Goal: Answer question/provide support: Share knowledge or assist other users

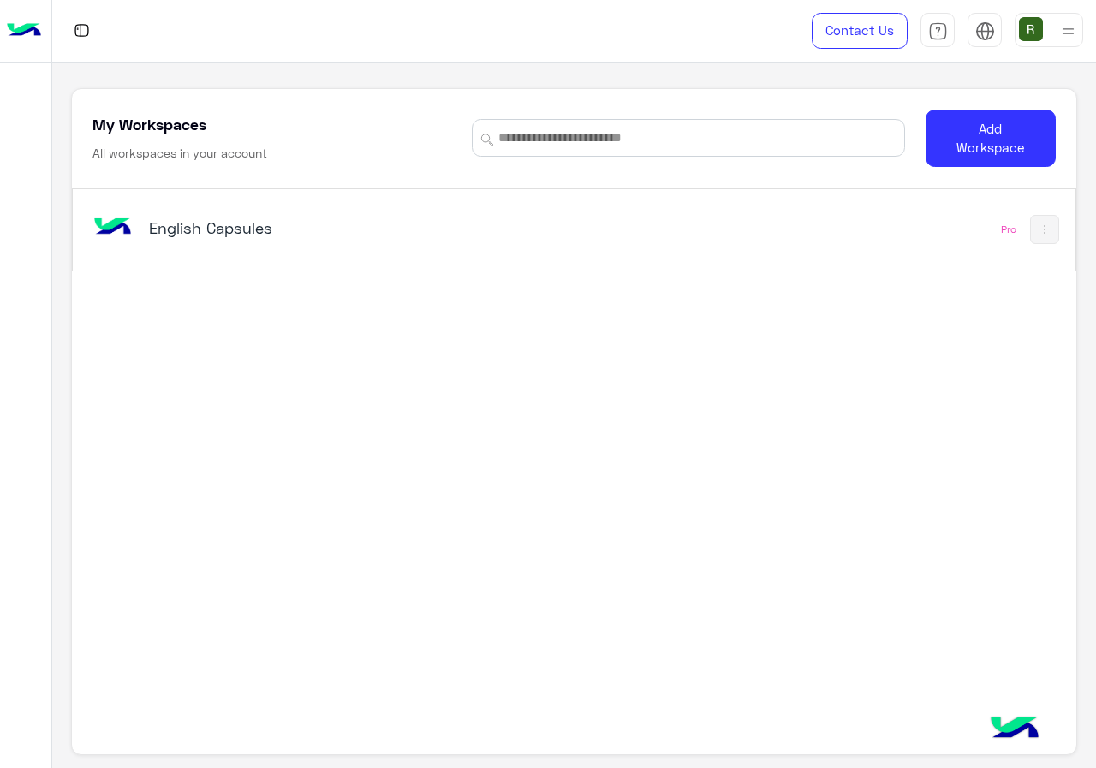
click at [425, 200] on div "English Capsules Pro" at bounding box center [574, 229] width 1002 height 81
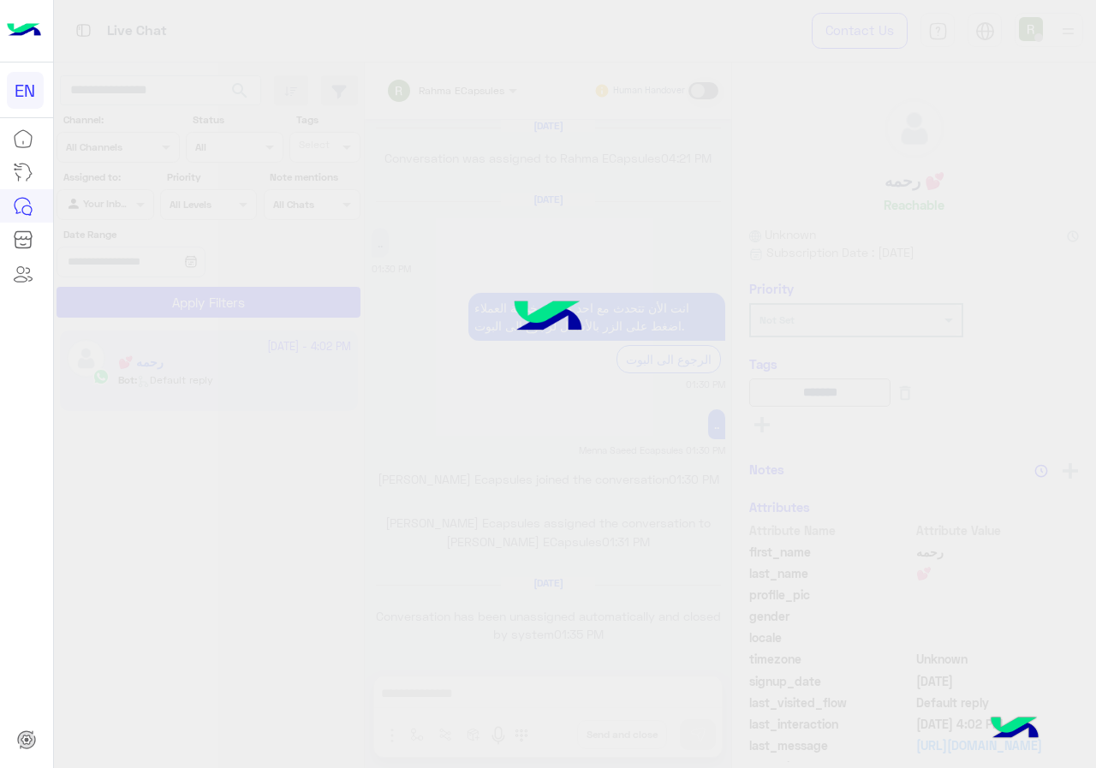
scroll to position [1091, 0]
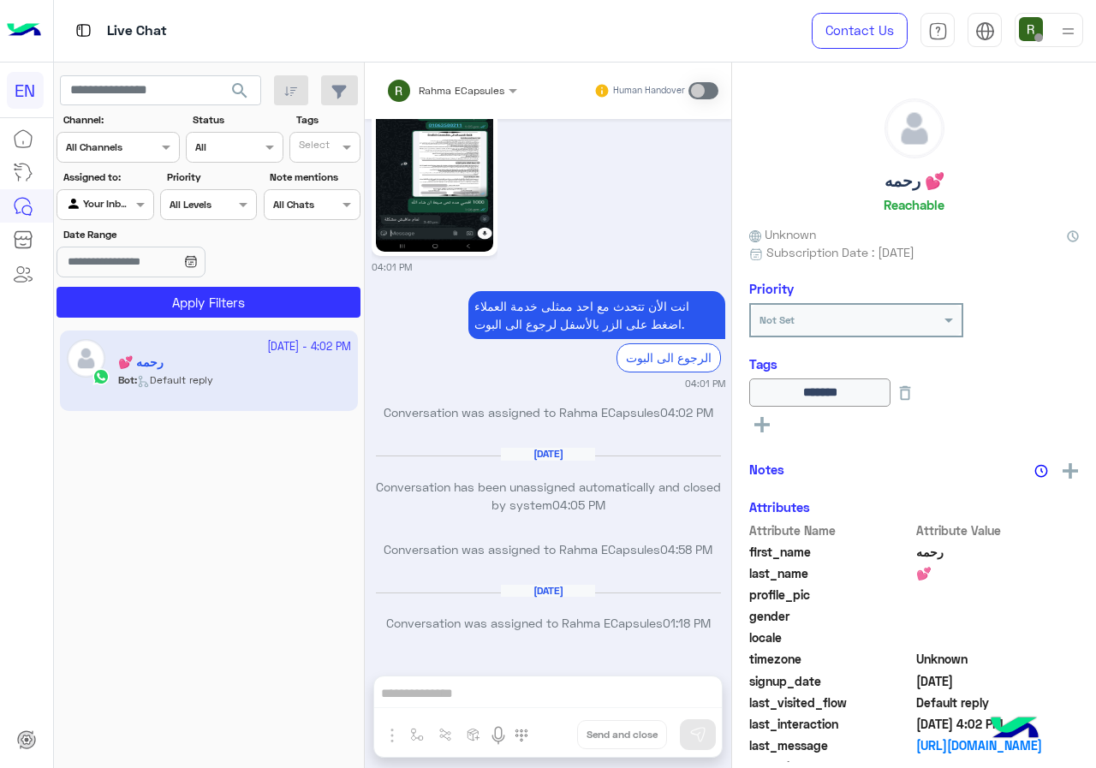
click at [121, 202] on div at bounding box center [104, 202] width 95 height 16
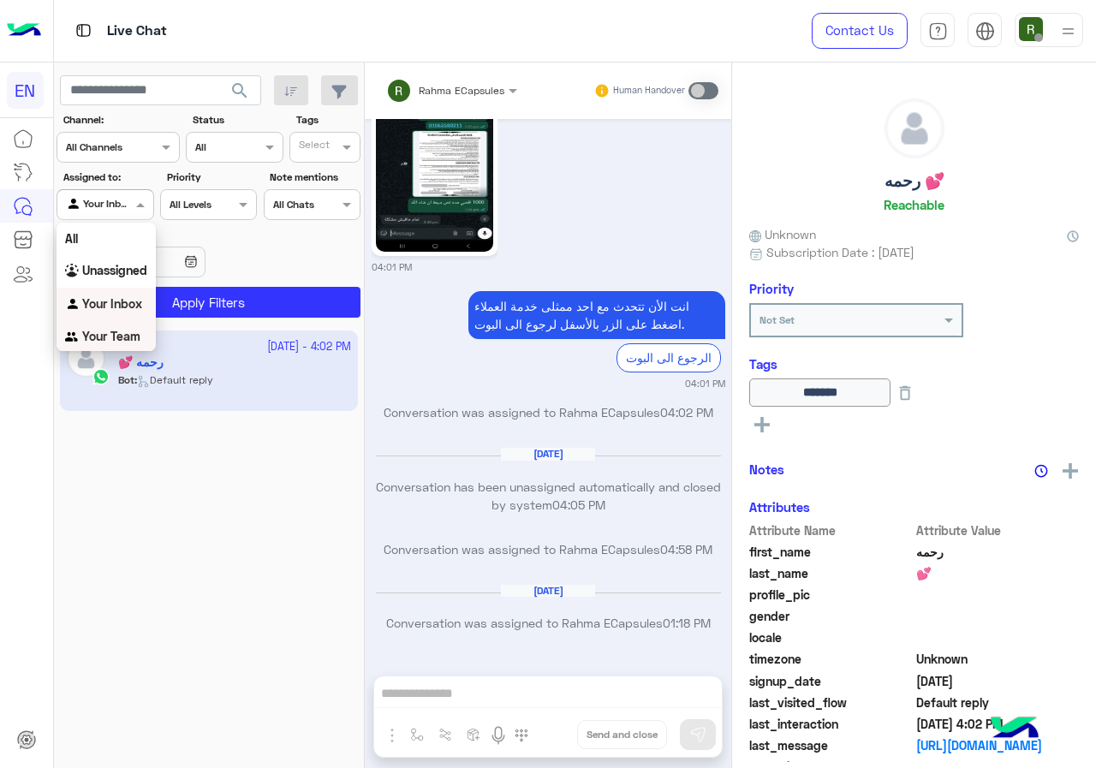
click at [131, 334] on b "Your Team" at bounding box center [111, 336] width 58 height 15
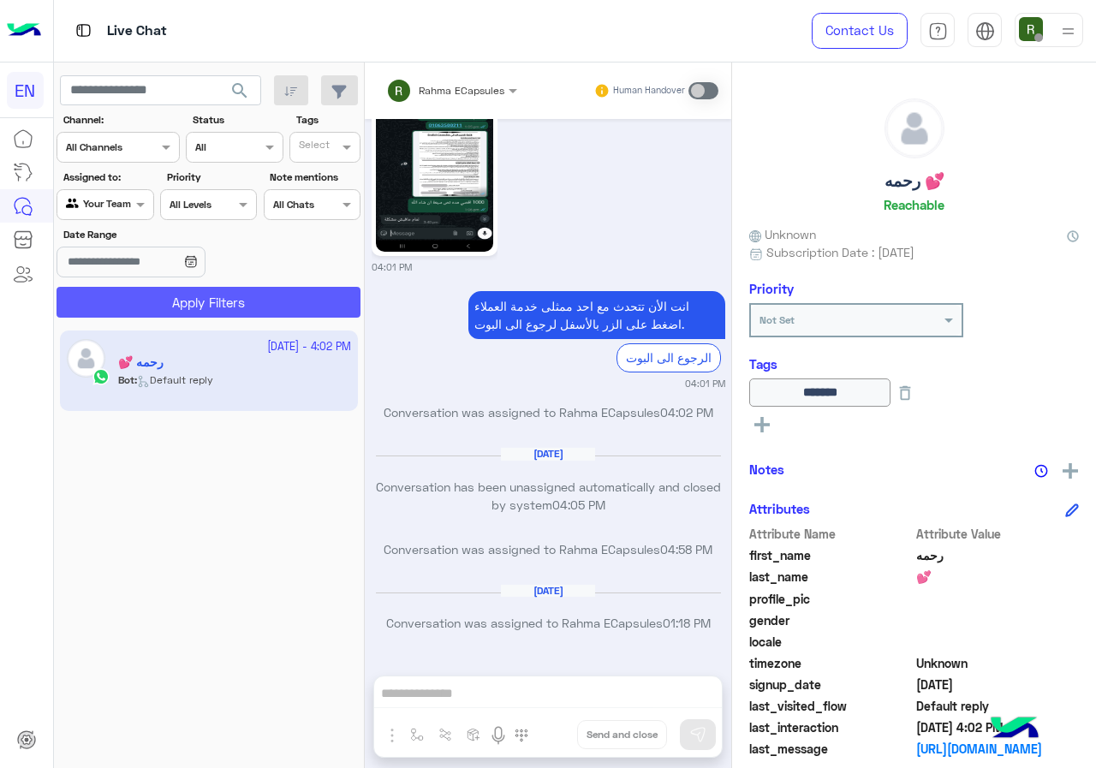
click at [151, 313] on button "Apply Filters" at bounding box center [209, 302] width 304 height 31
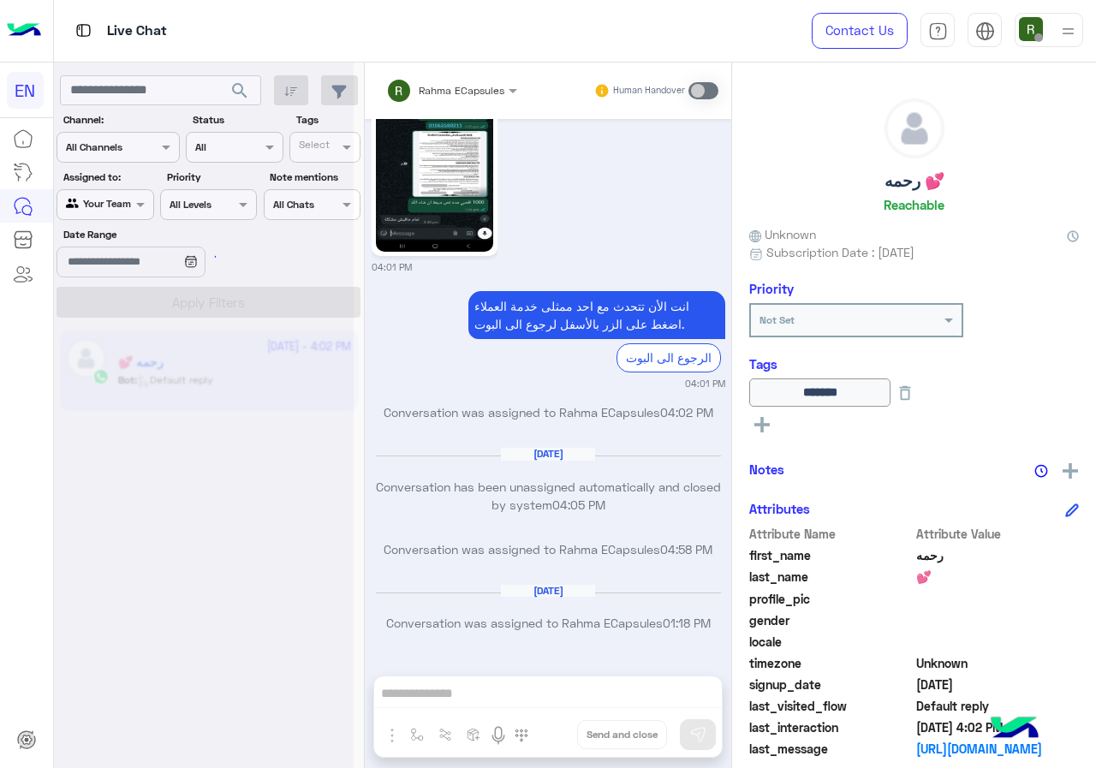
scroll to position [0, 0]
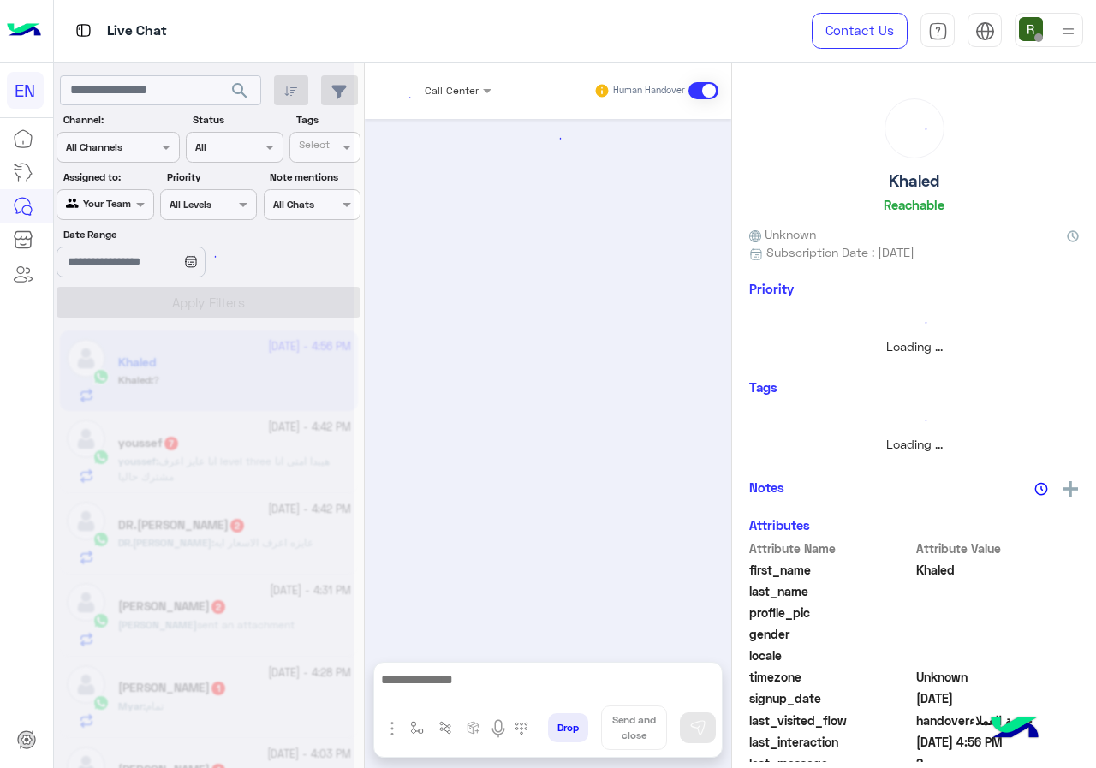
click at [126, 154] on div at bounding box center [204, 391] width 300 height 768
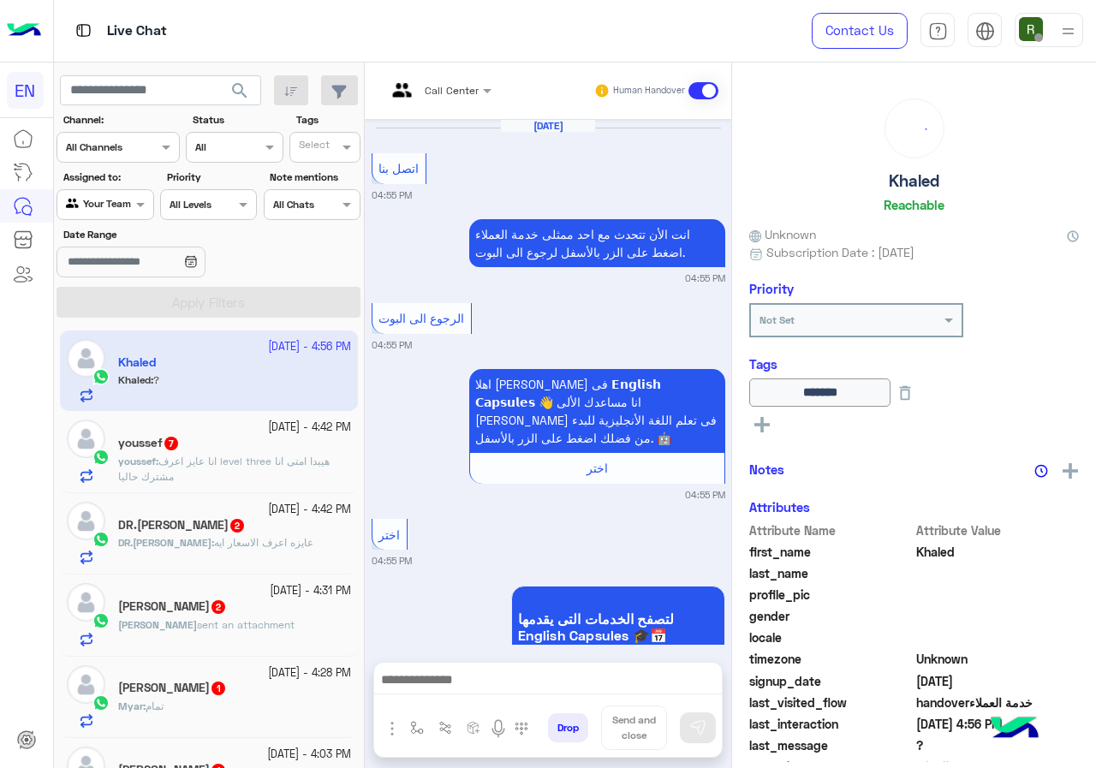
scroll to position [1259, 0]
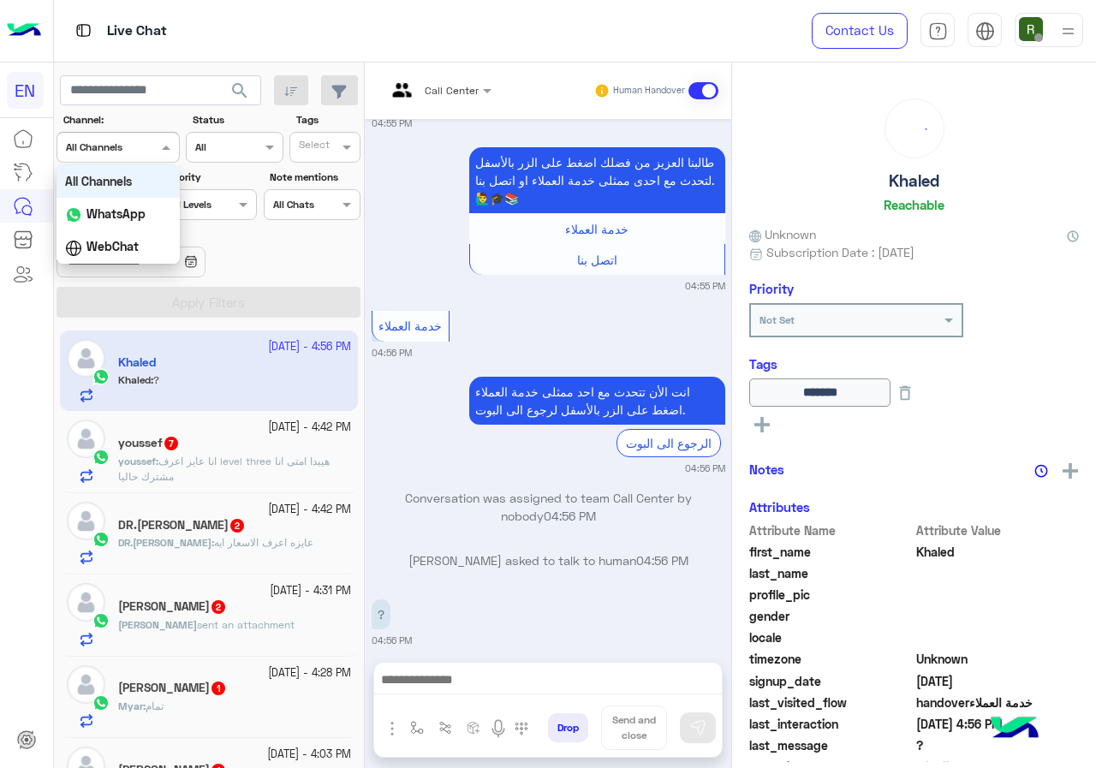
click at [149, 137] on div at bounding box center [118, 145] width 122 height 16
click at [136, 220] on b "WhatsApp" at bounding box center [116, 213] width 59 height 15
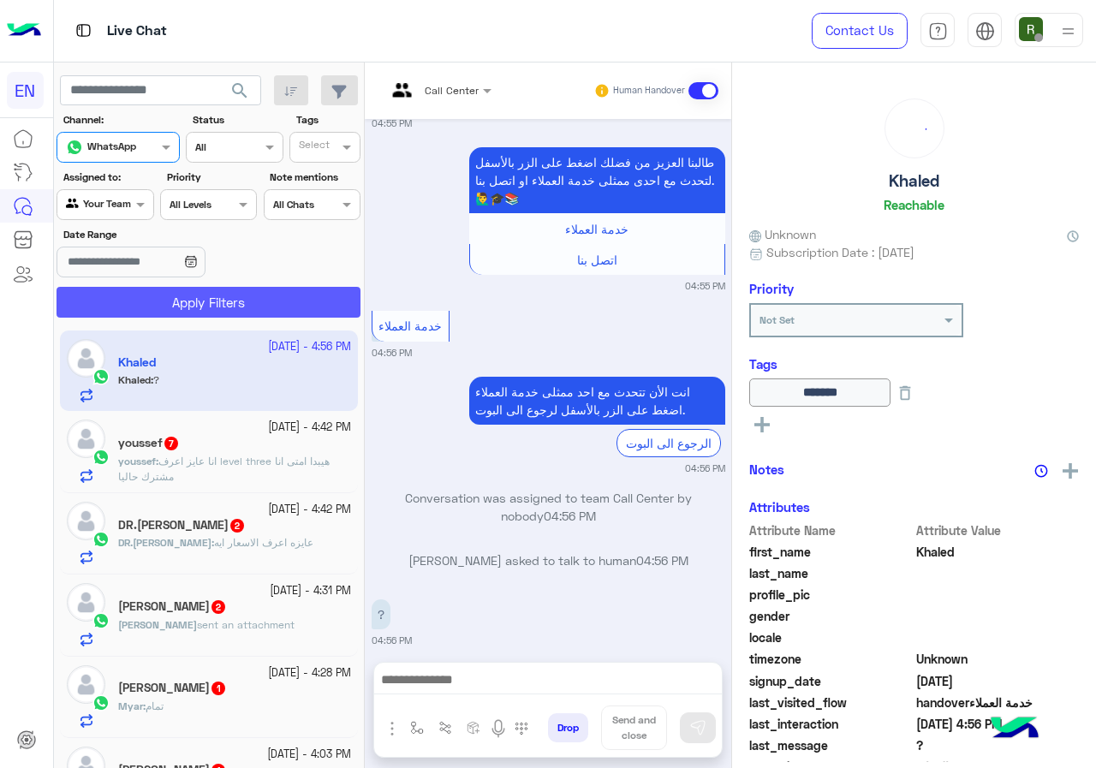
click at [158, 288] on button "Apply Filters" at bounding box center [209, 302] width 304 height 31
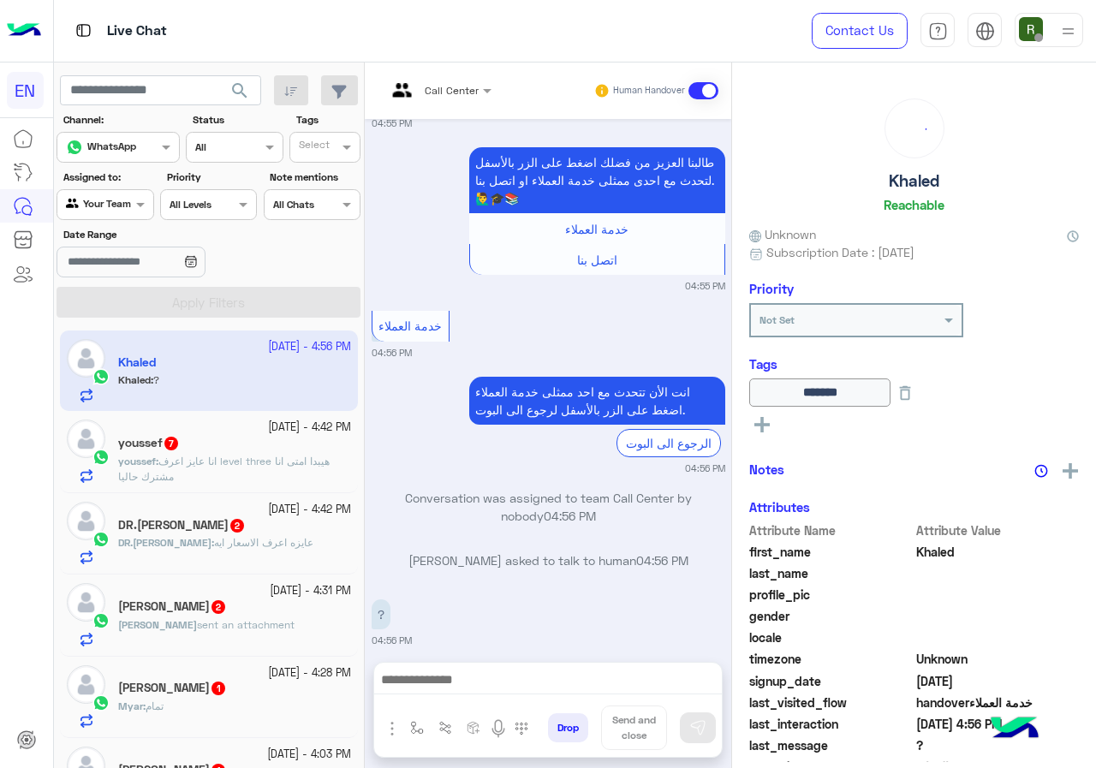
scroll to position [185, 0]
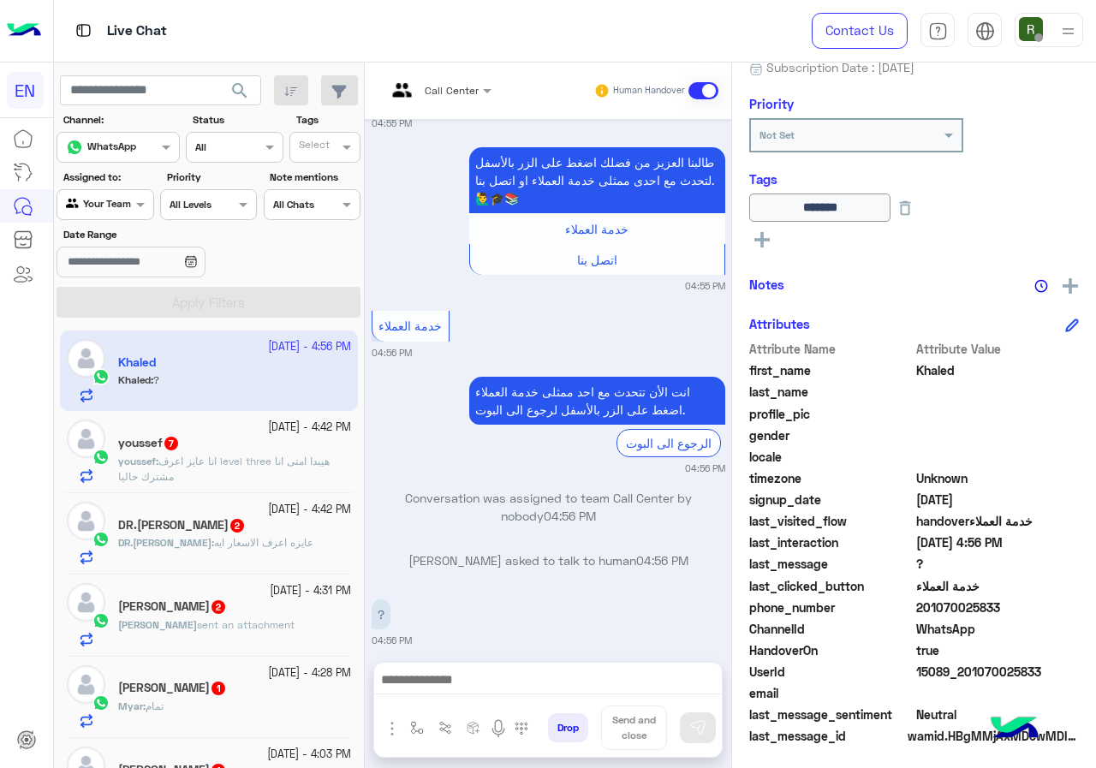
drag, startPoint x: 921, startPoint y: 608, endPoint x: 1035, endPoint y: 602, distance: 114.1
click at [1035, 602] on span "201070025833" at bounding box center [998, 608] width 164 height 18
copy span "01070025833"
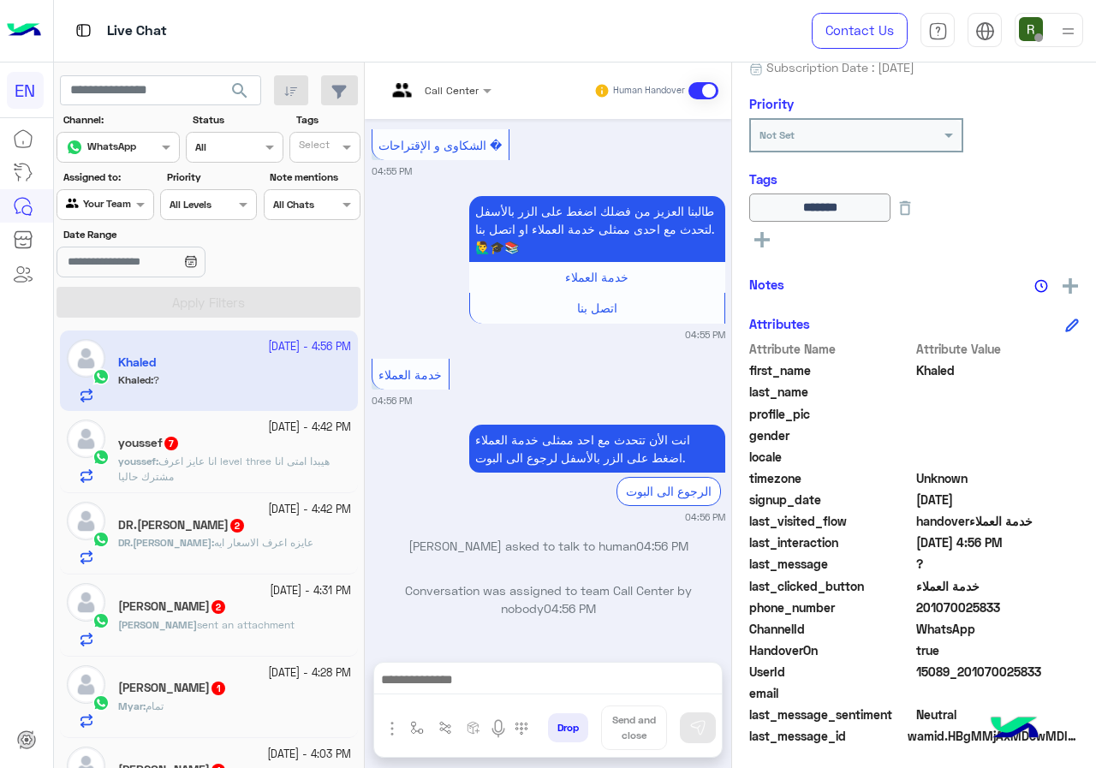
scroll to position [3166, 0]
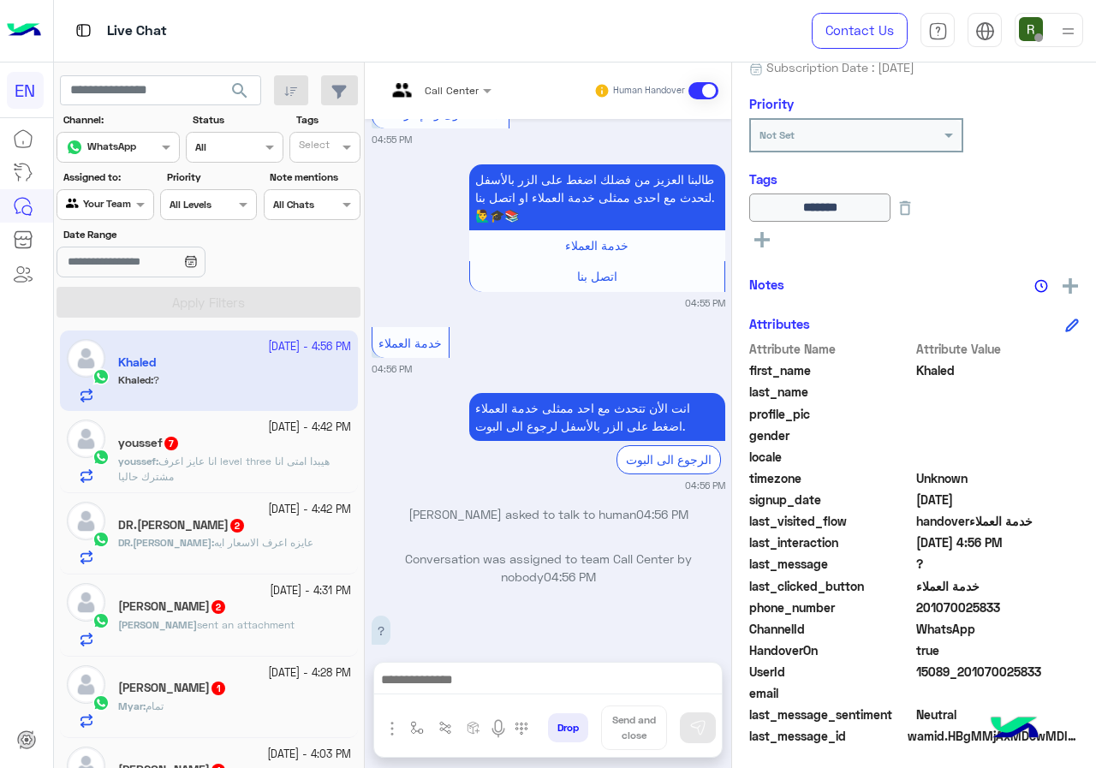
click at [531, 657] on div "Call Center Human Handover Sep 28, 2025 04:54 PM انت الأن تتحدث مع احد ممثلى خد…" at bounding box center [548, 419] width 367 height 713
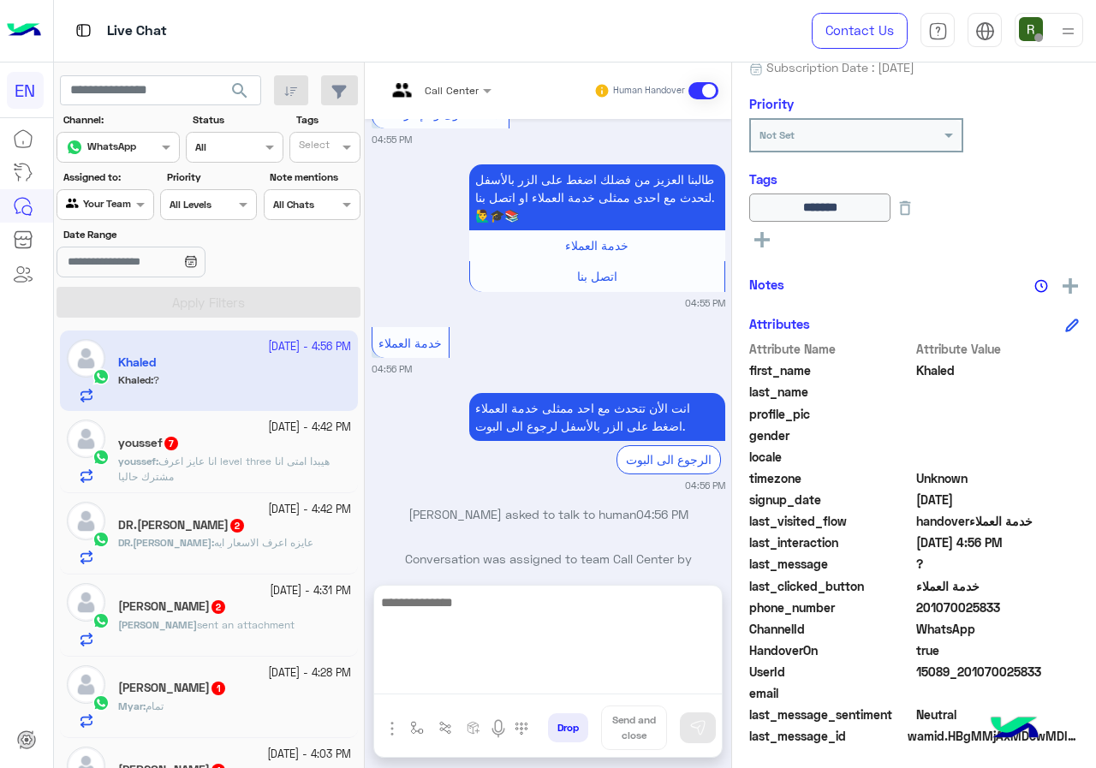
click at [479, 693] on textarea at bounding box center [548, 643] width 348 height 103
type textarea "**********"
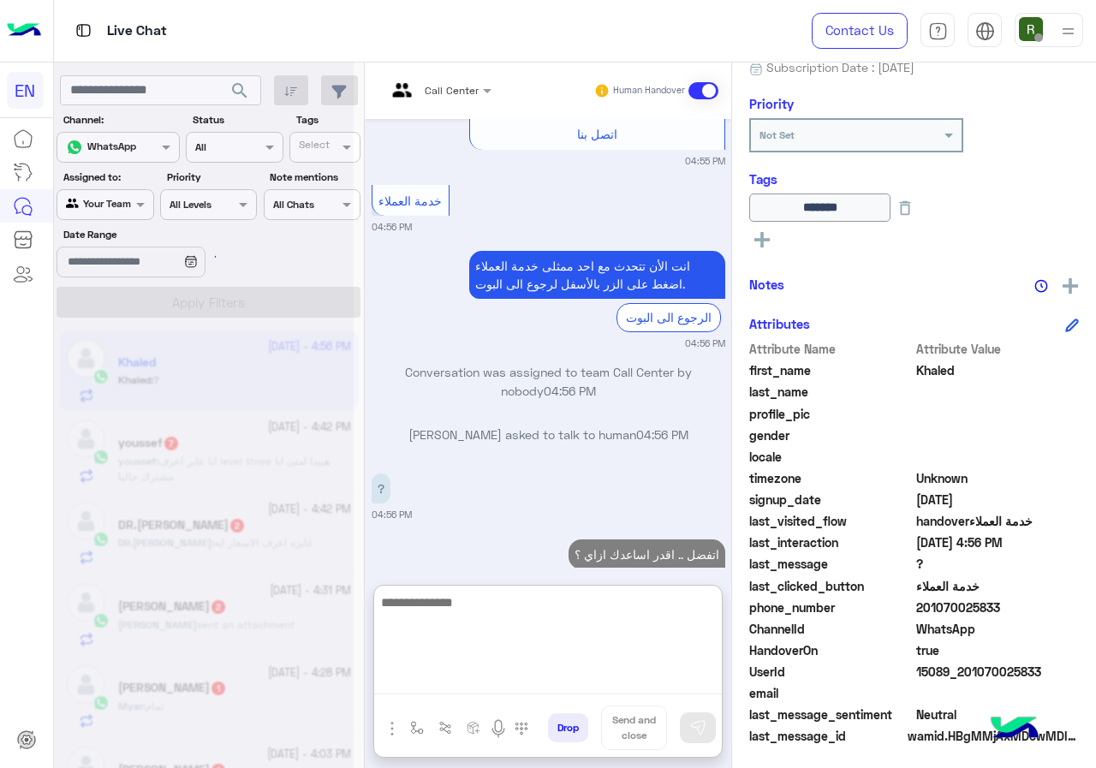
scroll to position [3309, 0]
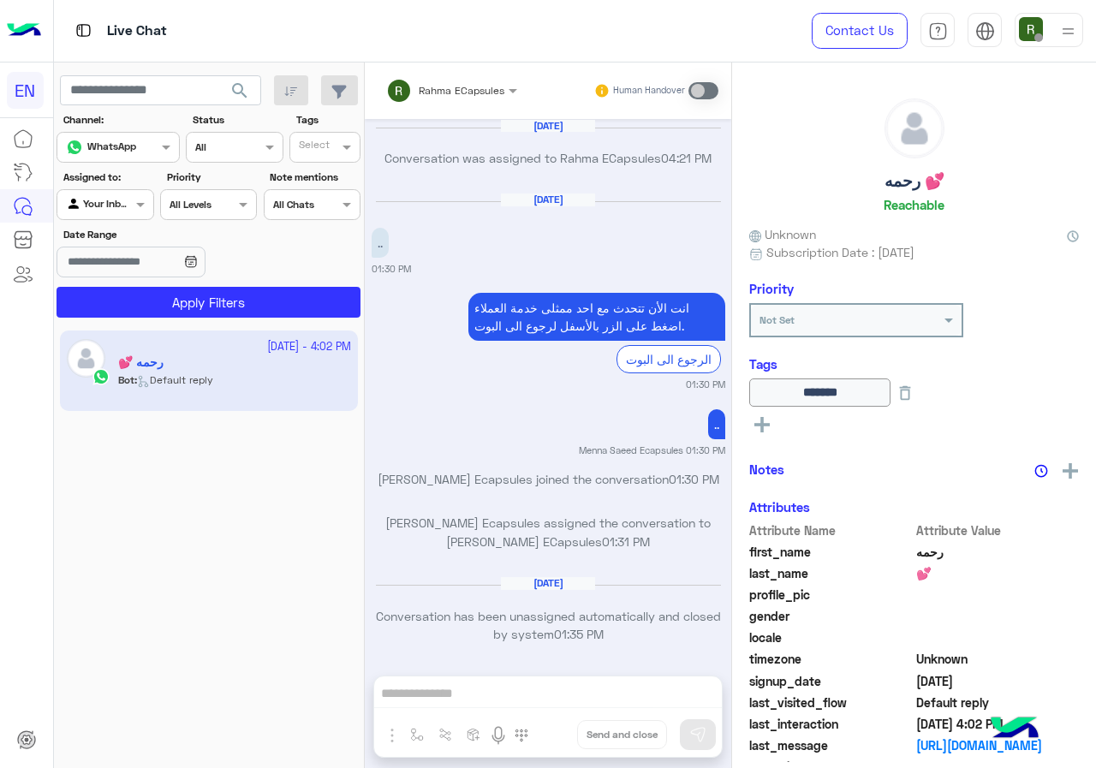
scroll to position [1091, 0]
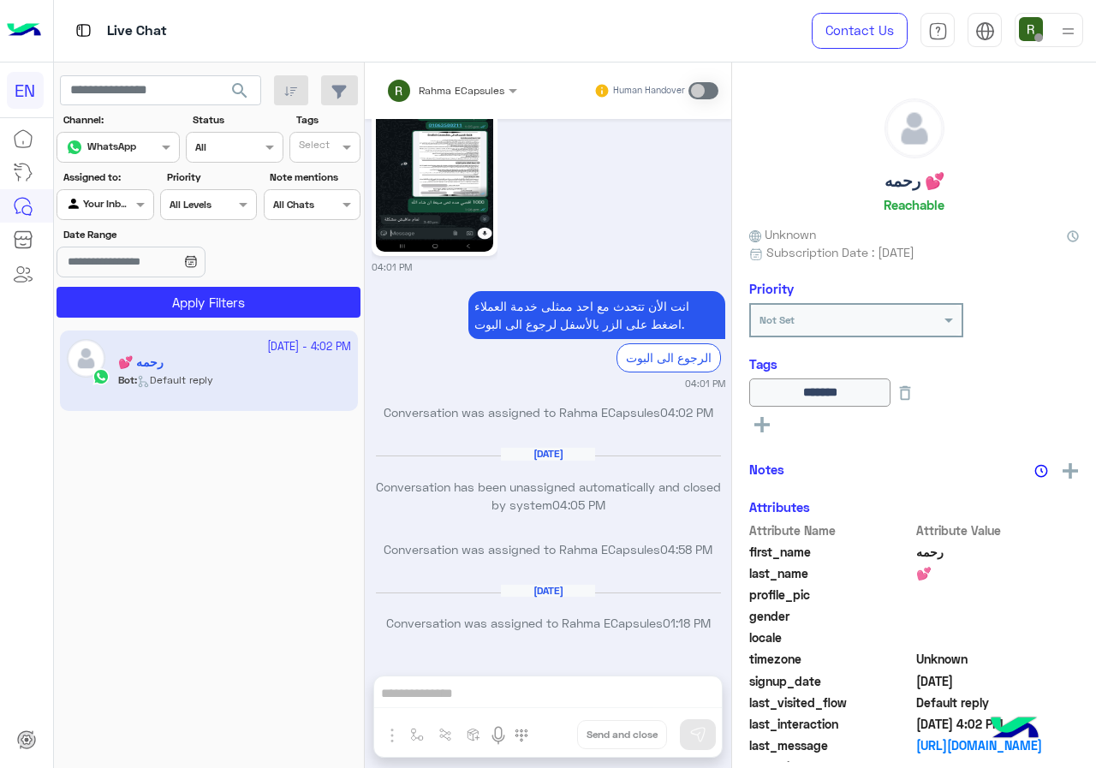
click at [97, 215] on div "Agent Filter Your Inbox" at bounding box center [105, 204] width 97 height 31
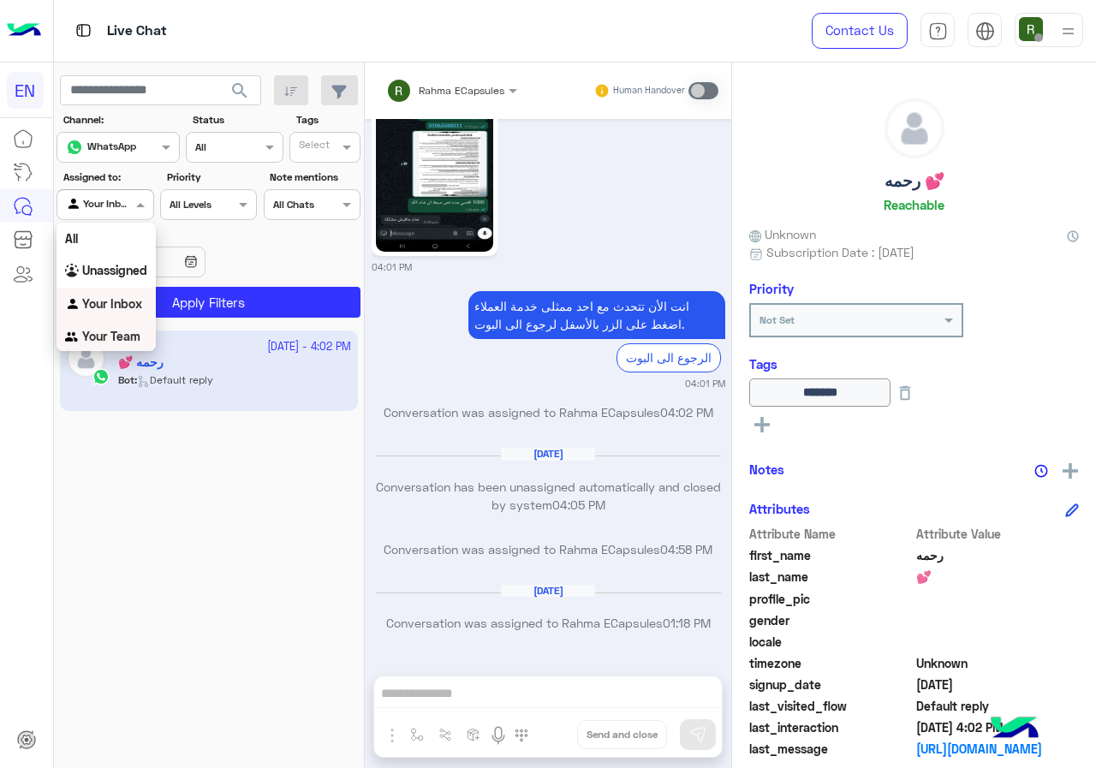
click at [135, 328] on div "Your Team" at bounding box center [106, 336] width 99 height 33
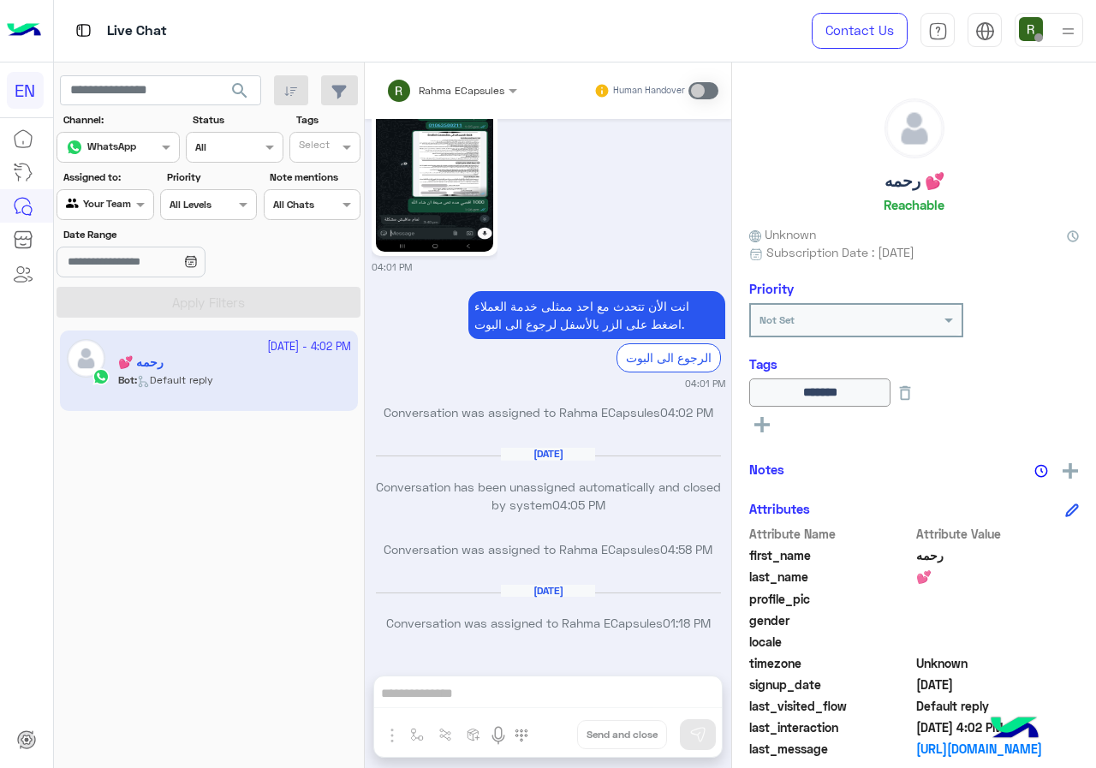
click at [238, 87] on span "search" at bounding box center [240, 91] width 21 height 21
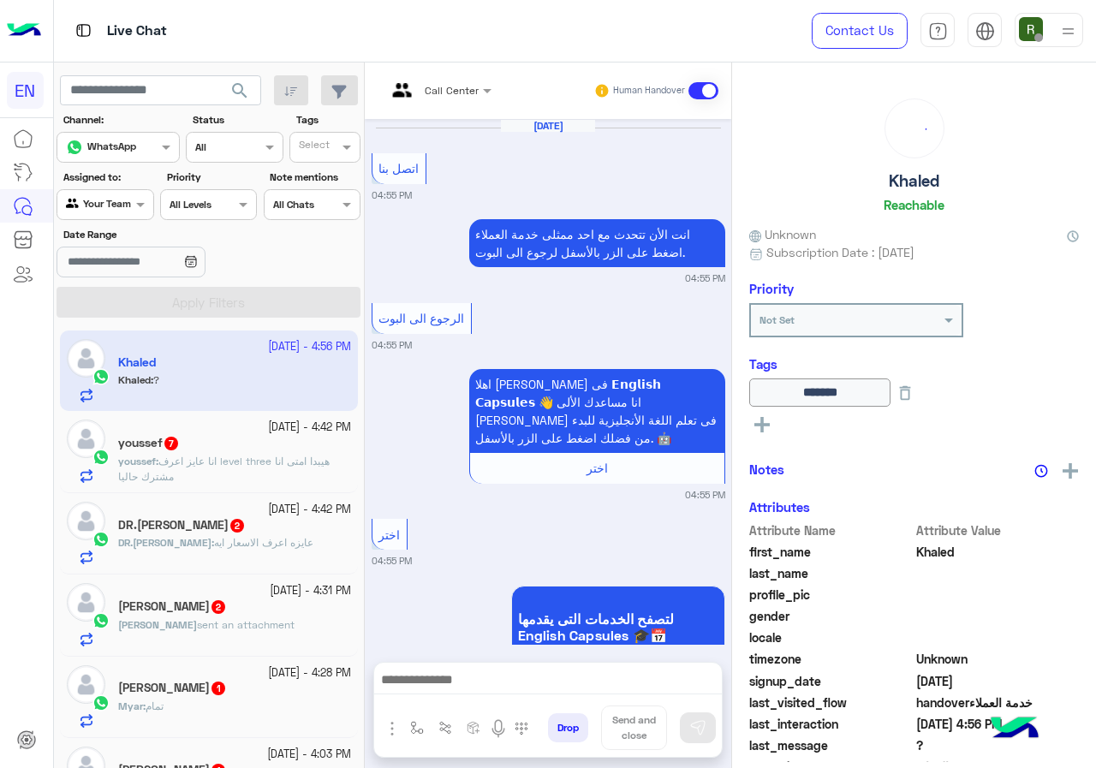
scroll to position [1259, 0]
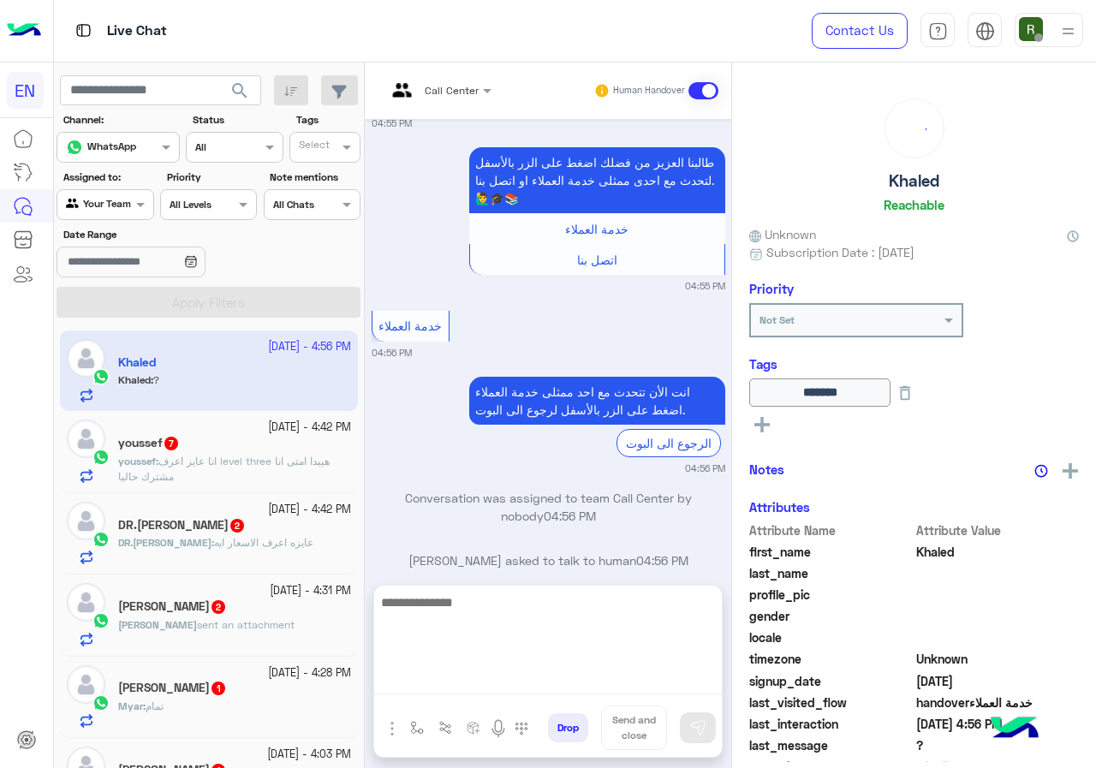
click at [501, 683] on textarea at bounding box center [548, 643] width 348 height 103
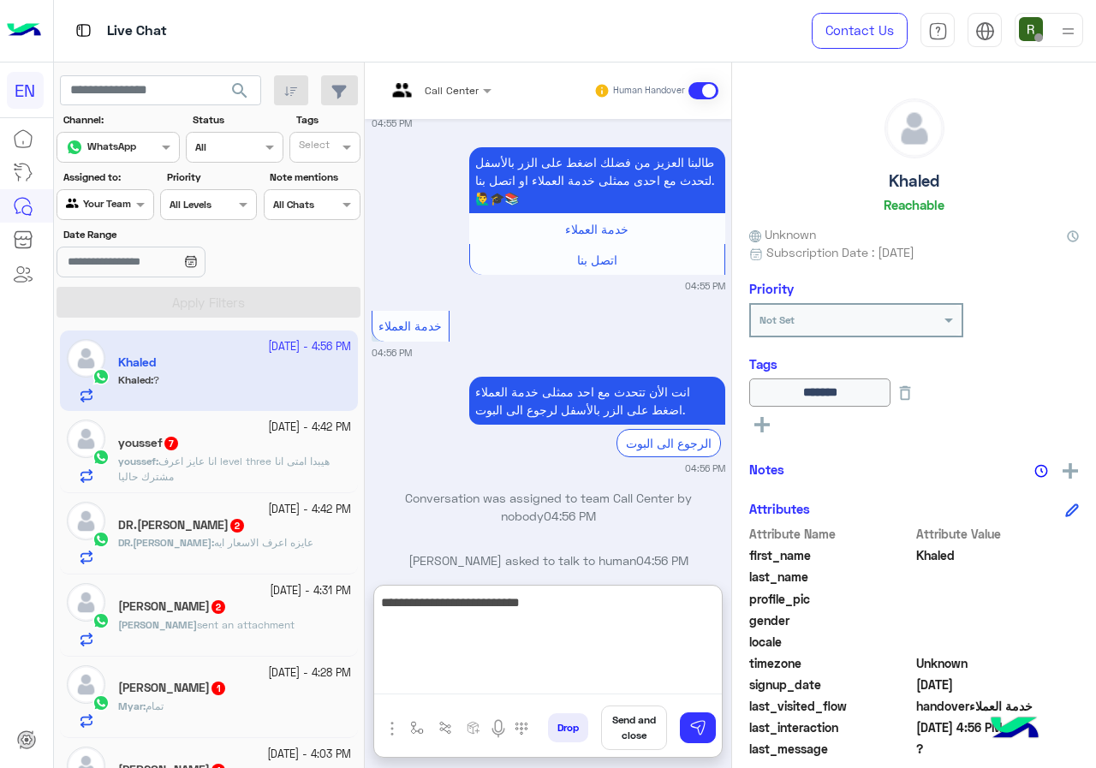
type textarea "**********"
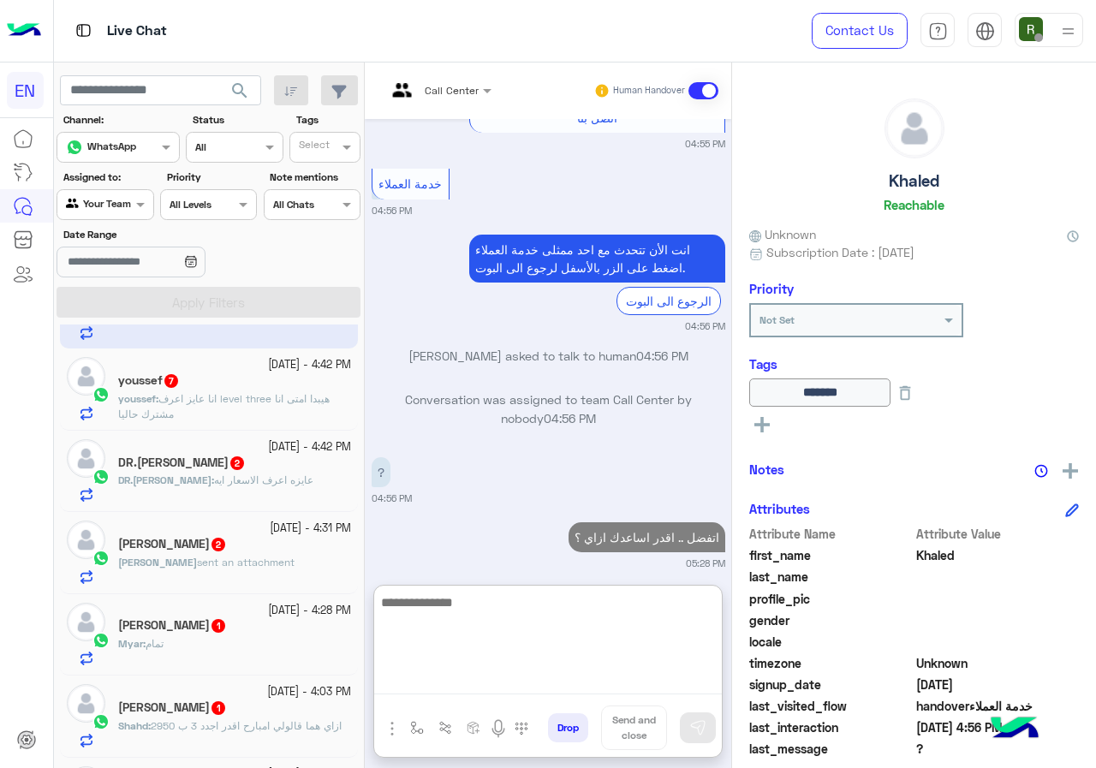
scroll to position [78, 0]
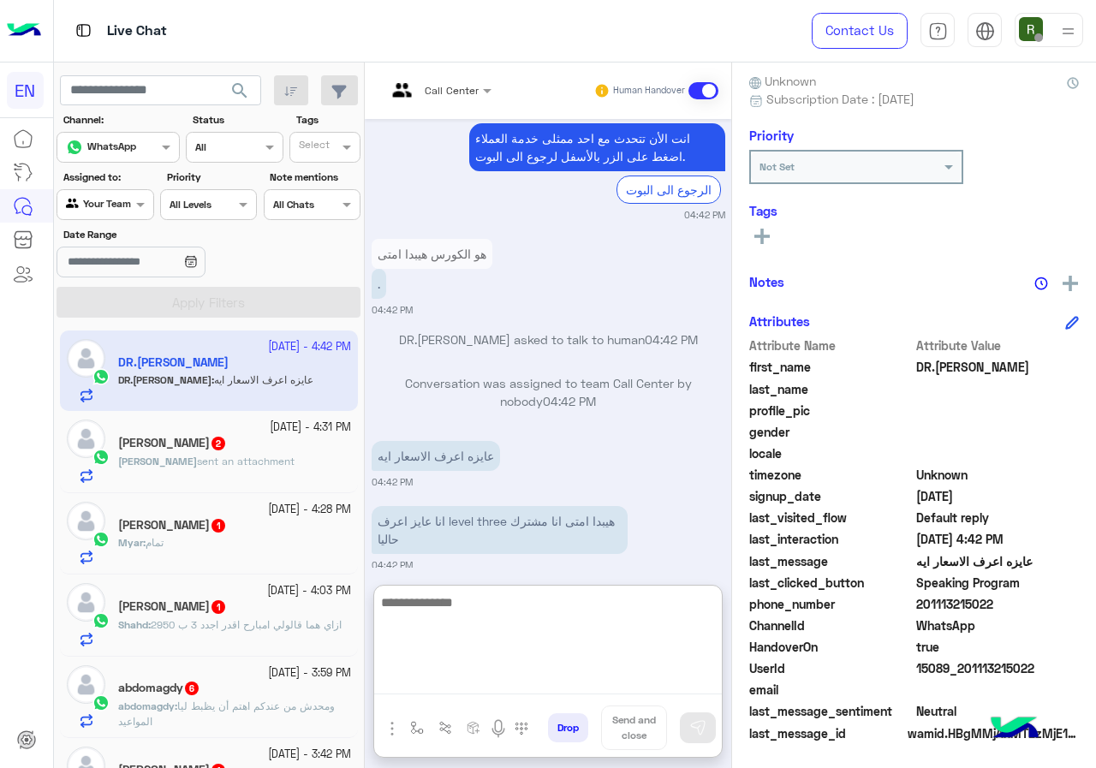
scroll to position [154, 0]
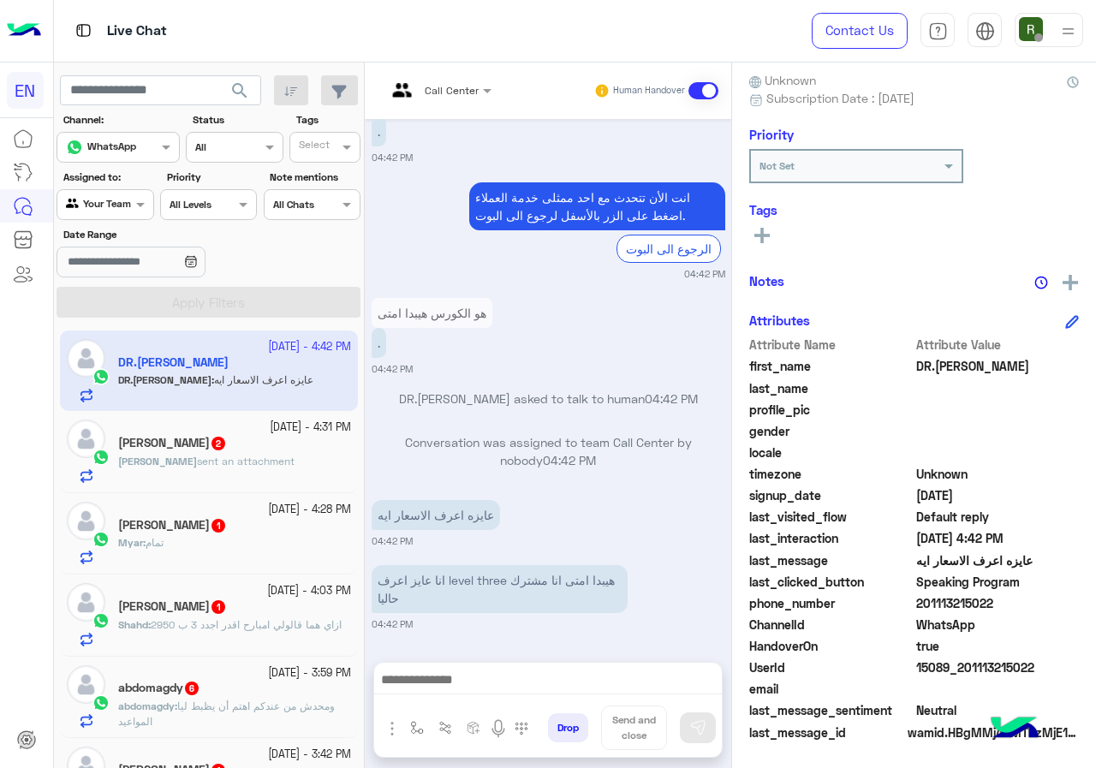
drag, startPoint x: 919, startPoint y: 603, endPoint x: 1048, endPoint y: 610, distance: 128.7
click at [1048, 610] on span "201113215022" at bounding box center [998, 603] width 164 height 18
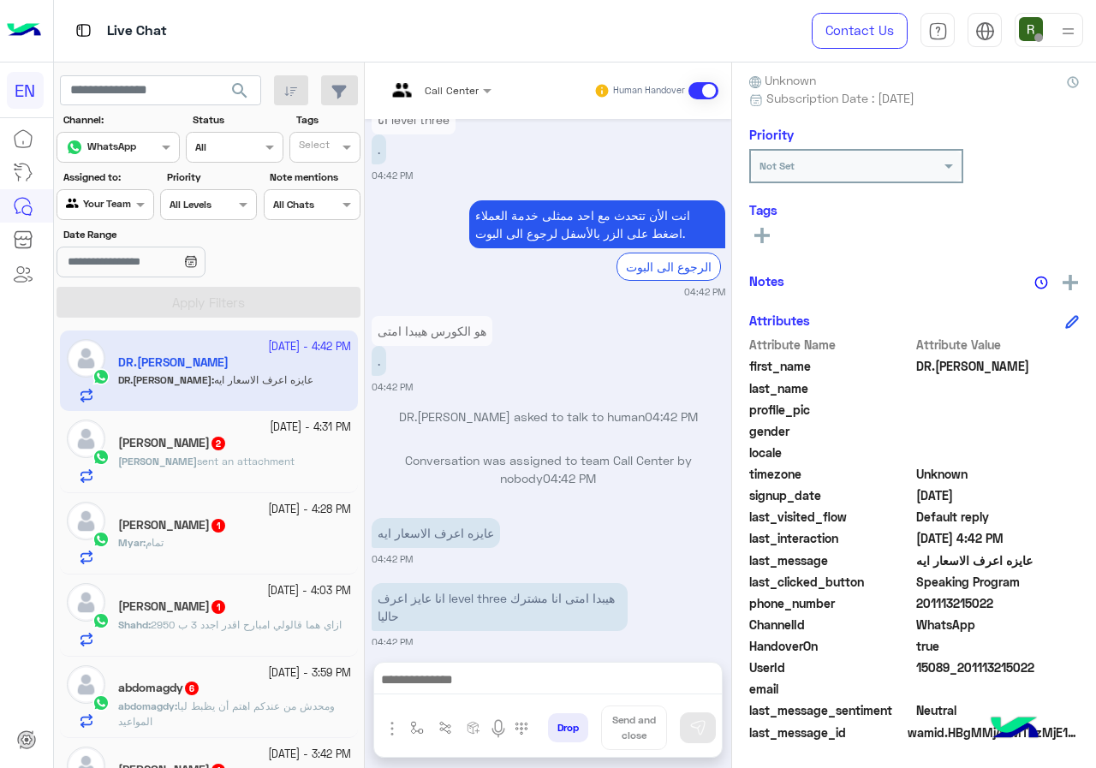
click at [463, 81] on div at bounding box center [439, 88] width 122 height 16
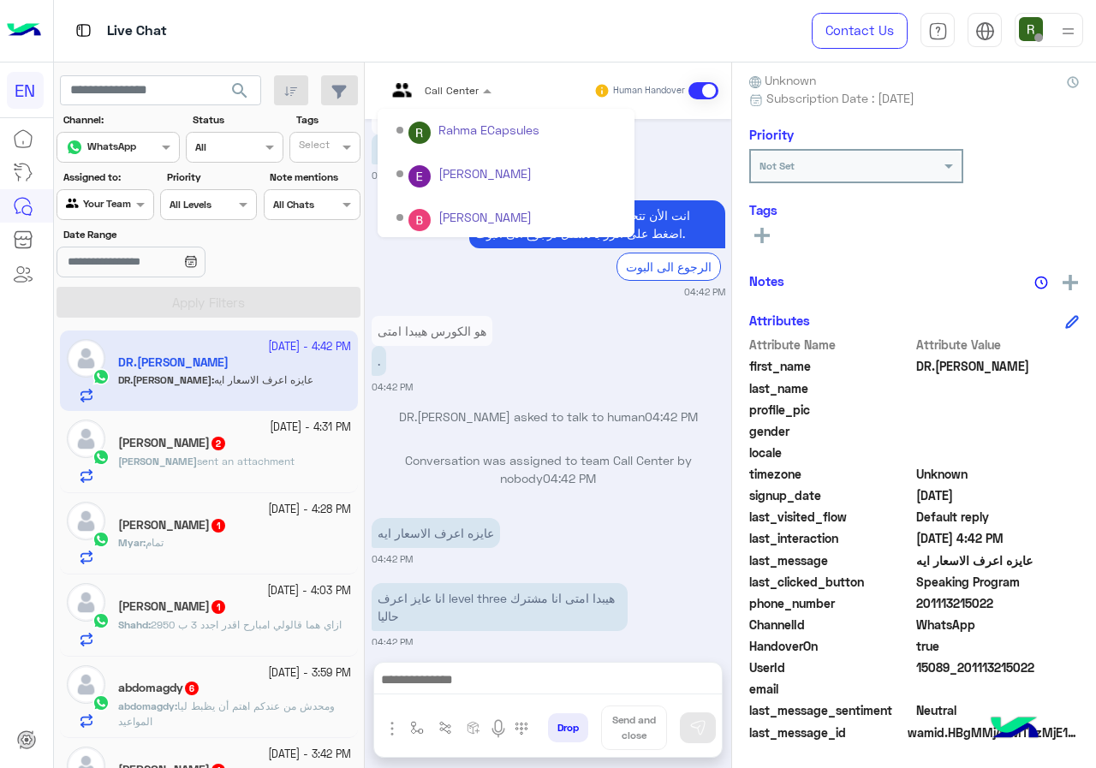
scroll to position [284, 0]
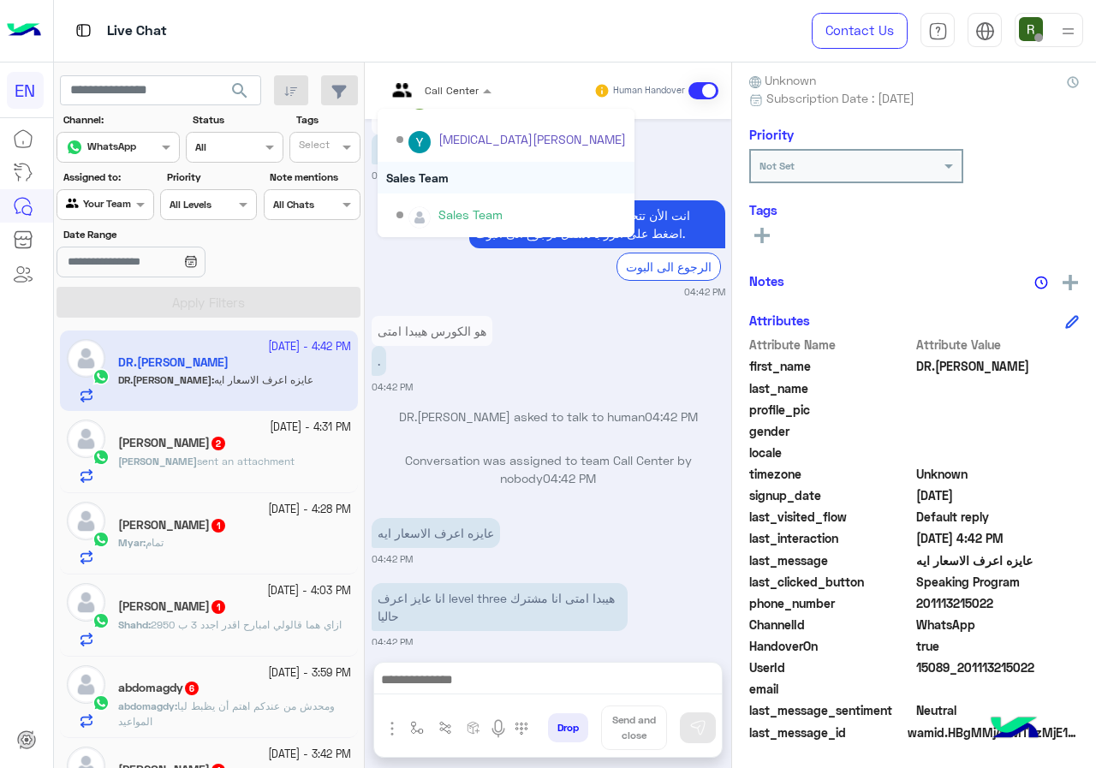
click at [456, 169] on div "Sales Team" at bounding box center [506, 178] width 257 height 32
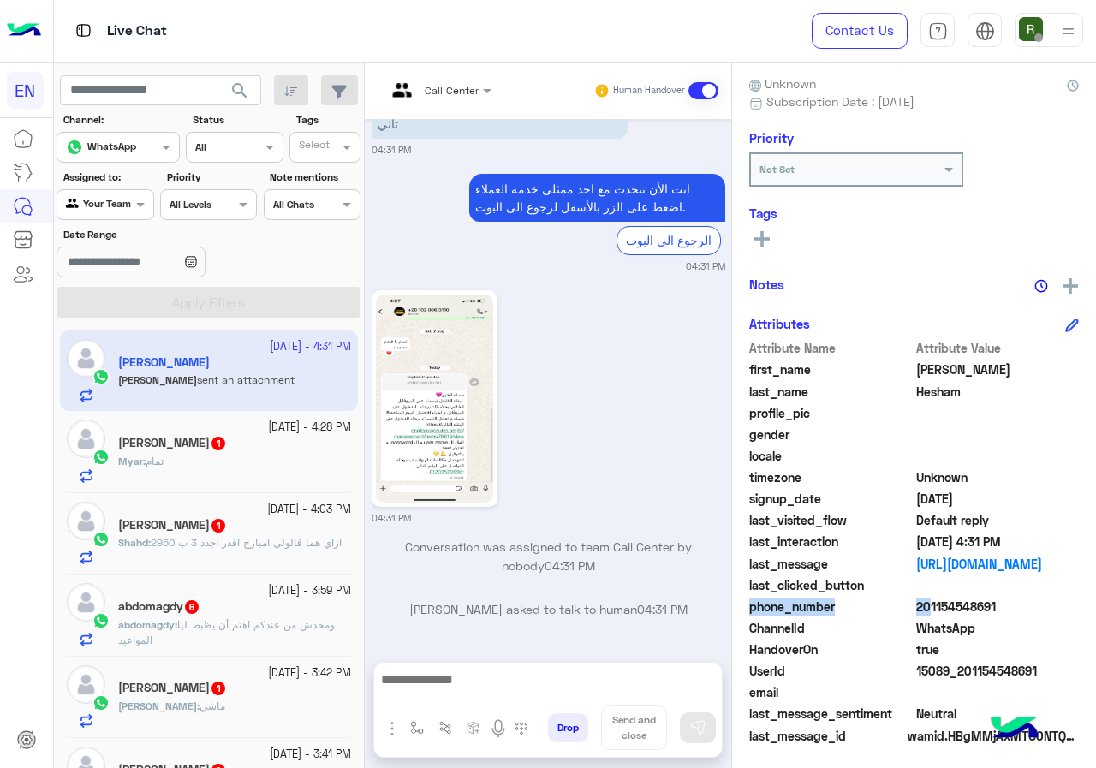
scroll to position [154, 0]
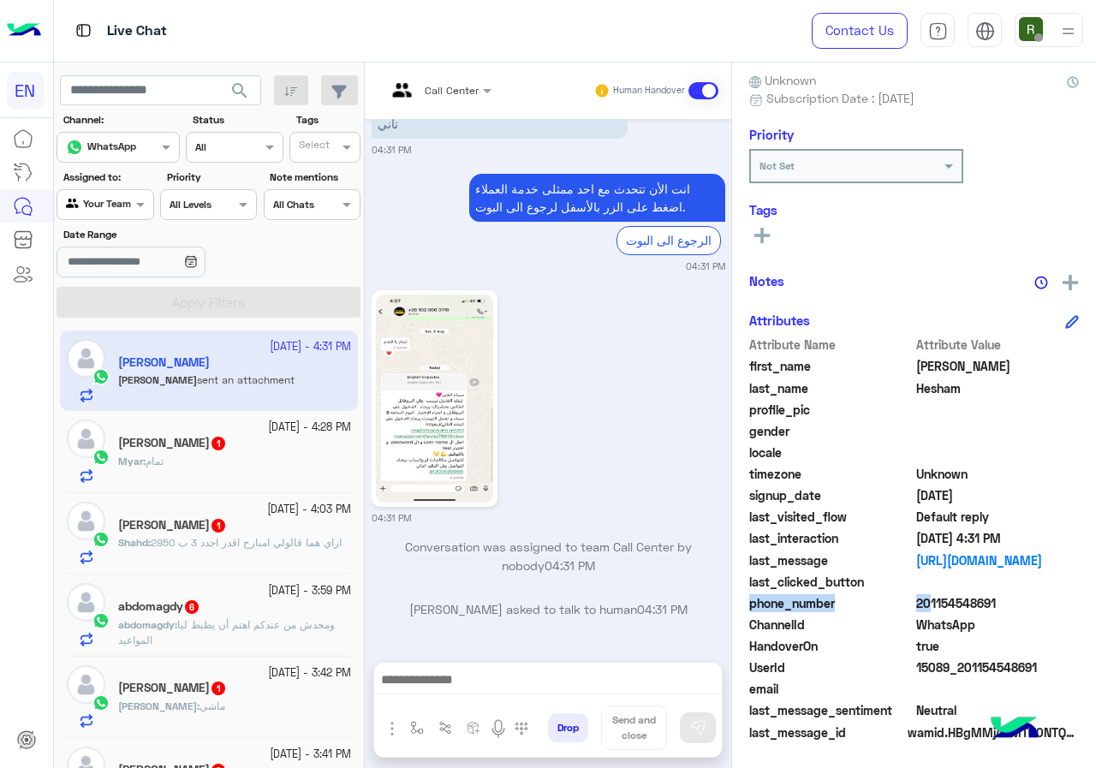
drag, startPoint x: 1013, startPoint y: 592, endPoint x: 1009, endPoint y: 609, distance: 17.7
click at [1009, 609] on span "201154548691" at bounding box center [998, 603] width 164 height 18
copy span "01154548691"
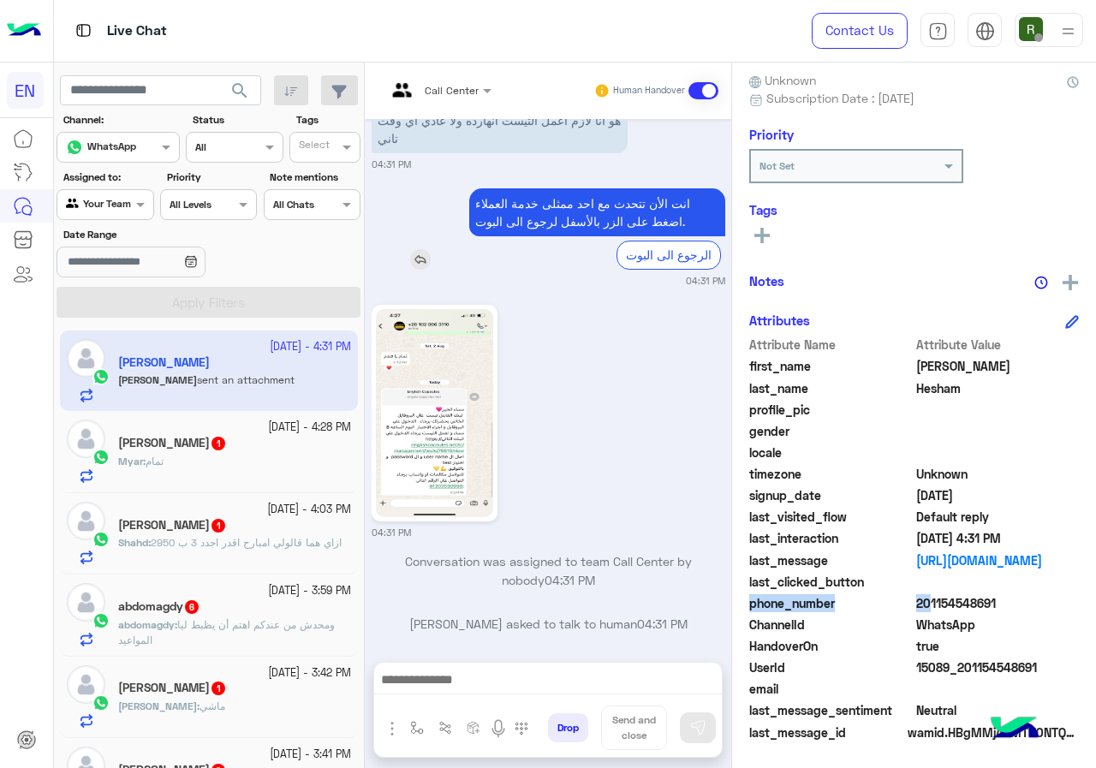
scroll to position [62, 0]
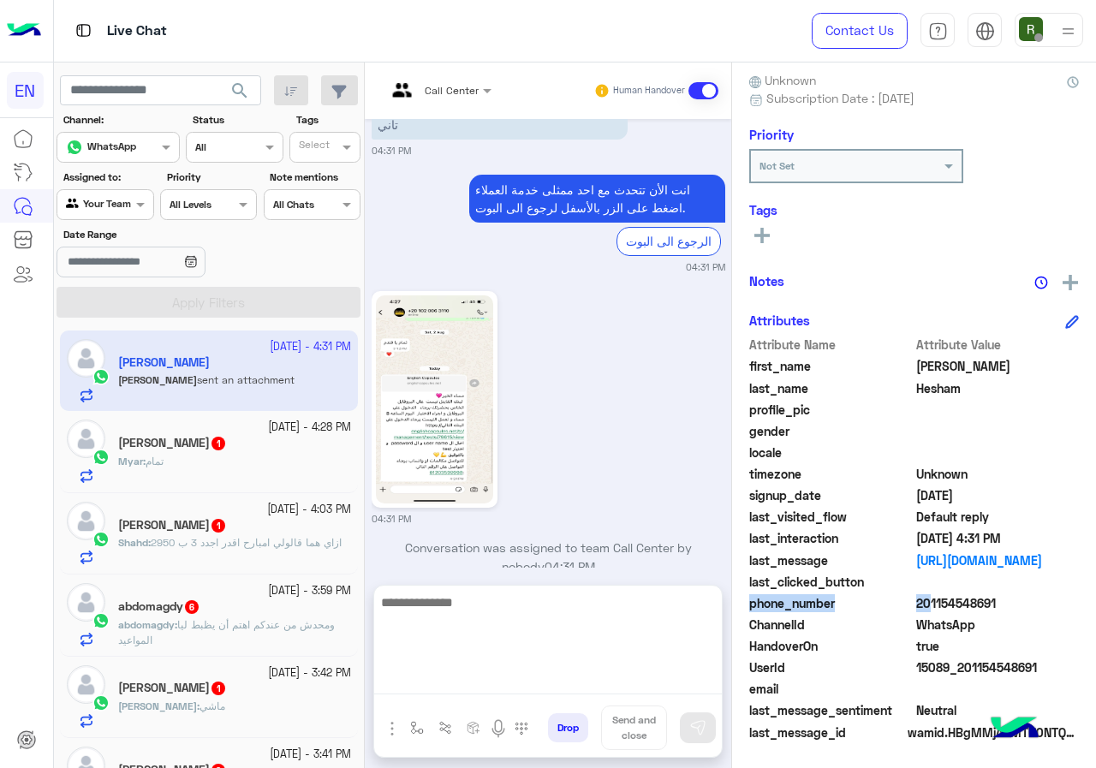
click at [608, 677] on textarea at bounding box center [548, 643] width 348 height 103
type textarea "**********"
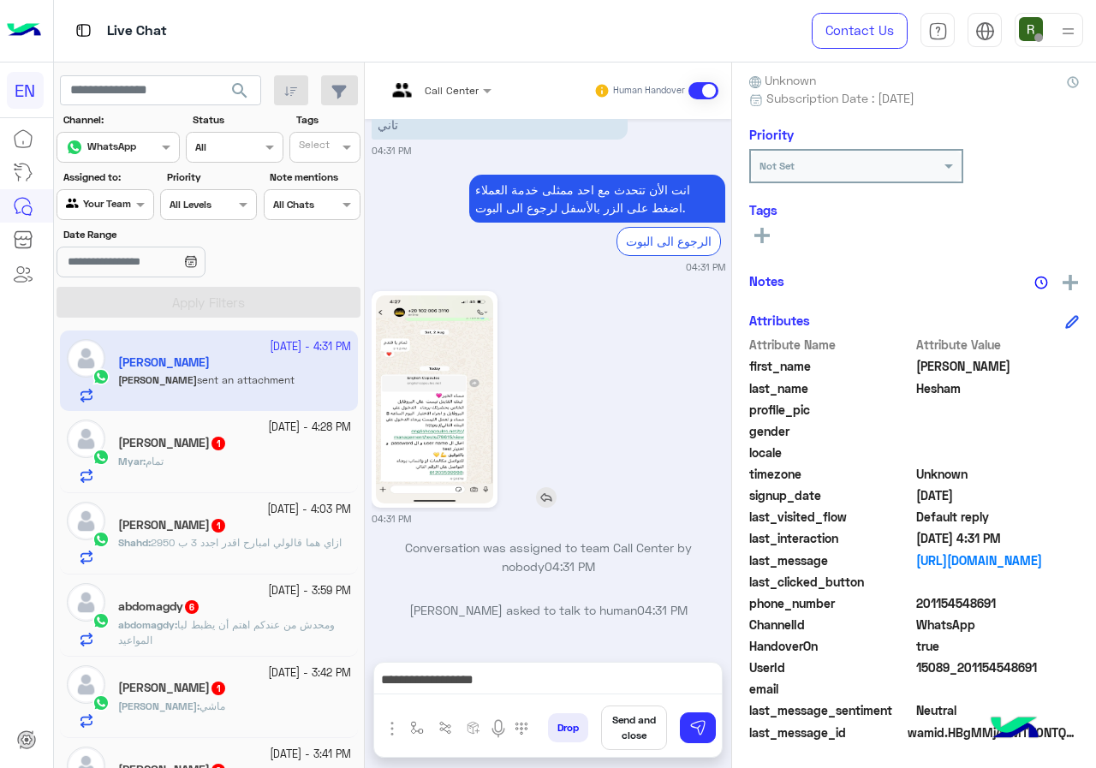
click at [433, 367] on img at bounding box center [434, 399] width 117 height 208
click at [698, 723] on img at bounding box center [697, 727] width 17 height 17
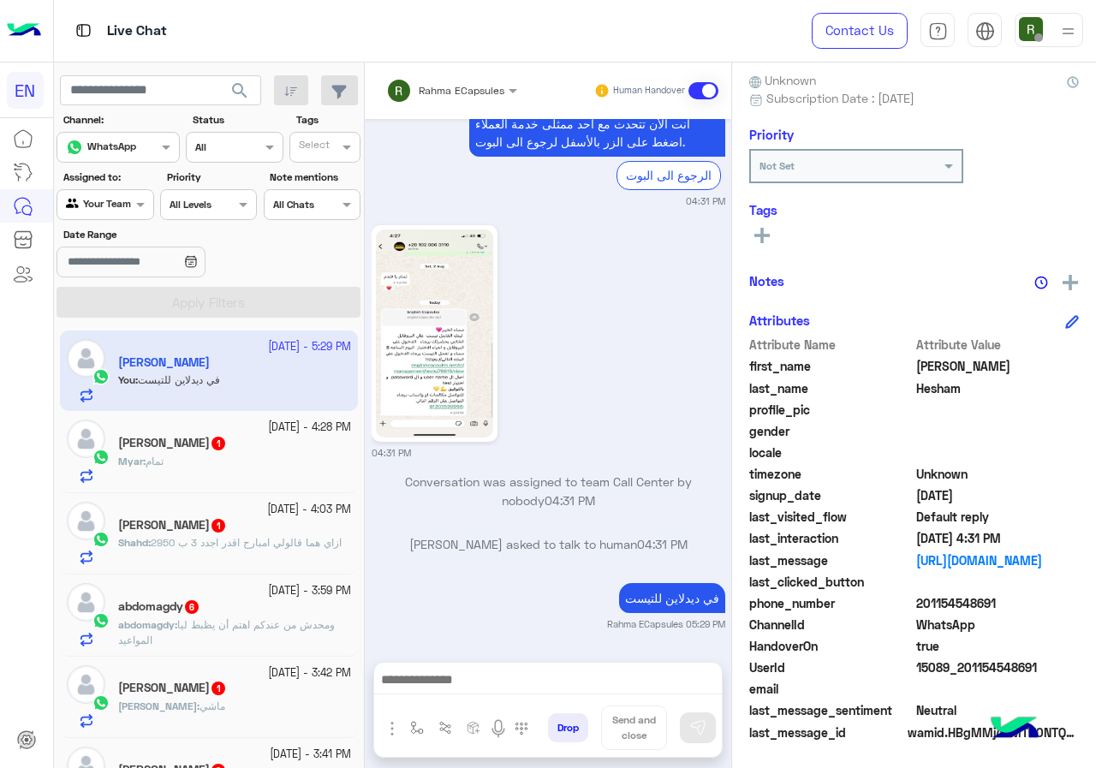
scroll to position [172, 0]
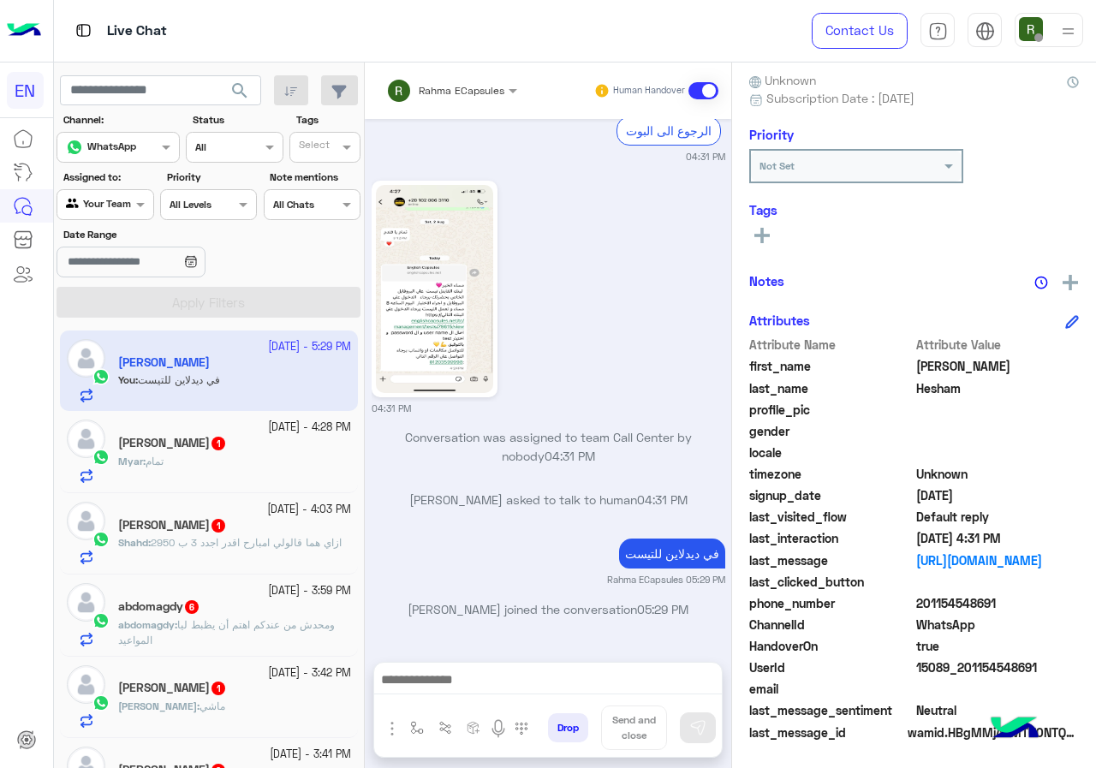
click at [224, 444] on div "Myar Ashraf 1" at bounding box center [234, 445] width 233 height 18
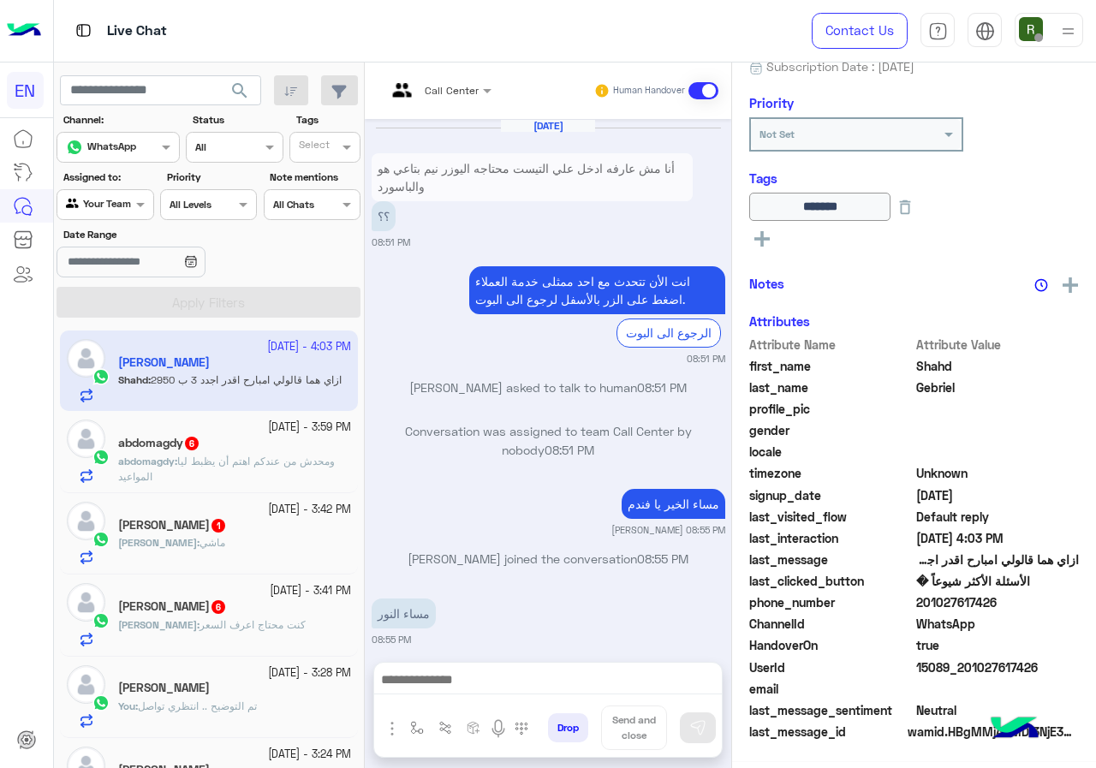
scroll to position [2656, 0]
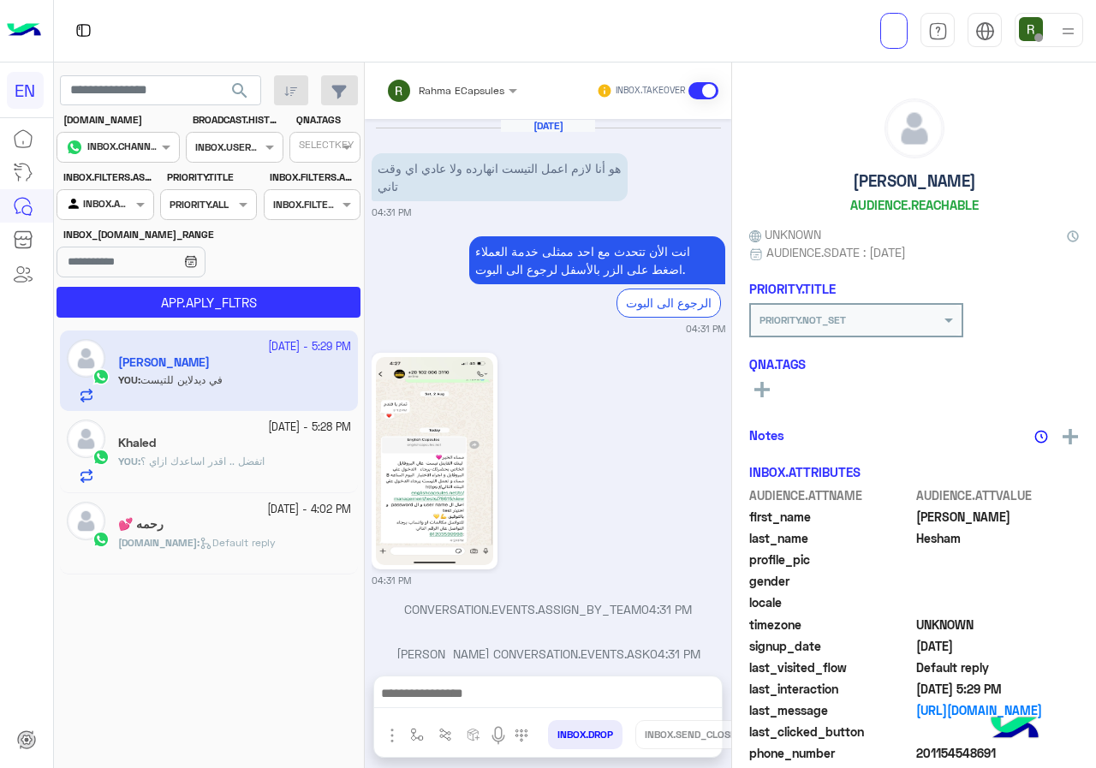
scroll to position [140, 0]
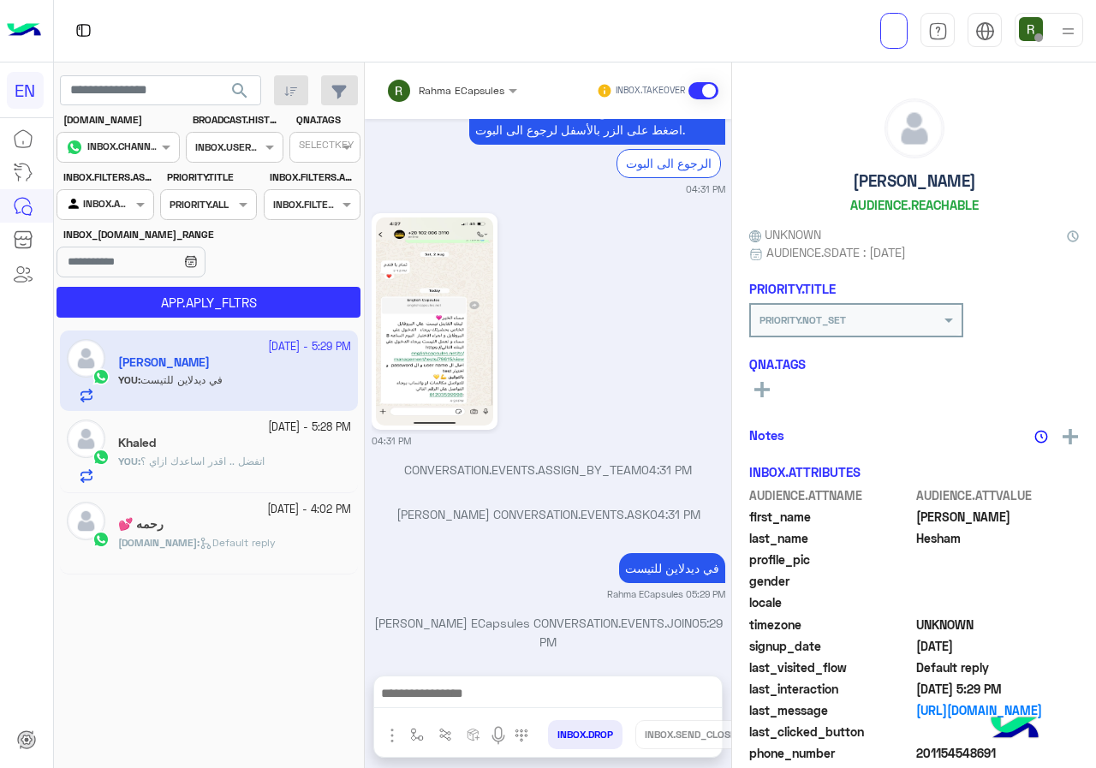
click at [122, 210] on div "INBOX.AGENTFILTER.YOURINBOX" at bounding box center [98, 204] width 65 height 17
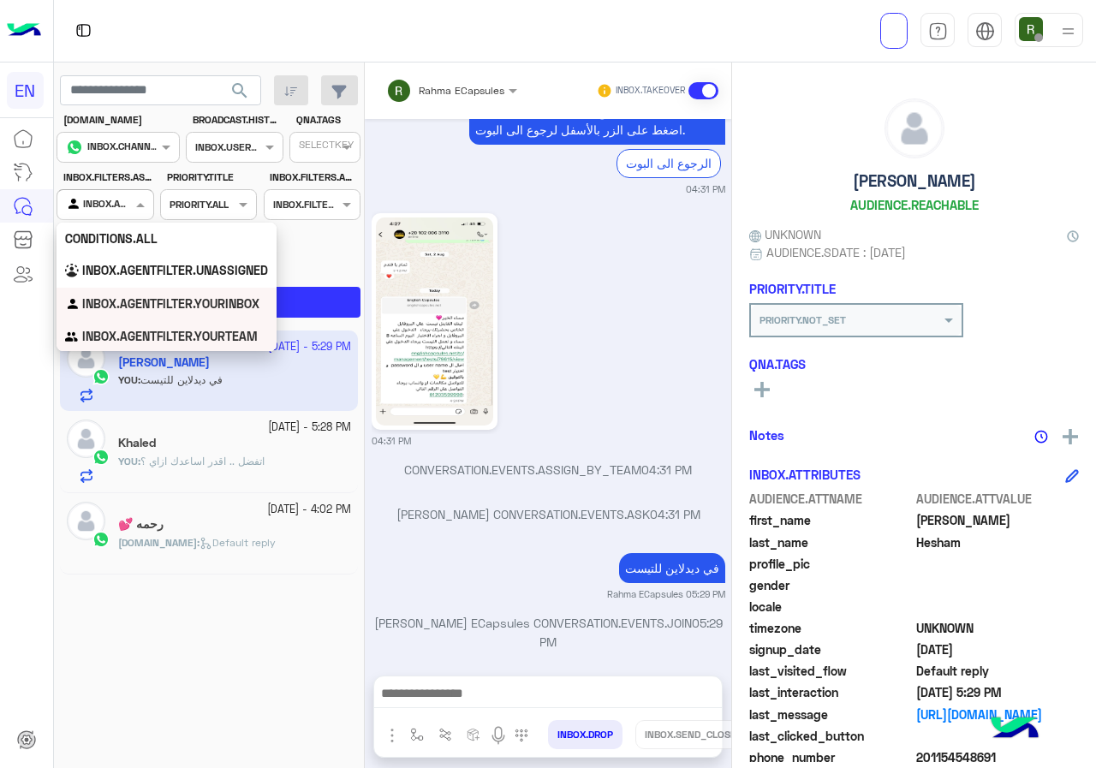
click at [116, 325] on div "INBOX.AGENTFILTER.YOURTEAM" at bounding box center [167, 336] width 220 height 33
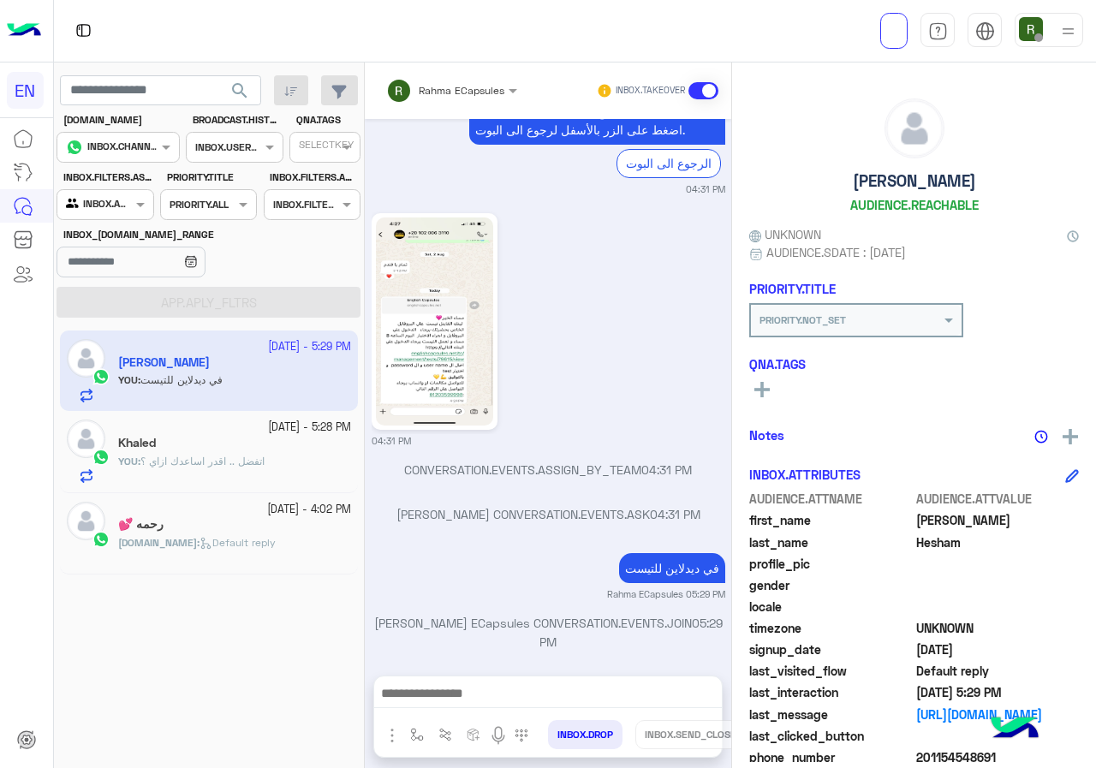
click at [238, 94] on span "search" at bounding box center [240, 91] width 21 height 21
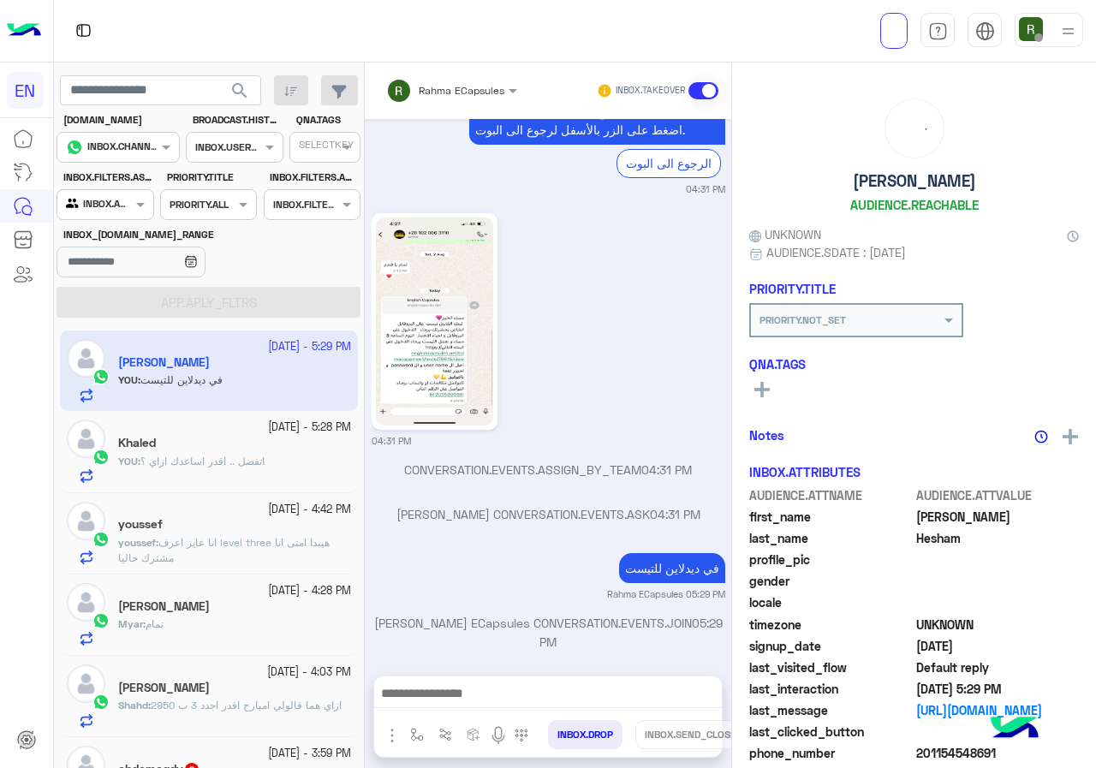
scroll to position [171, 0]
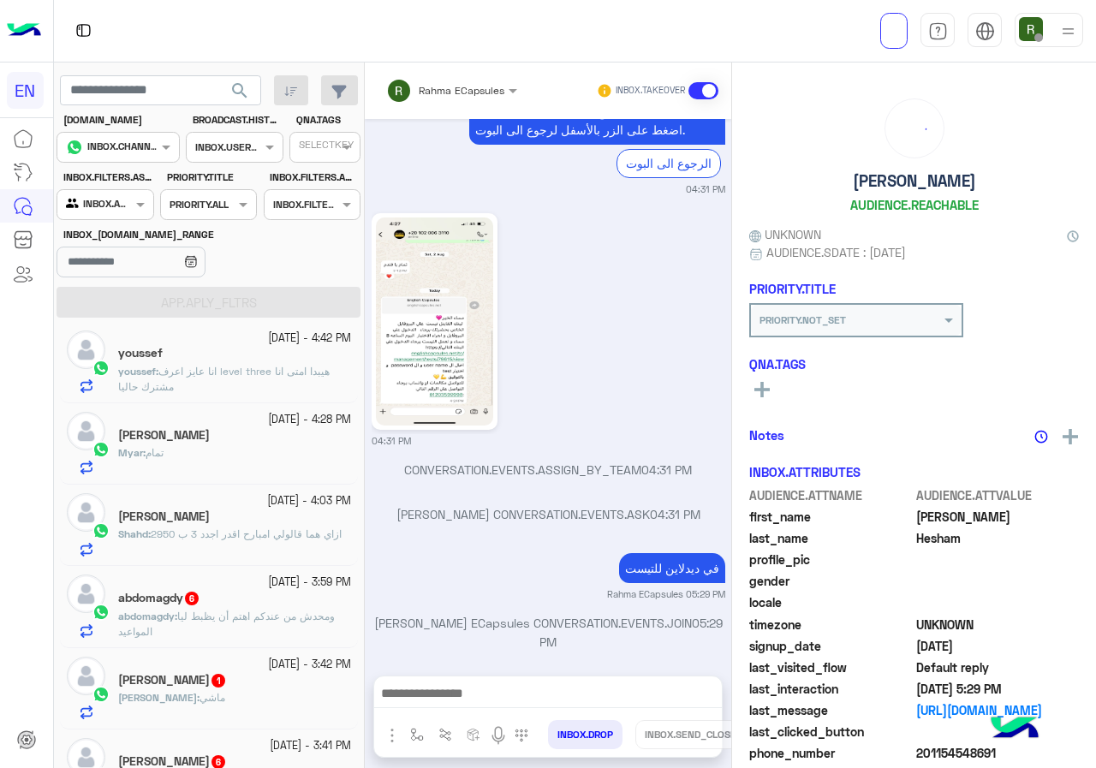
click at [215, 383] on p "youssef : انا عايز اعرف level three هيبدا امتى انا مشترك حاليا" at bounding box center [234, 379] width 233 height 31
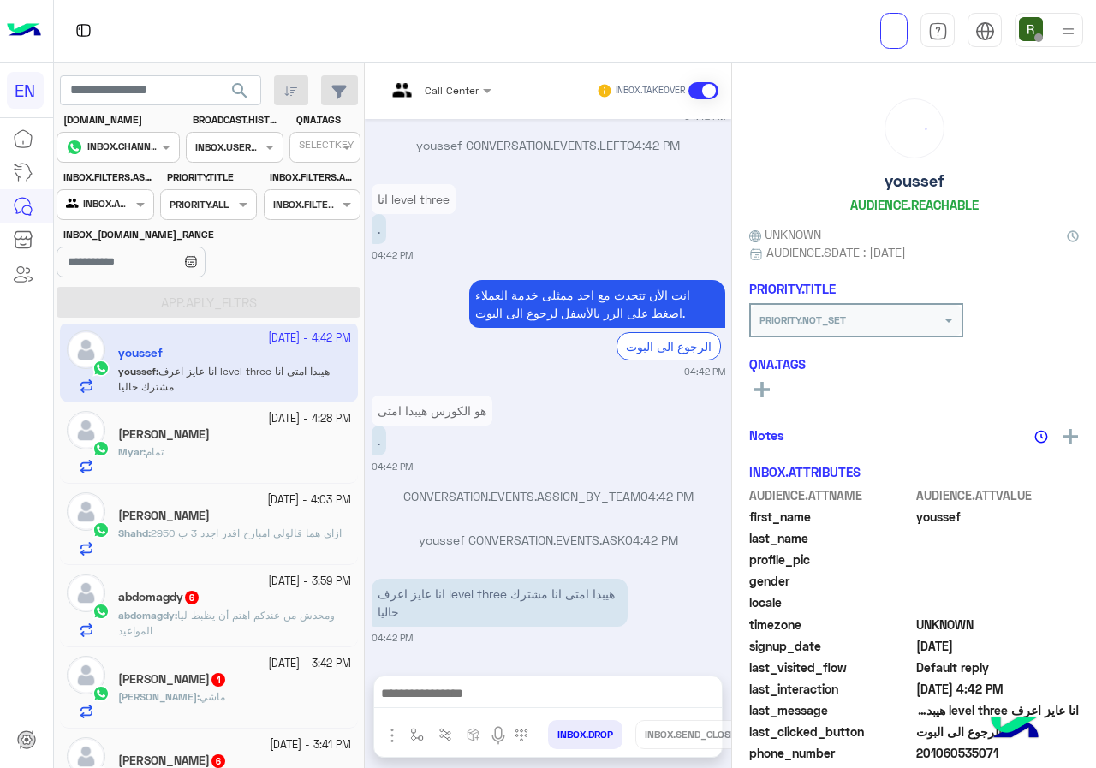
scroll to position [150, 0]
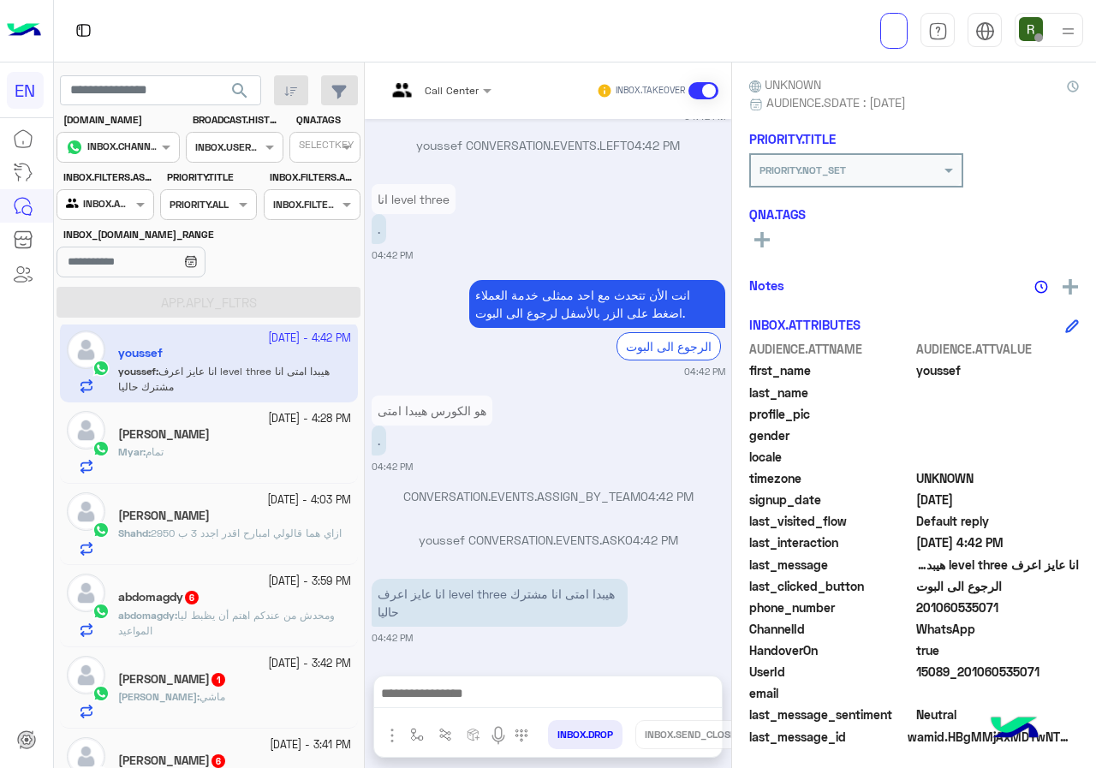
drag, startPoint x: 920, startPoint y: 606, endPoint x: 1088, endPoint y: 612, distance: 168.0
click at [1088, 612] on div "youssef AUDIENCE.REACHABLE UNKNOWN AUDIENCE.SDATE : 09/28/2025 PRIORITY.TITLE P…" at bounding box center [914, 413] width 364 height 700
drag, startPoint x: 962, startPoint y: 648, endPoint x: 929, endPoint y: 687, distance: 51.1
click at [929, 687] on span at bounding box center [998, 693] width 164 height 18
drag, startPoint x: 920, startPoint y: 608, endPoint x: 1045, endPoint y: 612, distance: 125.1
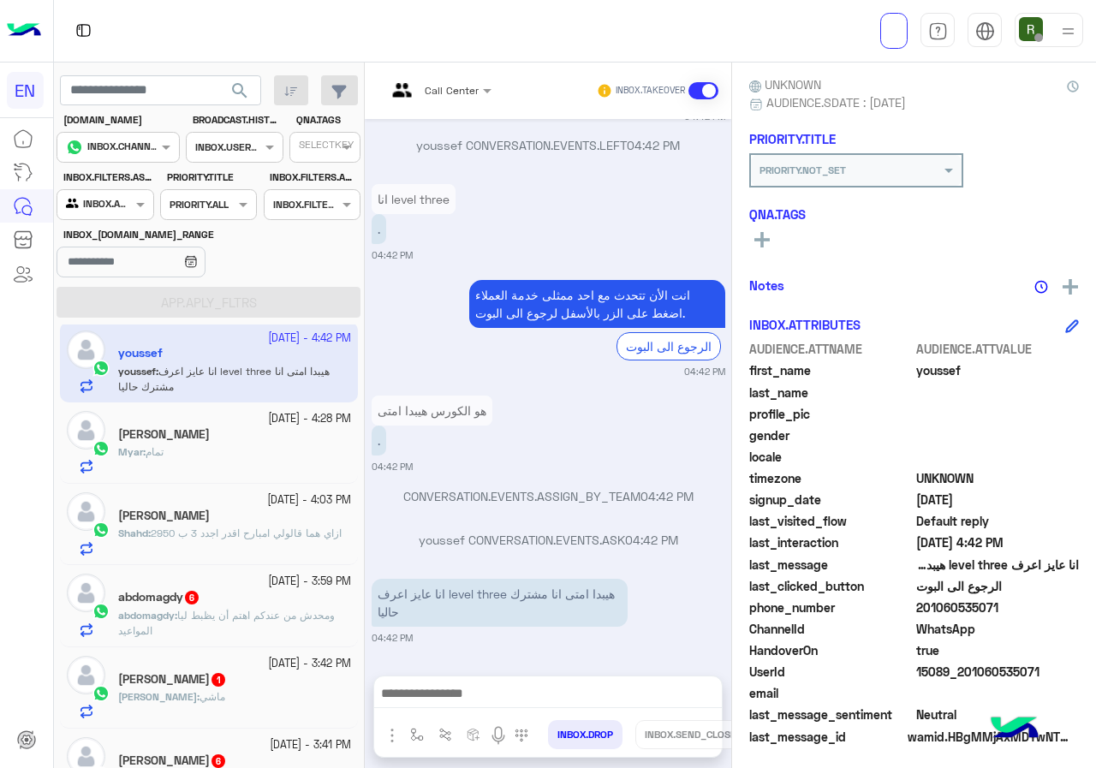
click at [1045, 612] on span "201060535071" at bounding box center [998, 608] width 164 height 18
drag, startPoint x: 973, startPoint y: 619, endPoint x: 905, endPoint y: 636, distance: 69.6
click at [885, 678] on span "UserId" at bounding box center [831, 672] width 164 height 18
drag, startPoint x: 919, startPoint y: 606, endPoint x: 997, endPoint y: 605, distance: 77.9
click at [997, 605] on span "201060535071" at bounding box center [998, 608] width 164 height 18
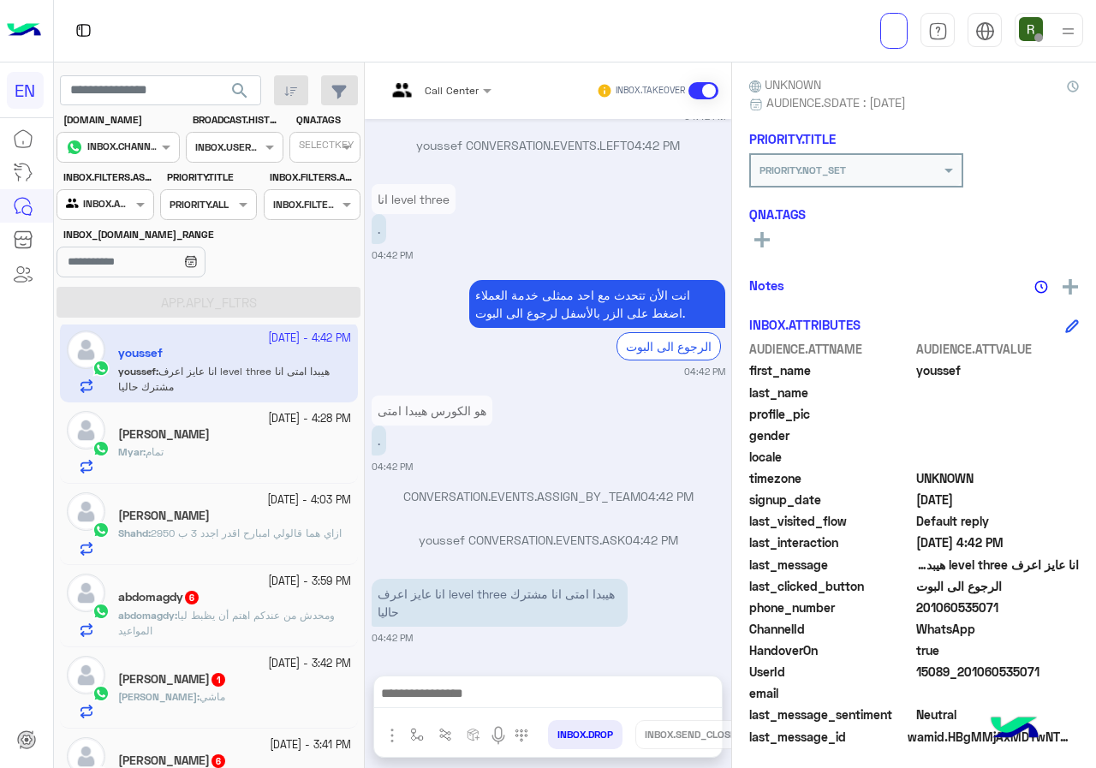
copy span "01060535071"
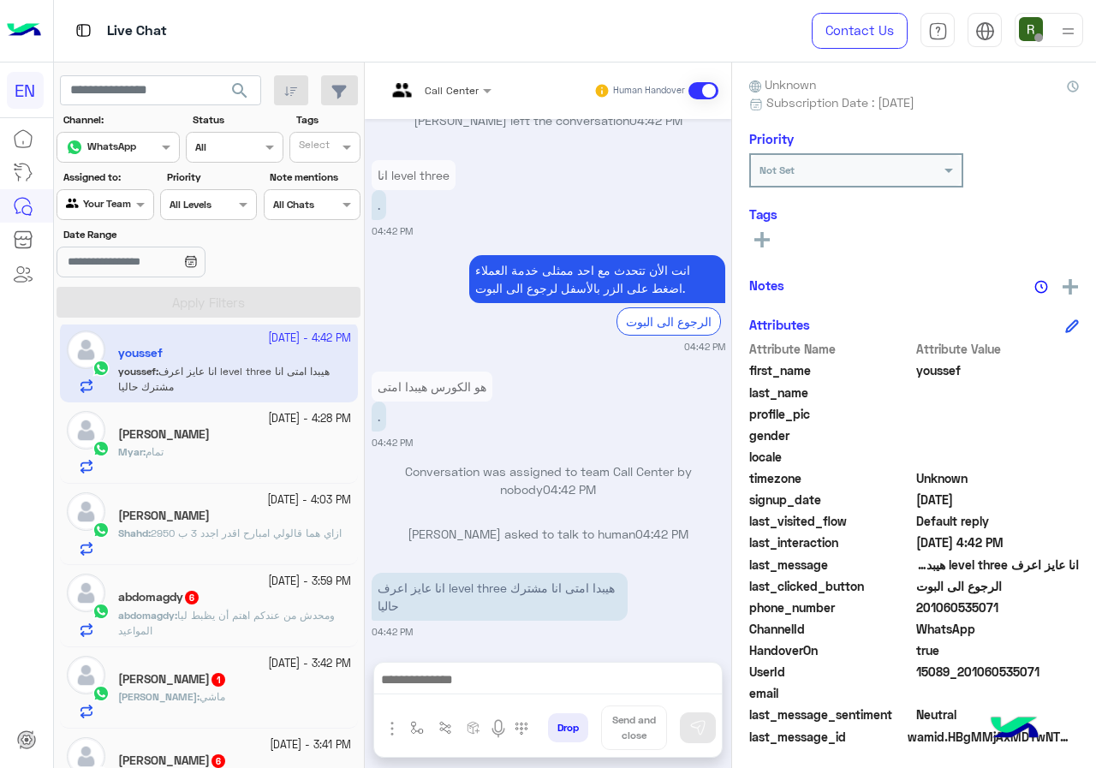
scroll to position [1303, 0]
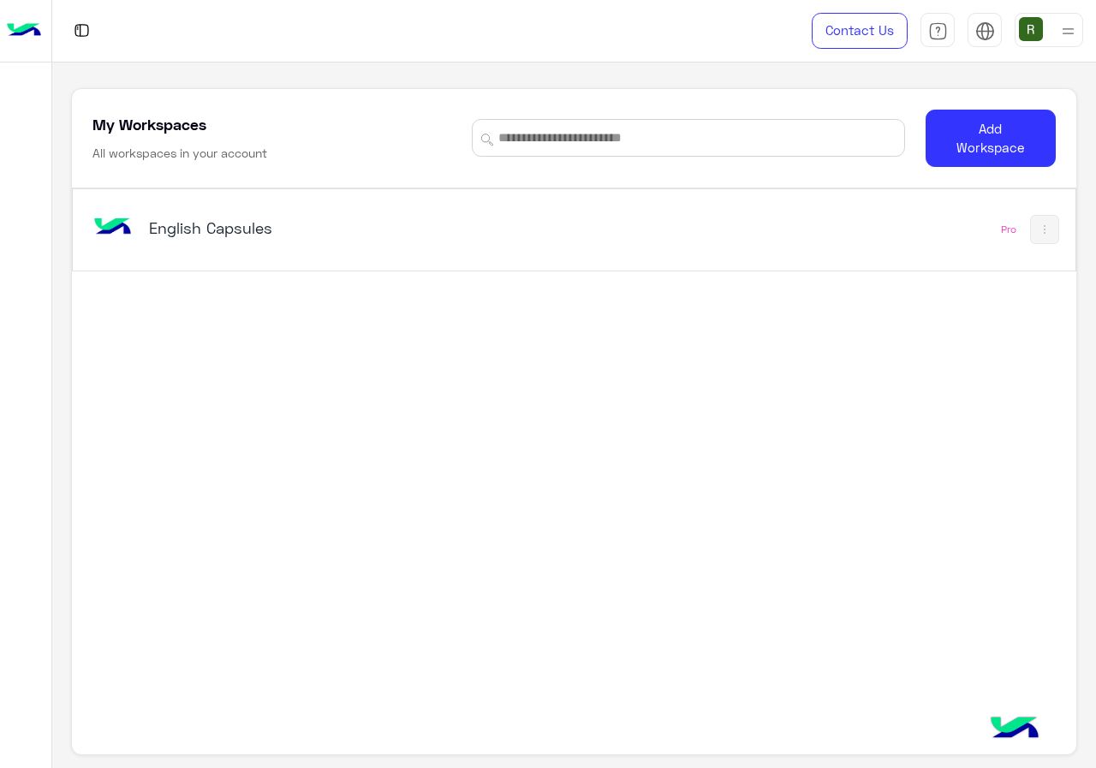
click at [433, 204] on div "English Capsules Pro" at bounding box center [574, 229] width 1002 height 81
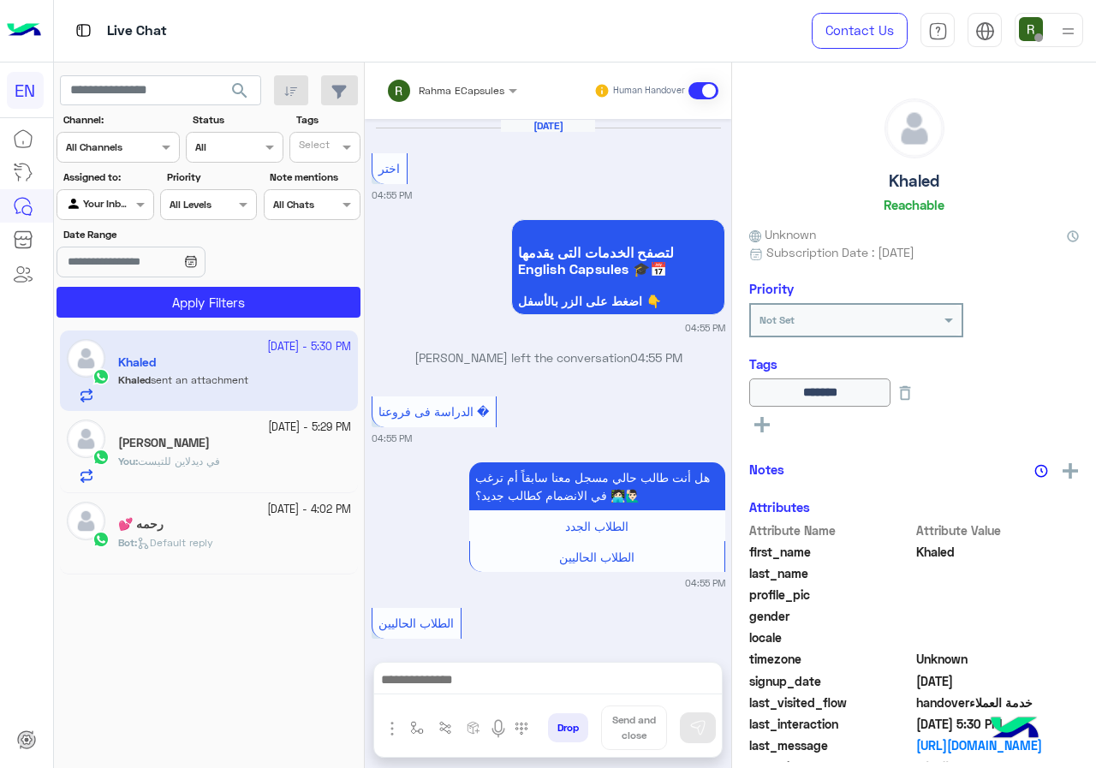
scroll to position [1507, 0]
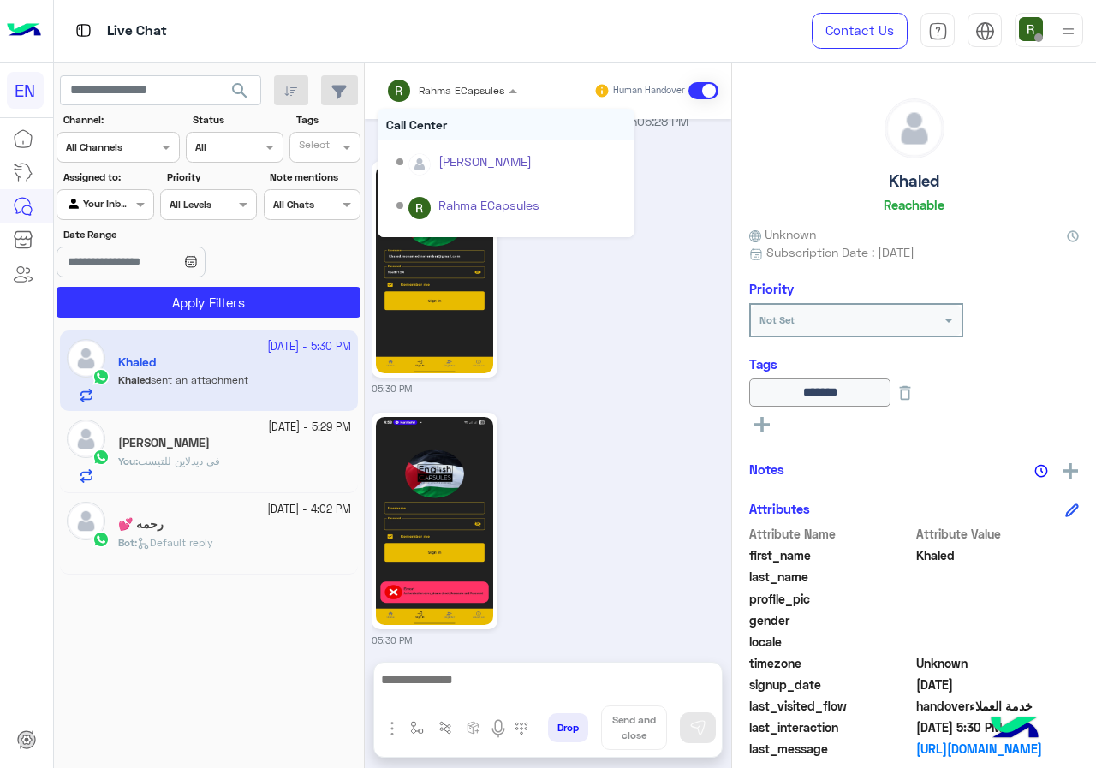
click at [463, 81] on input "text" at bounding box center [429, 88] width 87 height 15
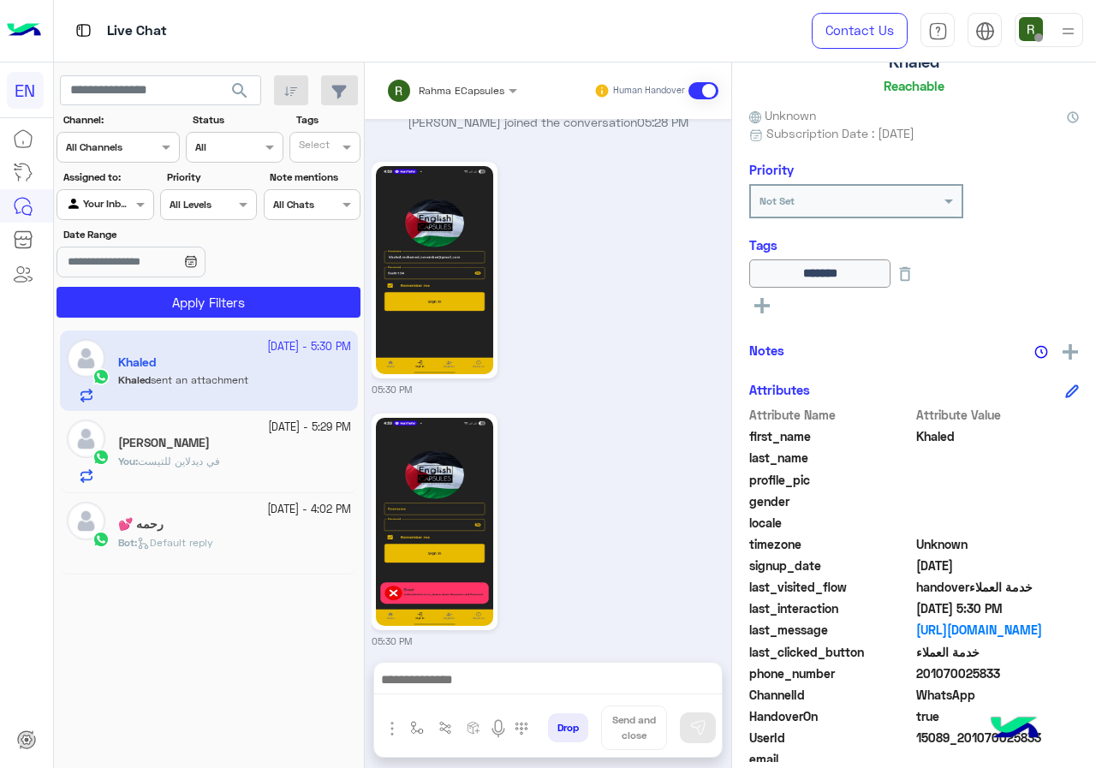
scroll to position [189, 0]
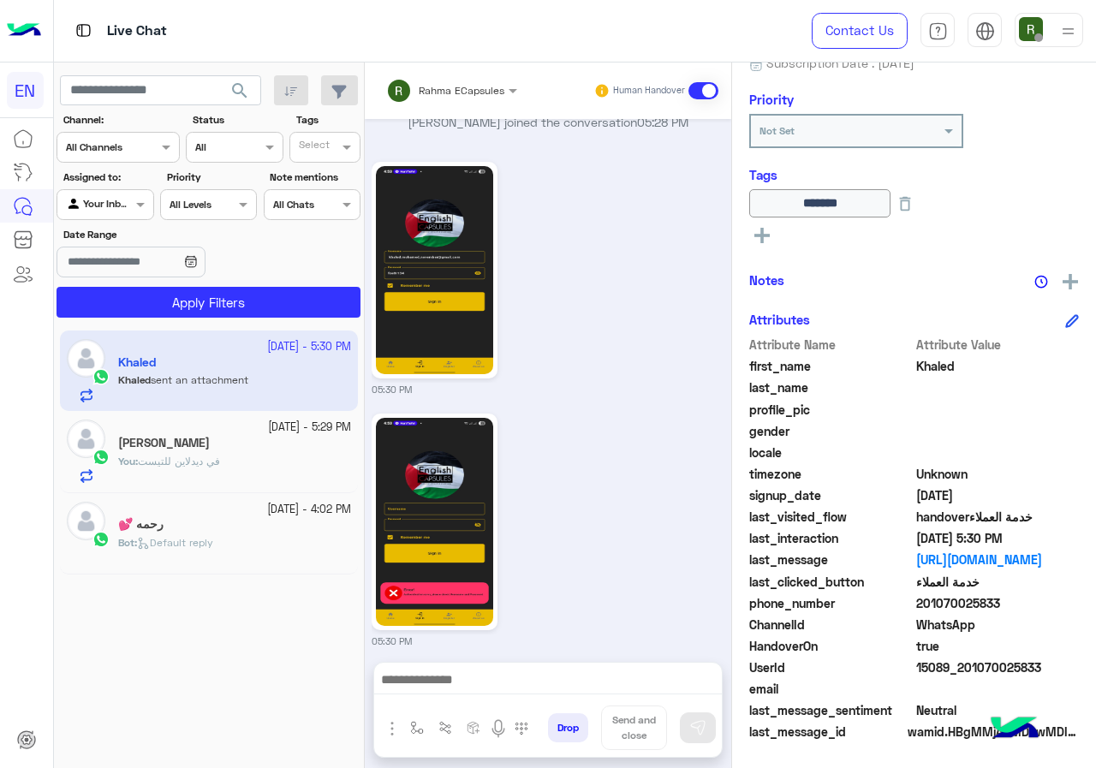
drag, startPoint x: 922, startPoint y: 606, endPoint x: 1084, endPoint y: 606, distance: 161.9
click at [1084, 606] on div "Khaled Reachable Unknown Subscription Date : [DATE] Priority Not Set Tags *****…" at bounding box center [914, 413] width 364 height 700
copy span "01070025833"
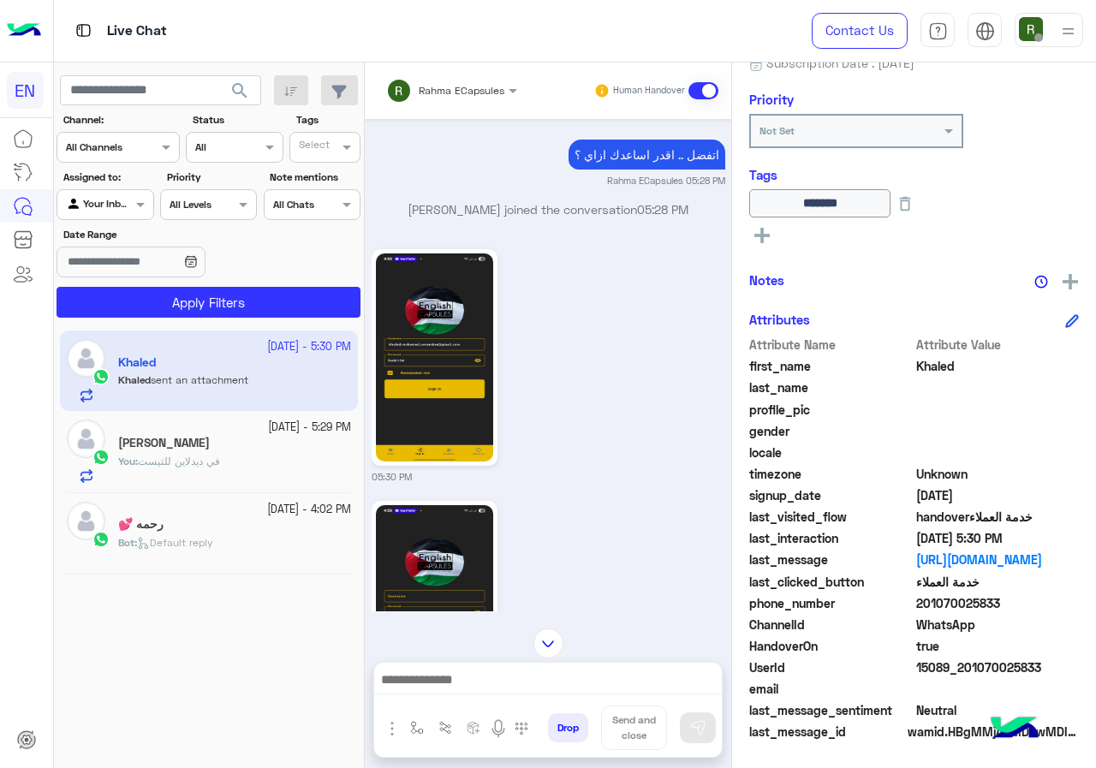
scroll to position [1506, 0]
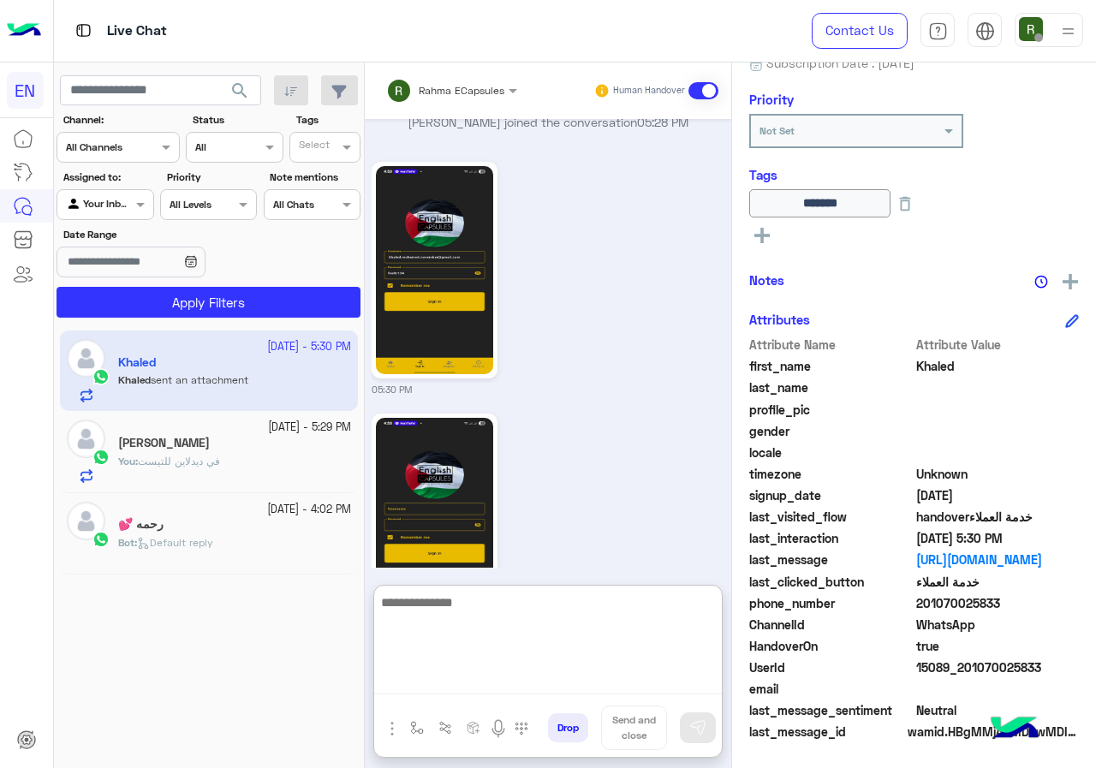
paste textarea "**********"
type textarea "**********"
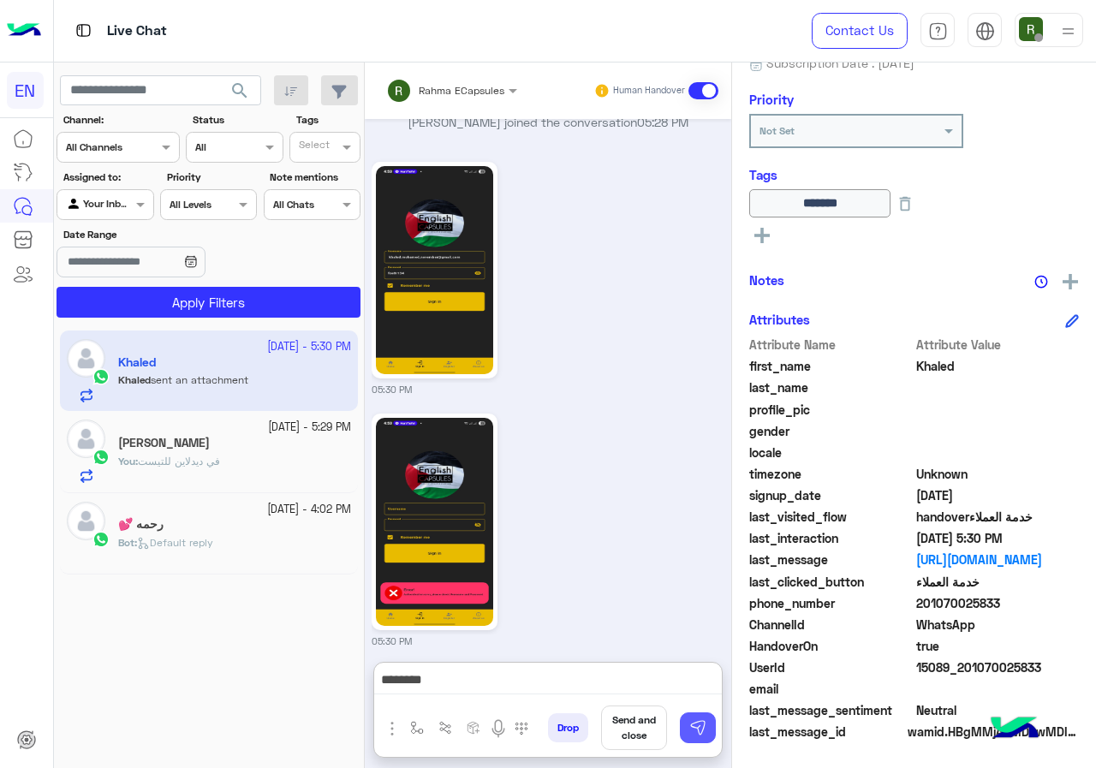
click at [684, 728] on button at bounding box center [698, 728] width 36 height 31
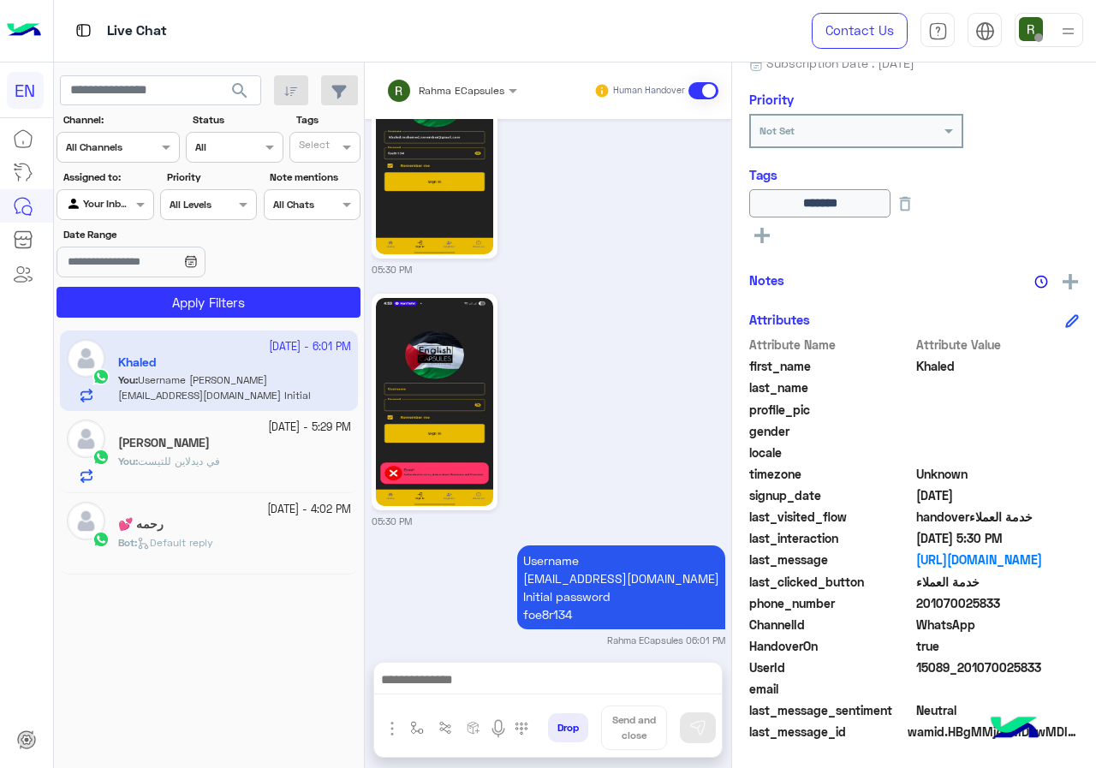
click at [444, 81] on input "text" at bounding box center [429, 88] width 87 height 15
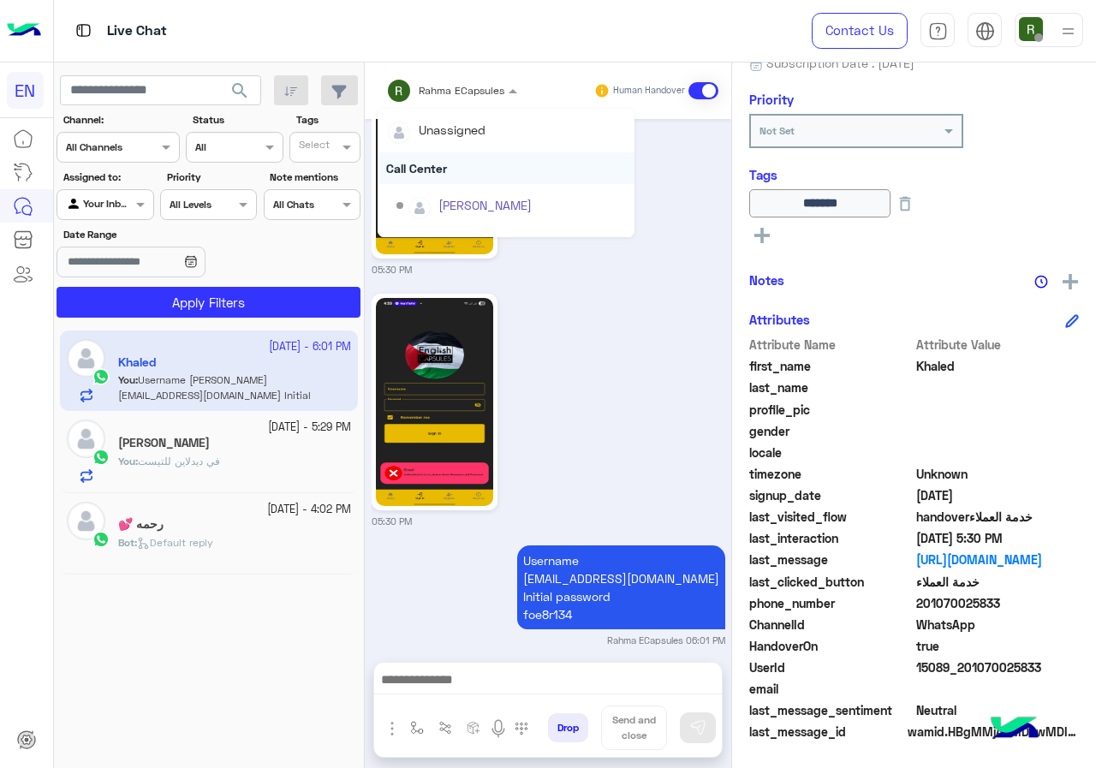
click at [436, 153] on div "Call Center" at bounding box center [506, 168] width 257 height 32
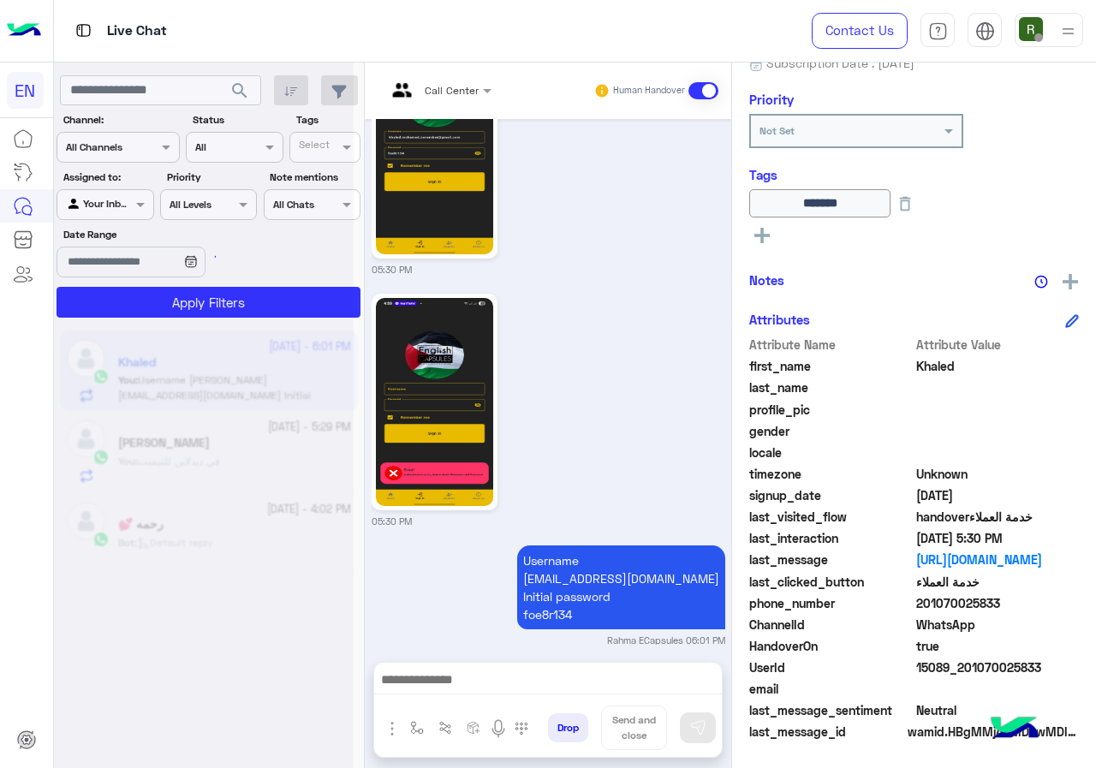
click at [446, 95] on span "Call Center" at bounding box center [452, 90] width 54 height 13
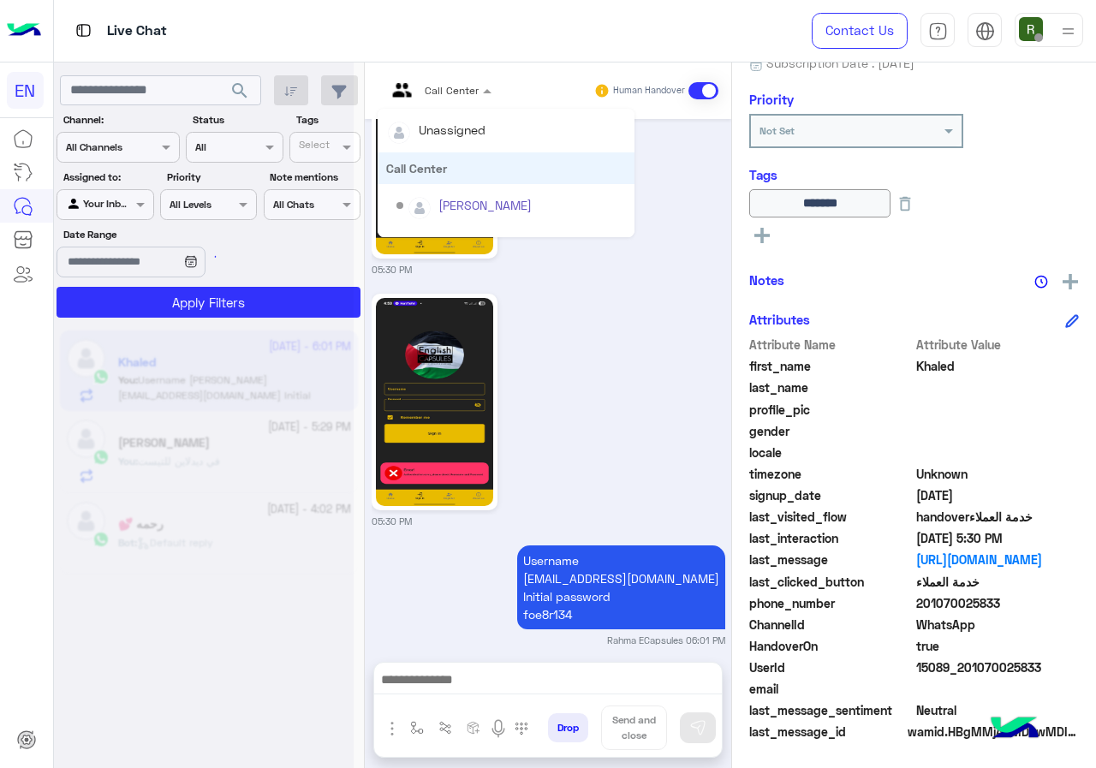
scroll to position [1688, 0]
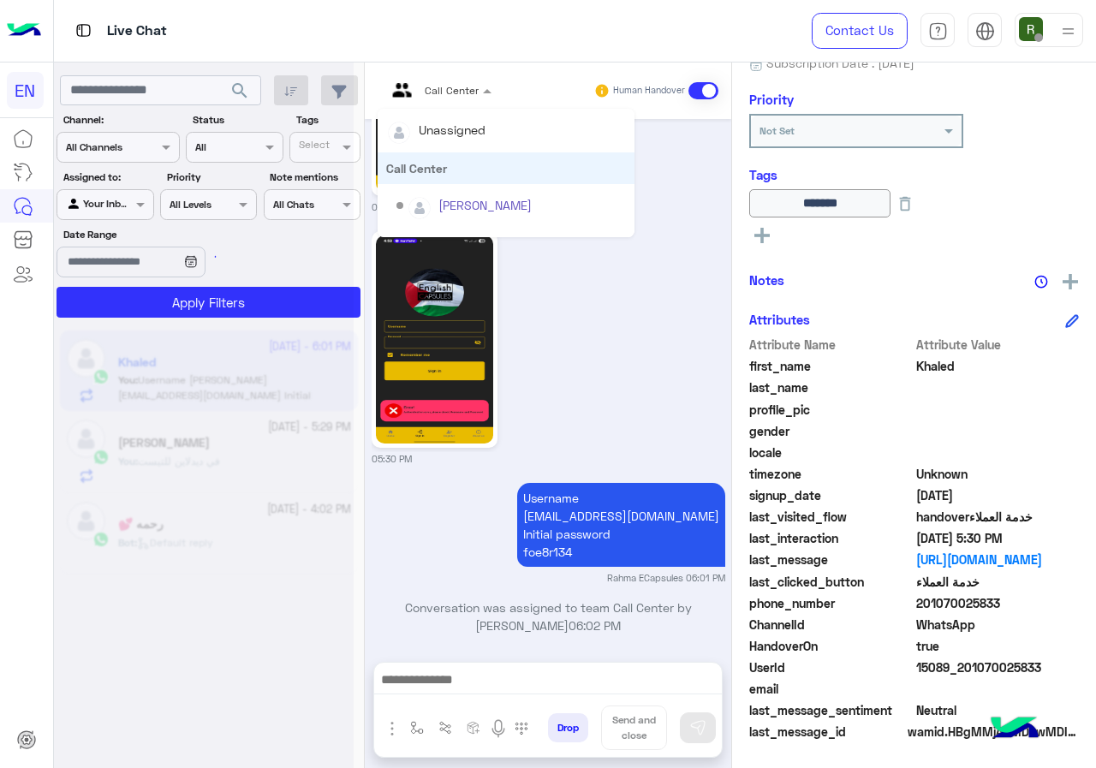
click at [444, 174] on div "Call Center" at bounding box center [506, 168] width 257 height 32
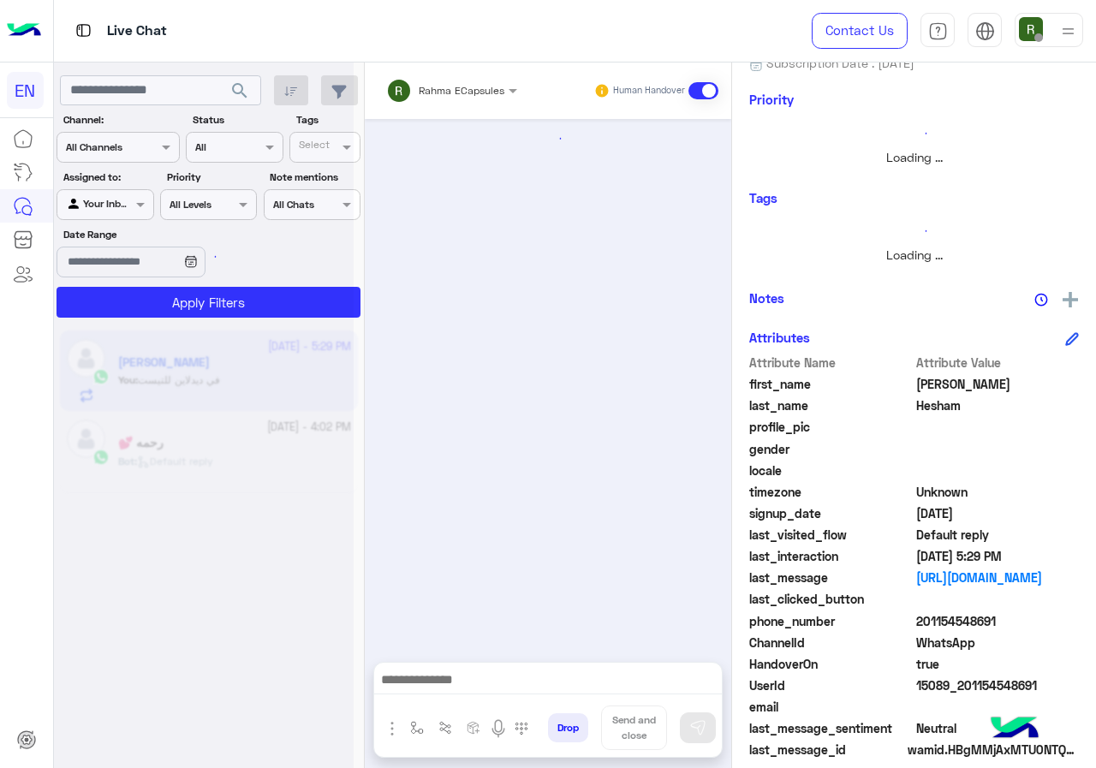
click at [136, 152] on div at bounding box center [204, 391] width 300 height 768
click at [136, 155] on div at bounding box center [204, 391] width 300 height 768
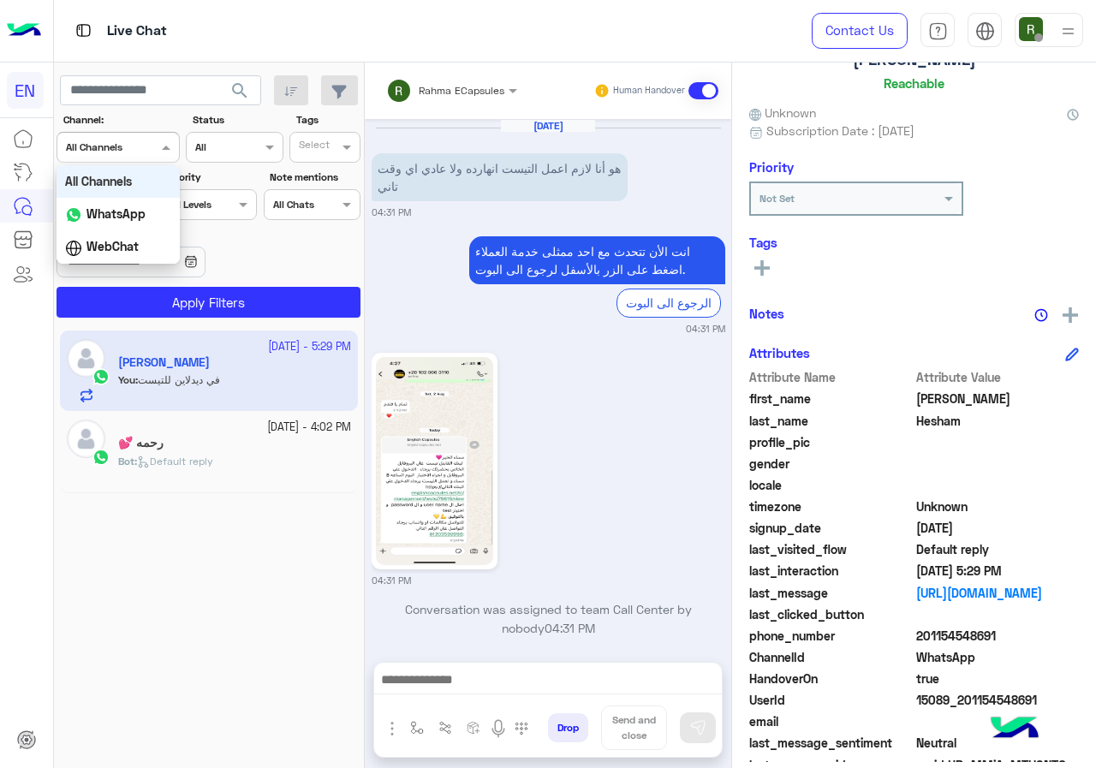
click at [138, 163] on div "Channel All Channels" at bounding box center [118, 147] width 123 height 31
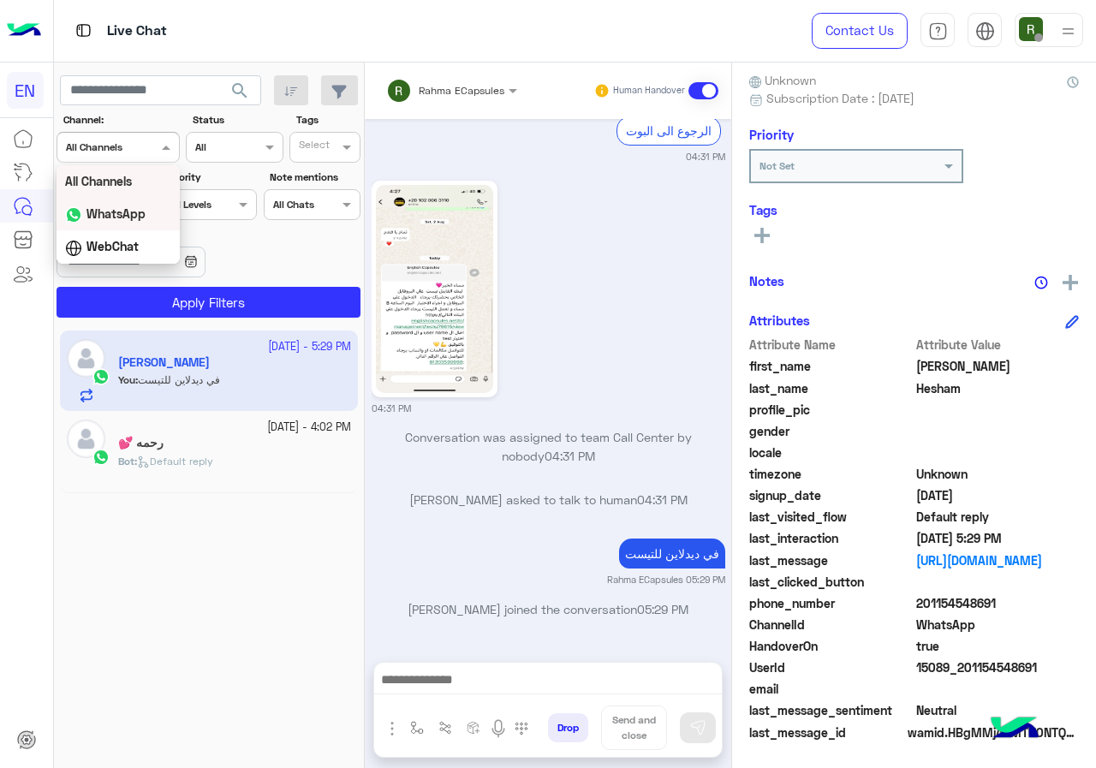
click at [122, 224] on div "WhatsApp" at bounding box center [118, 214] width 123 height 33
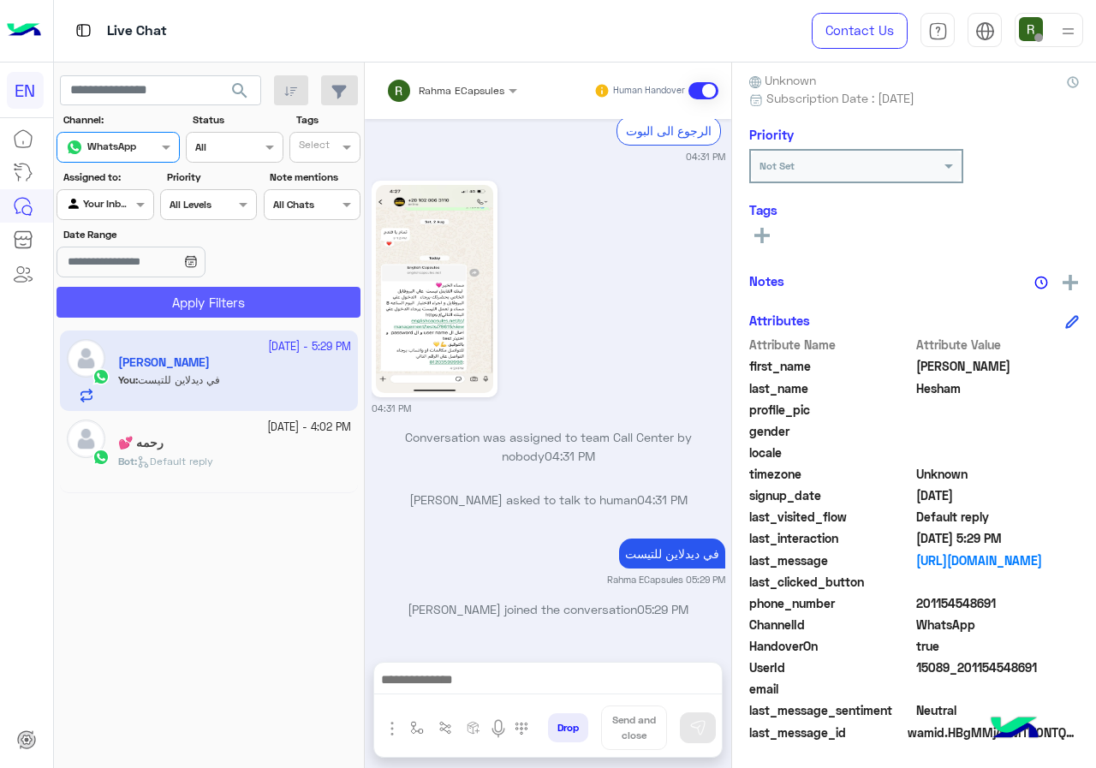
click at [134, 287] on button "Apply Filters" at bounding box center [209, 302] width 304 height 31
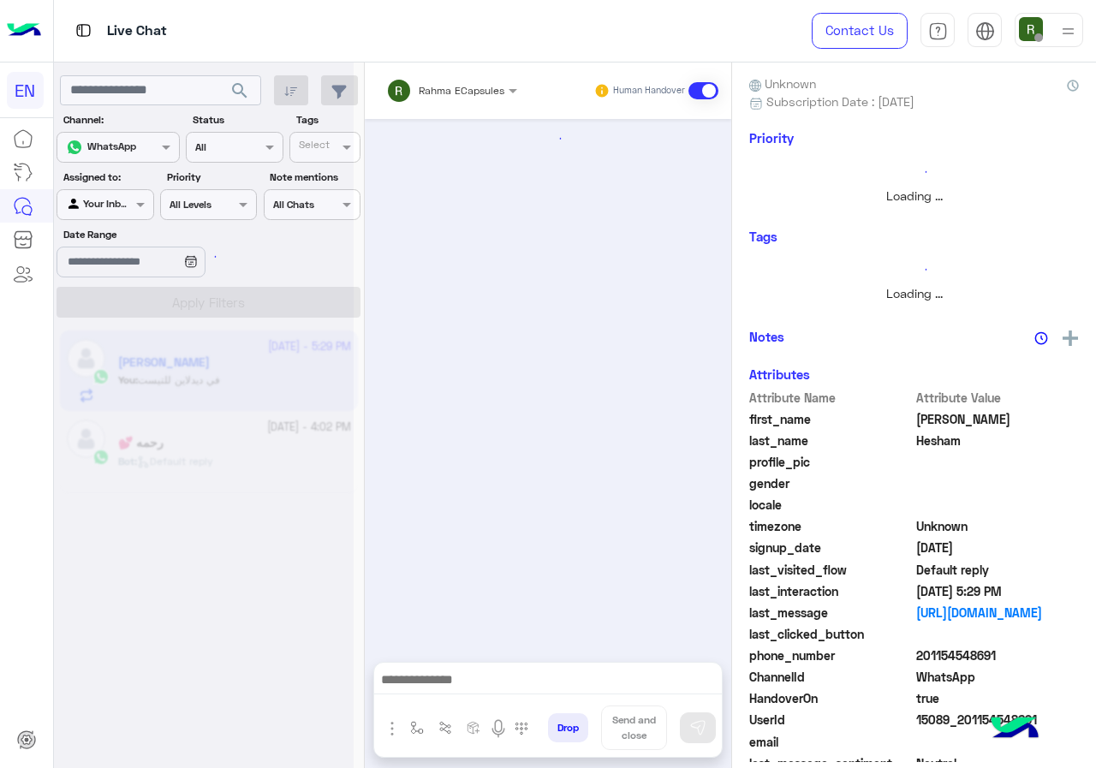
click at [463, 89] on input "text" at bounding box center [429, 88] width 87 height 15
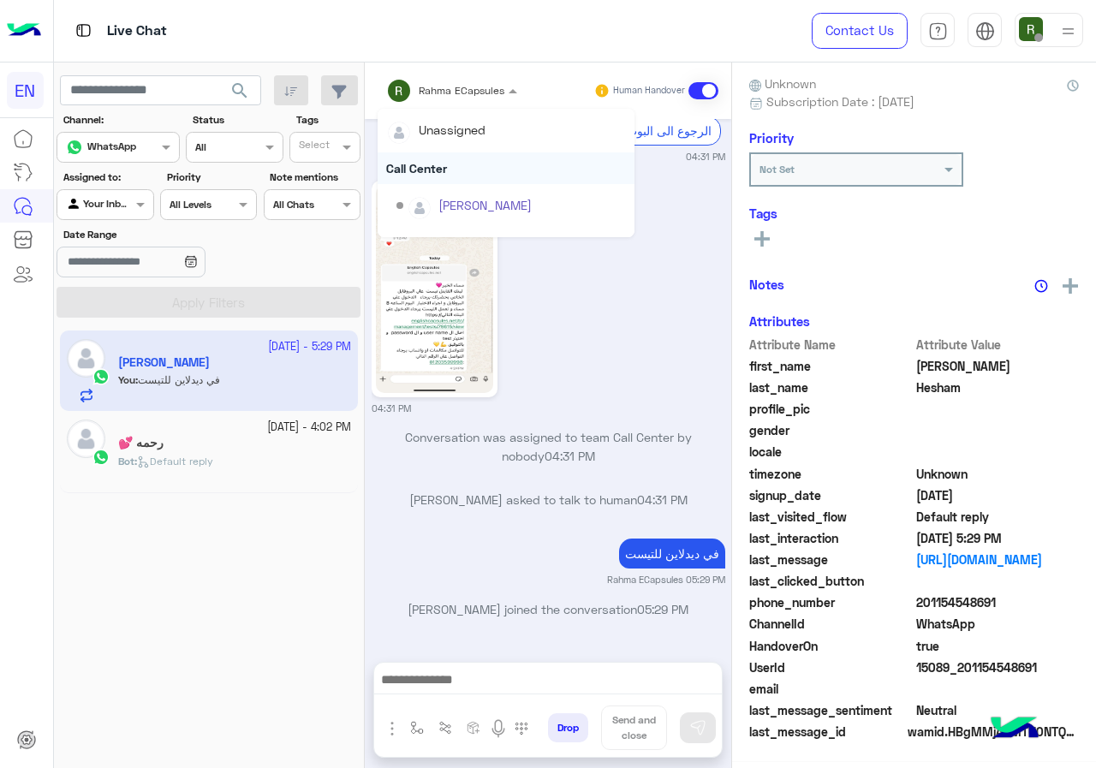
click at [452, 164] on div "Call Center" at bounding box center [506, 168] width 257 height 32
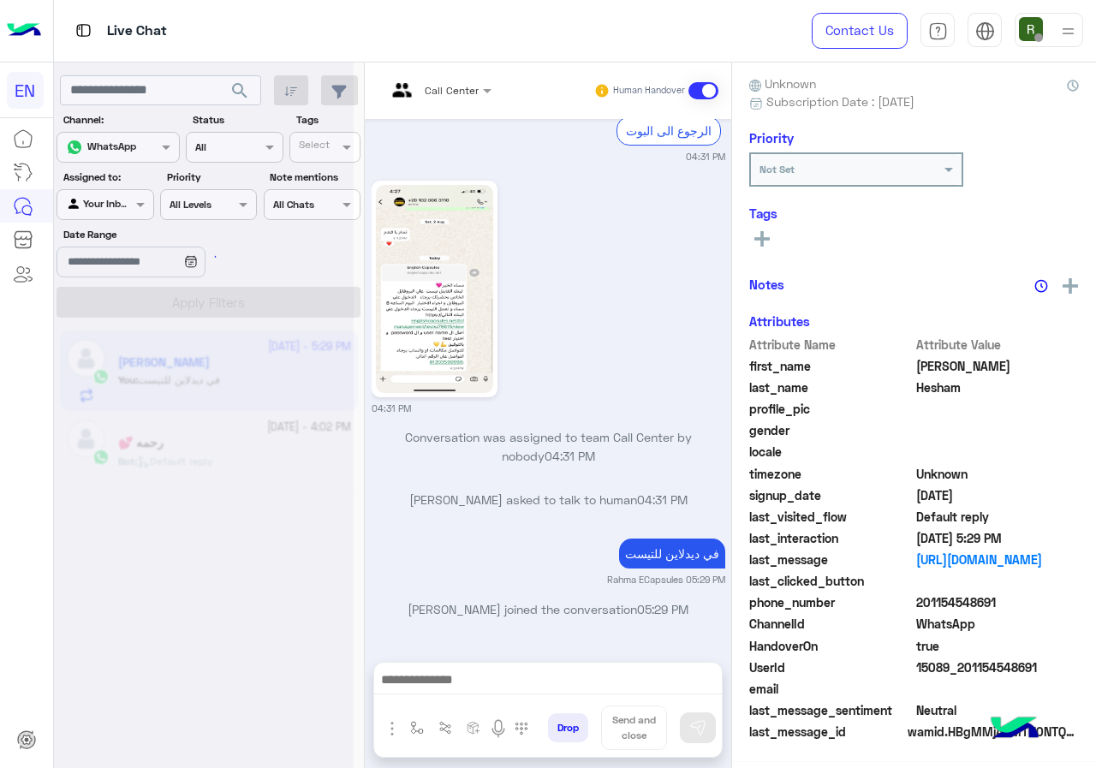
scroll to position [154, 0]
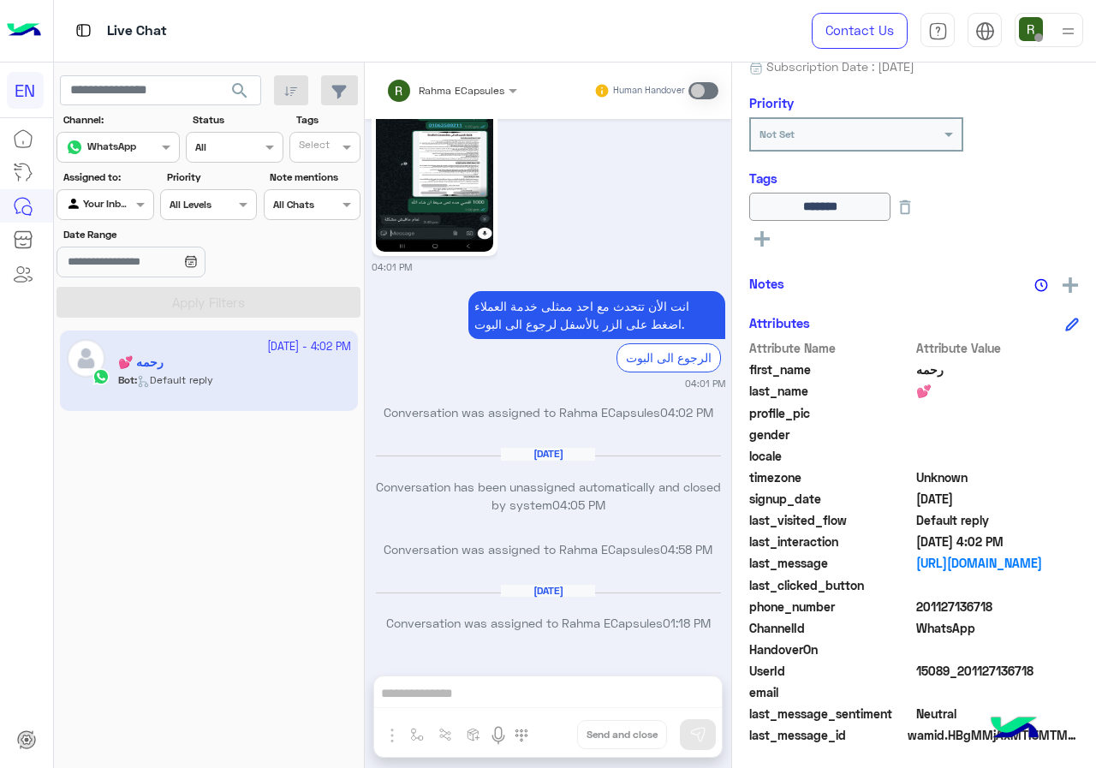
scroll to position [189, 0]
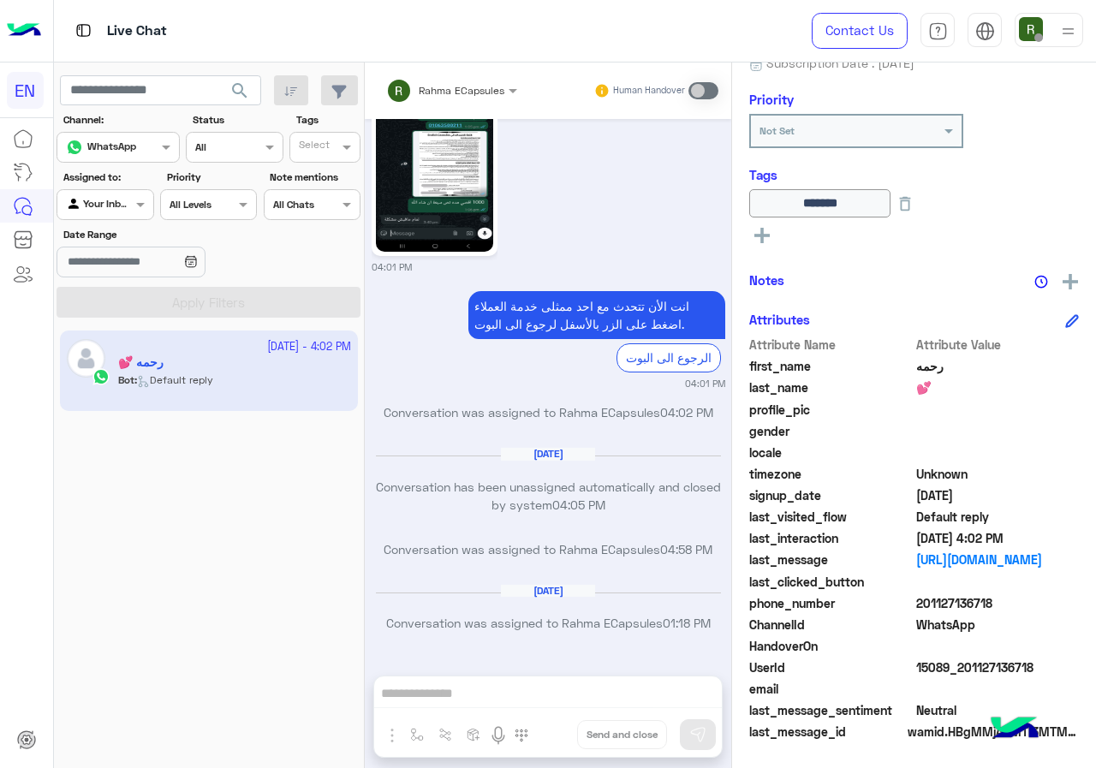
click at [116, 200] on div at bounding box center [104, 202] width 95 height 16
click at [131, 330] on b "Your Team" at bounding box center [111, 336] width 58 height 15
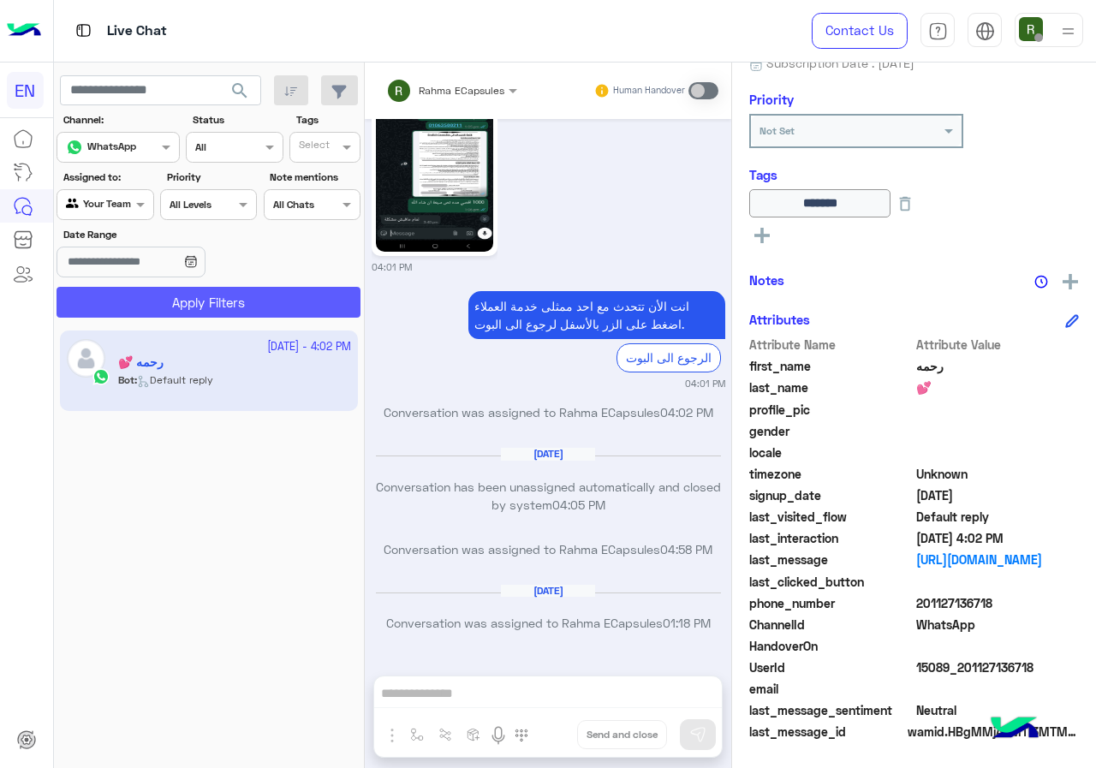
click at [153, 295] on button "Apply Filters" at bounding box center [209, 302] width 304 height 31
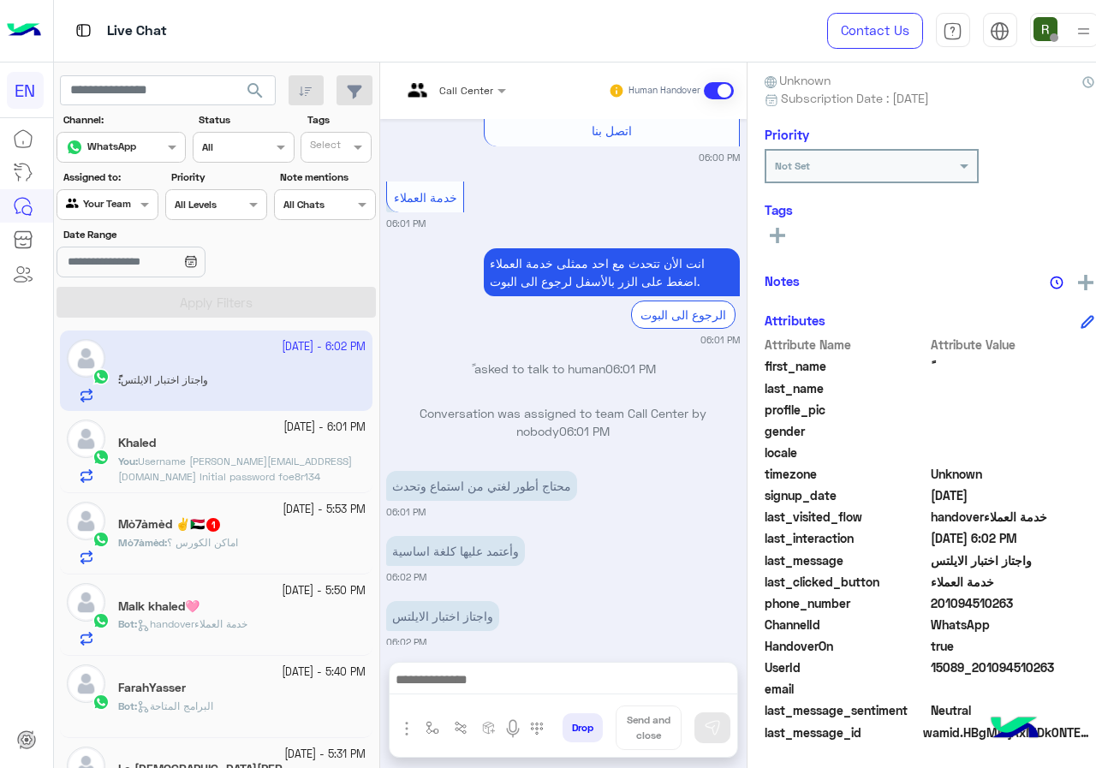
drag, startPoint x: 921, startPoint y: 604, endPoint x: 999, endPoint y: 604, distance: 77.9
click at [999, 604] on span "201094510263" at bounding box center [1013, 603] width 164 height 18
copy span "01094510263"
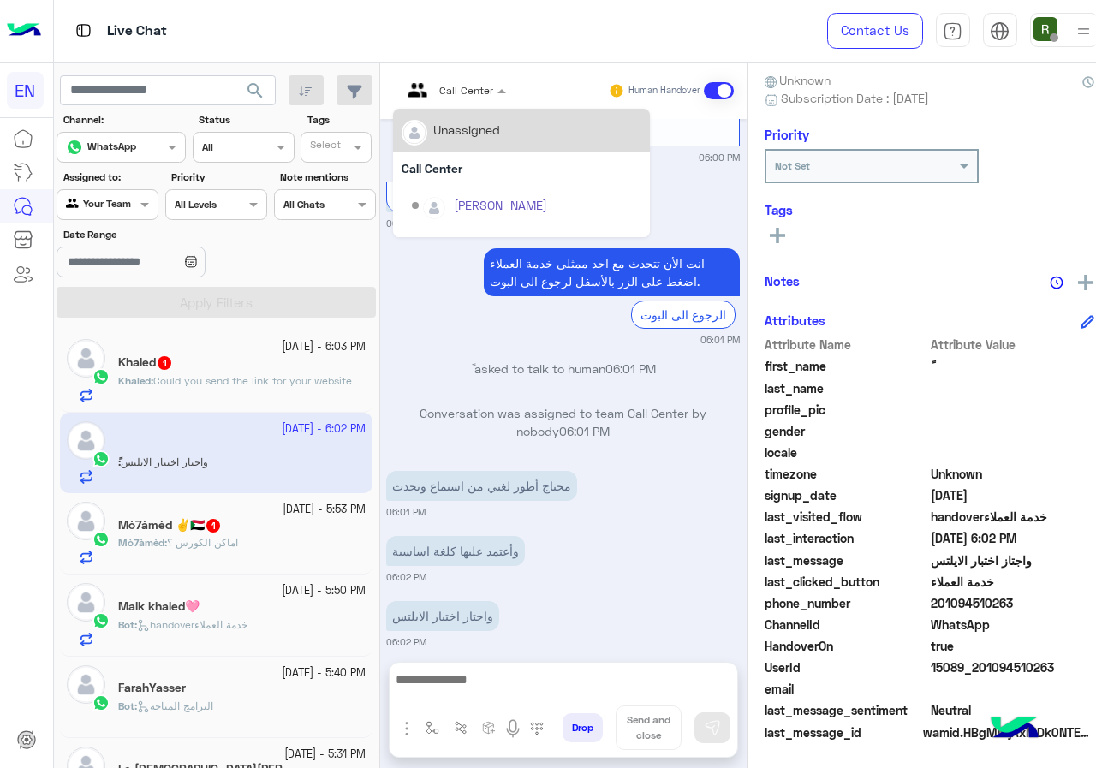
click at [462, 85] on div at bounding box center [454, 88] width 122 height 16
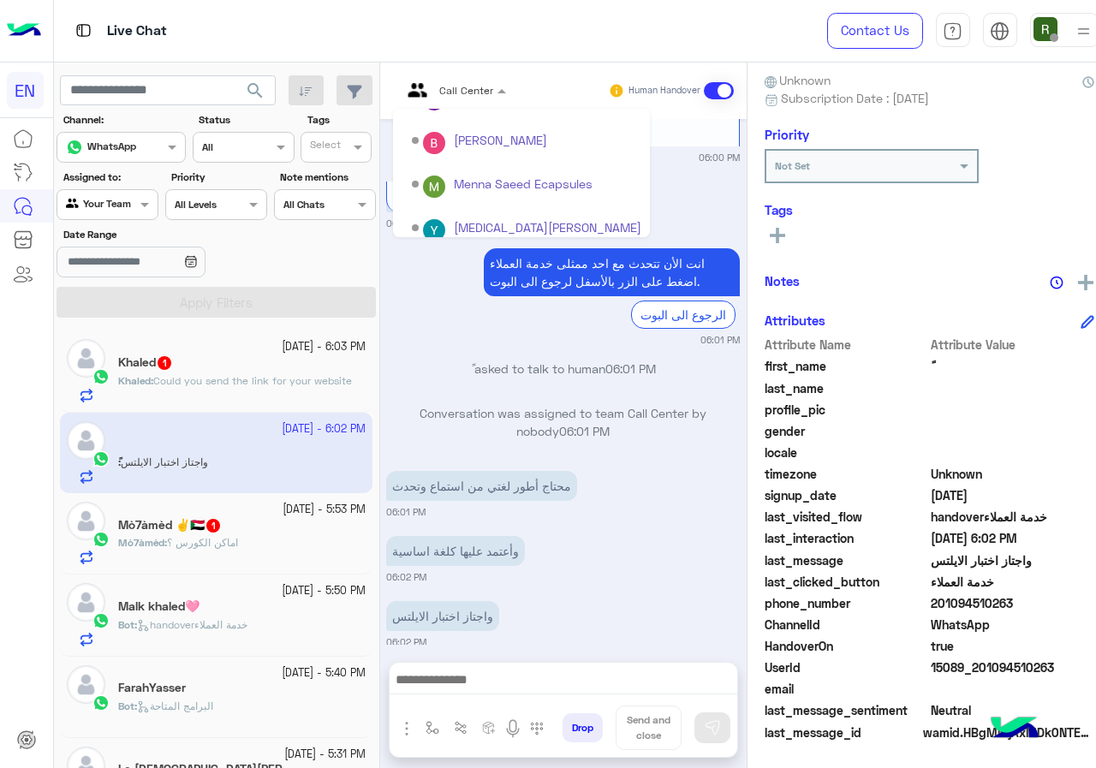
scroll to position [284, 0]
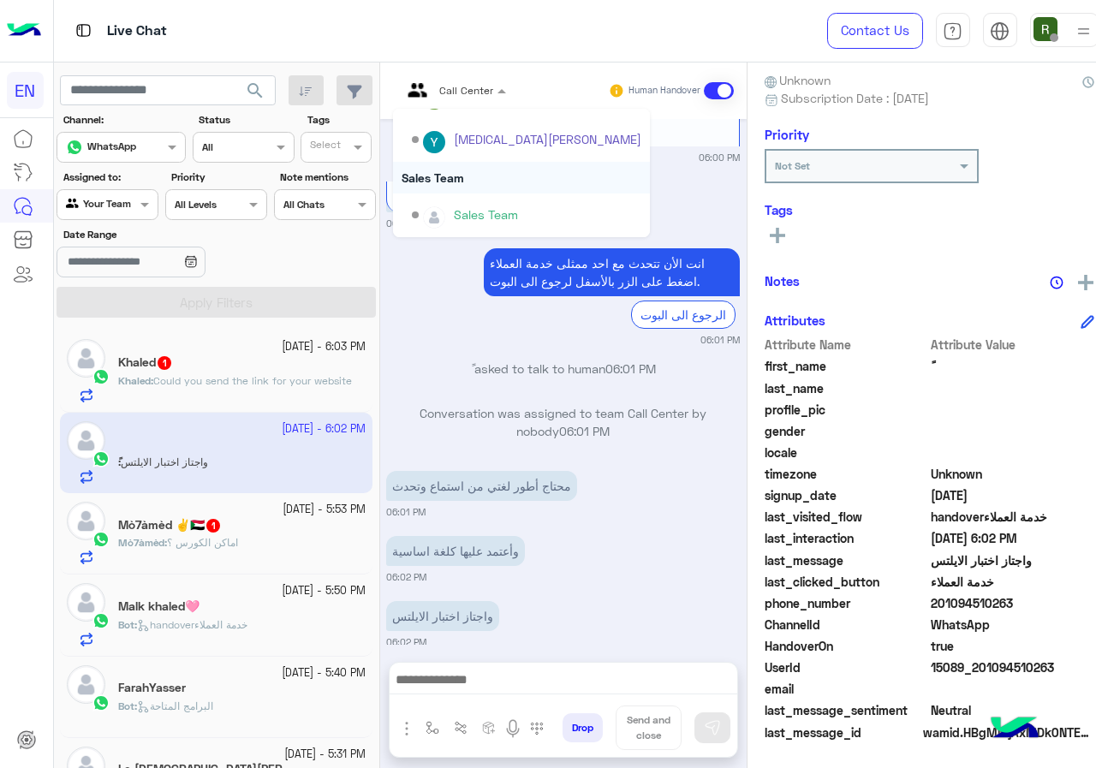
click at [463, 178] on div "Sales Team" at bounding box center [521, 178] width 257 height 32
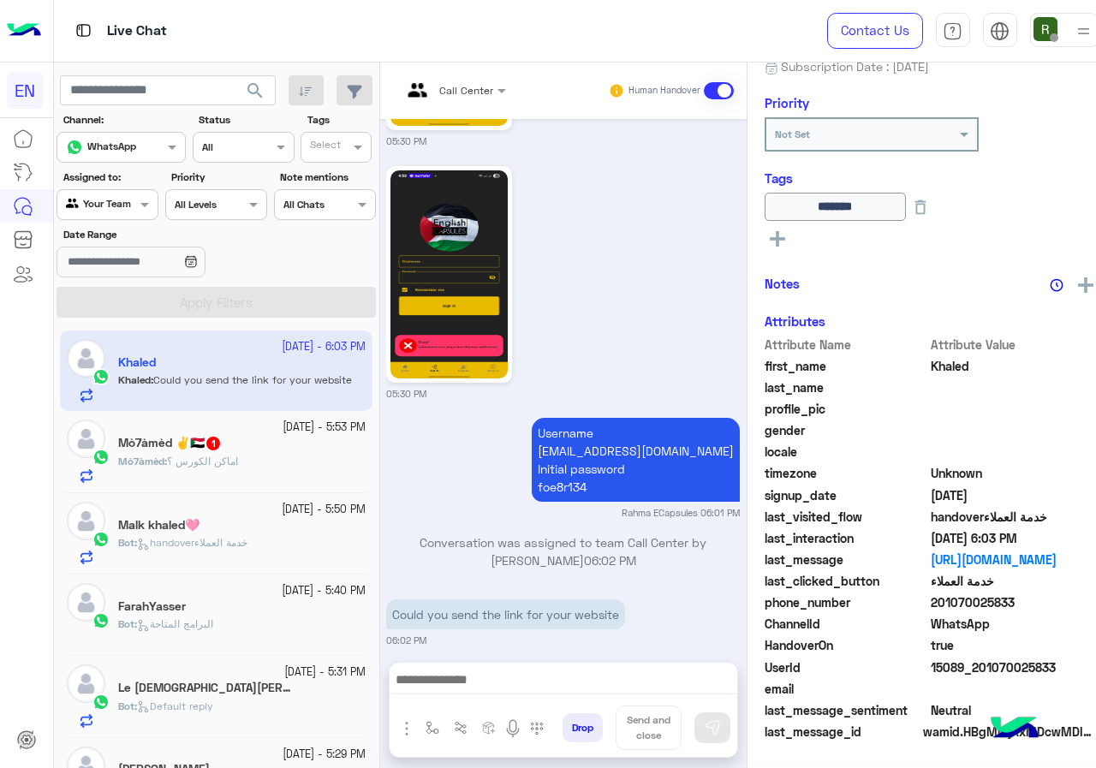
scroll to position [185, 0]
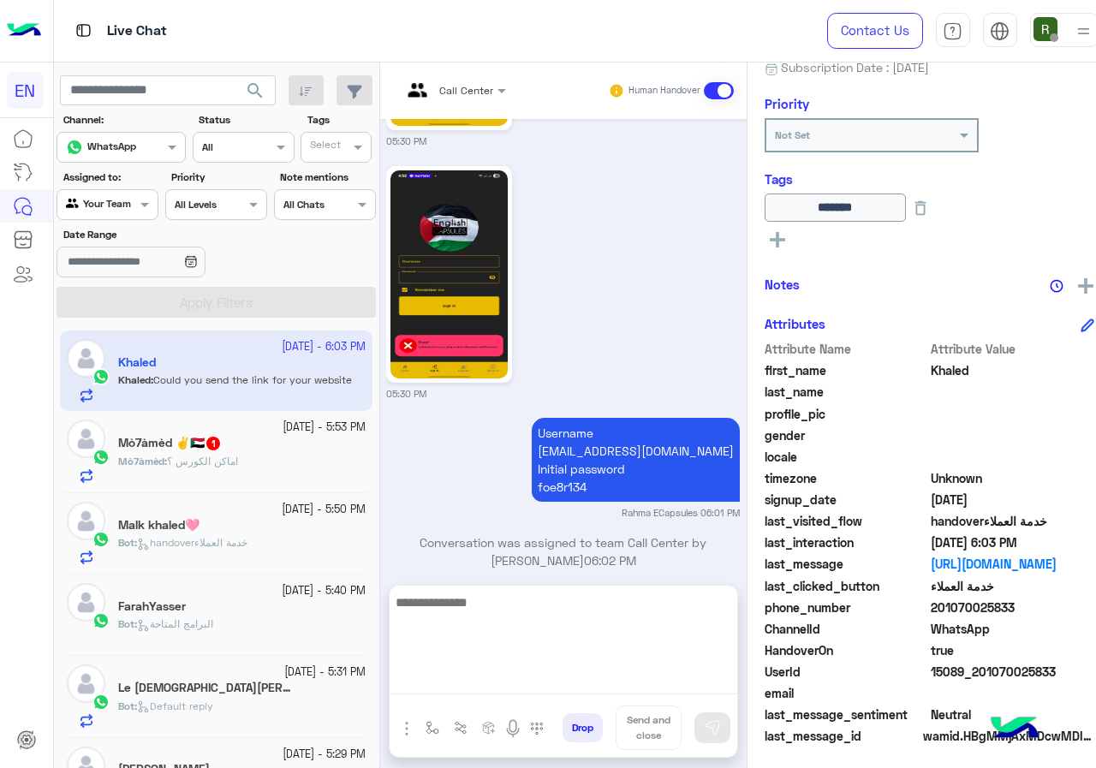
click at [473, 691] on textarea at bounding box center [564, 643] width 348 height 103
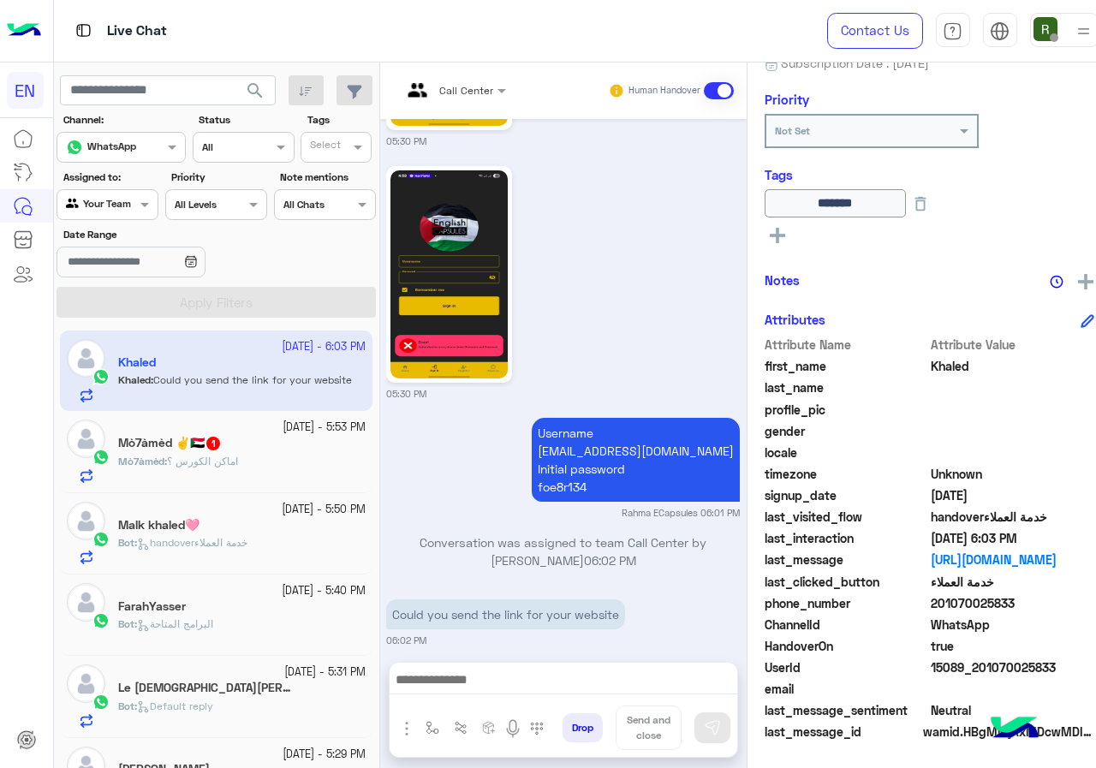
drag, startPoint x: 916, startPoint y: 596, endPoint x: 1013, endPoint y: 607, distance: 97.4
click at [1013, 607] on span "201070025833" at bounding box center [1013, 603] width 164 height 18
click at [955, 612] on span "201070025833" at bounding box center [1013, 603] width 164 height 18
drag, startPoint x: 920, startPoint y: 607, endPoint x: 1016, endPoint y: 607, distance: 95.9
click at [1016, 607] on span "201070025833" at bounding box center [1013, 603] width 164 height 18
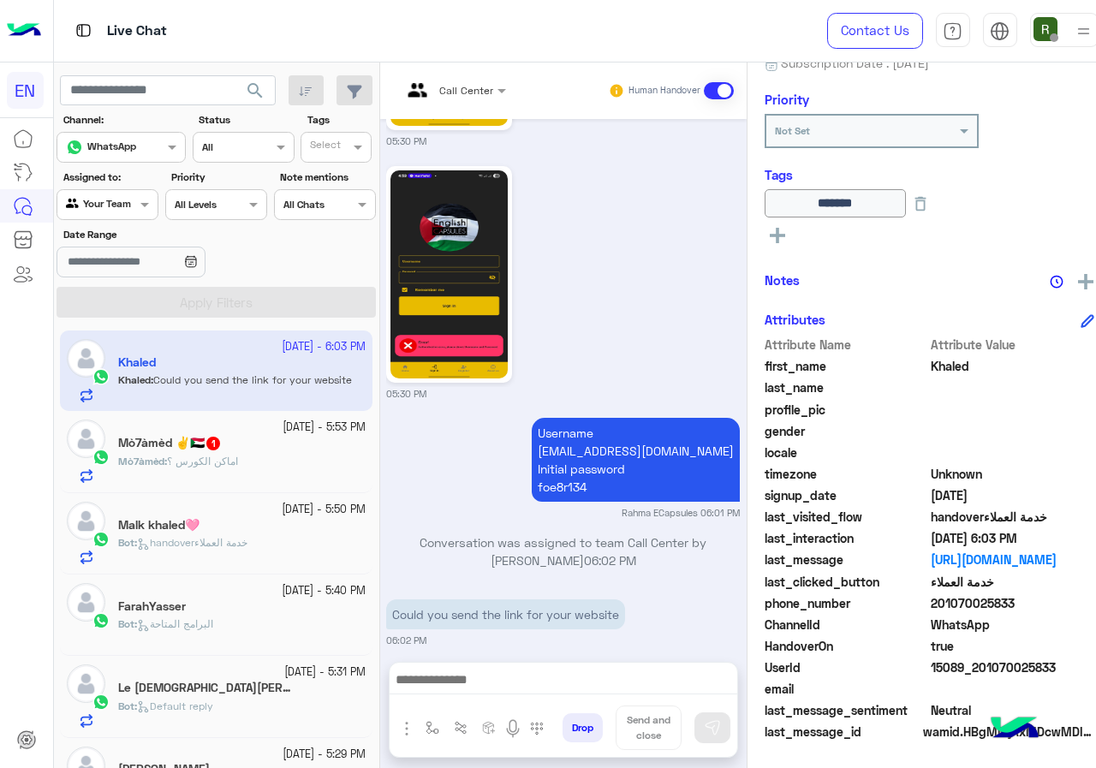
copy span "01070025833"
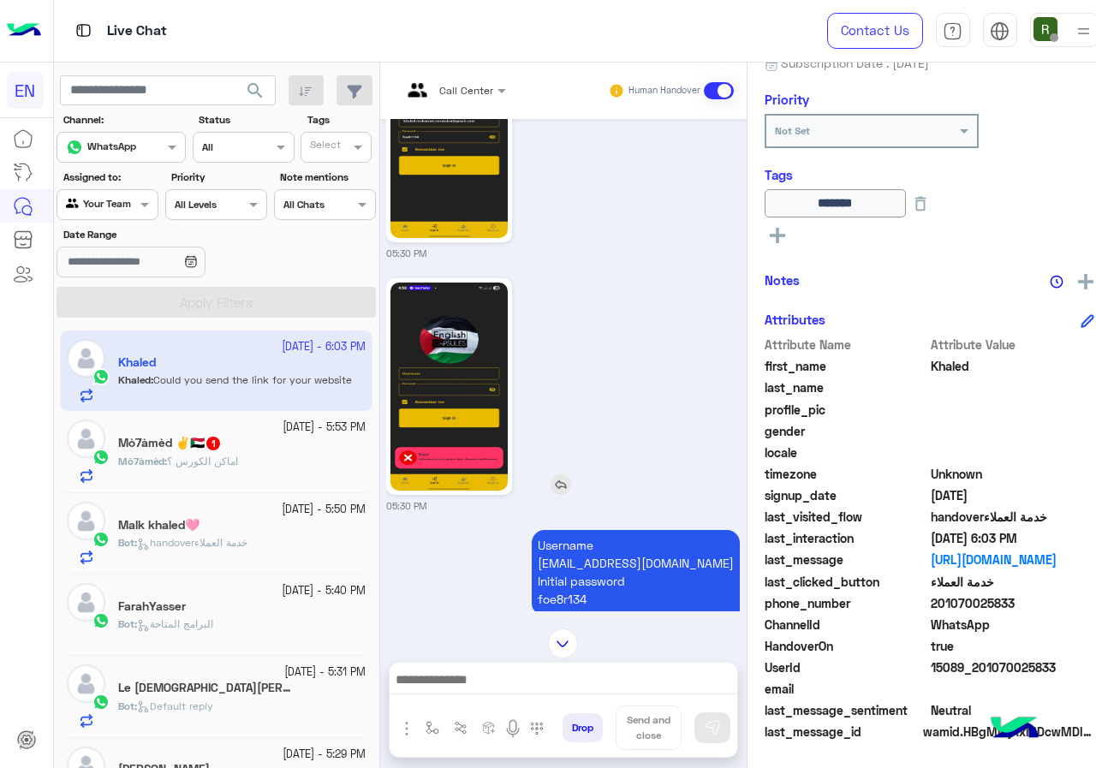
scroll to position [1510, 0]
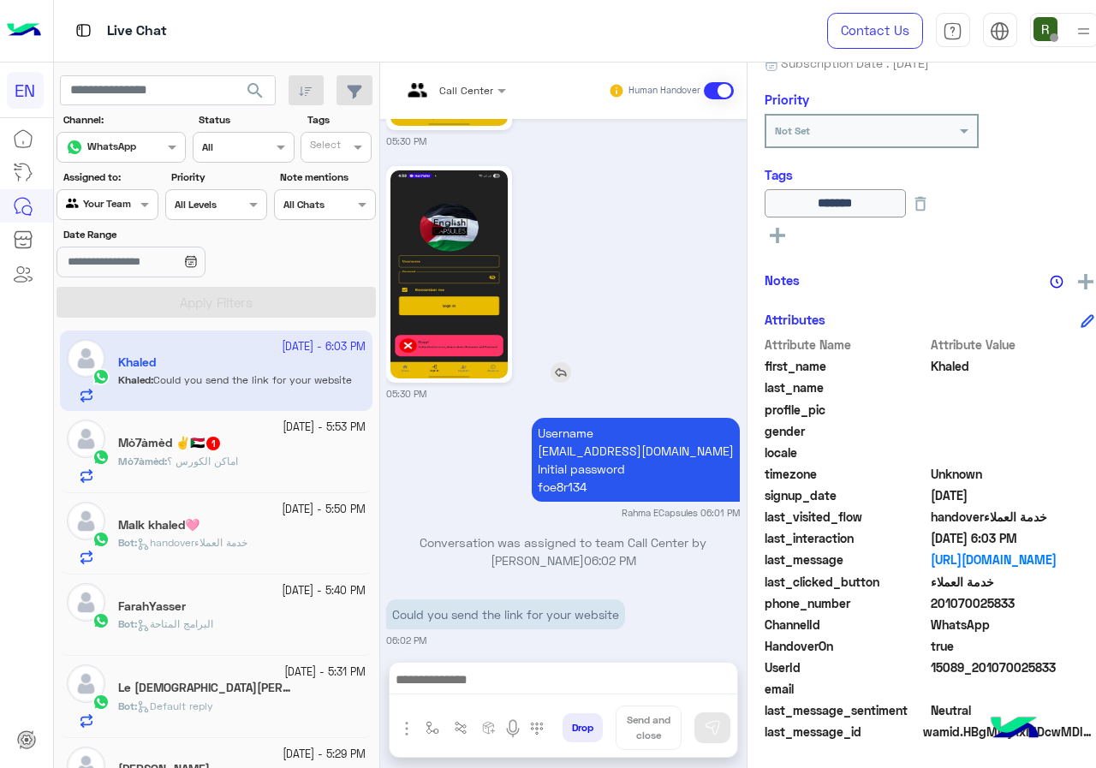
click at [394, 242] on img at bounding box center [449, 274] width 117 height 208
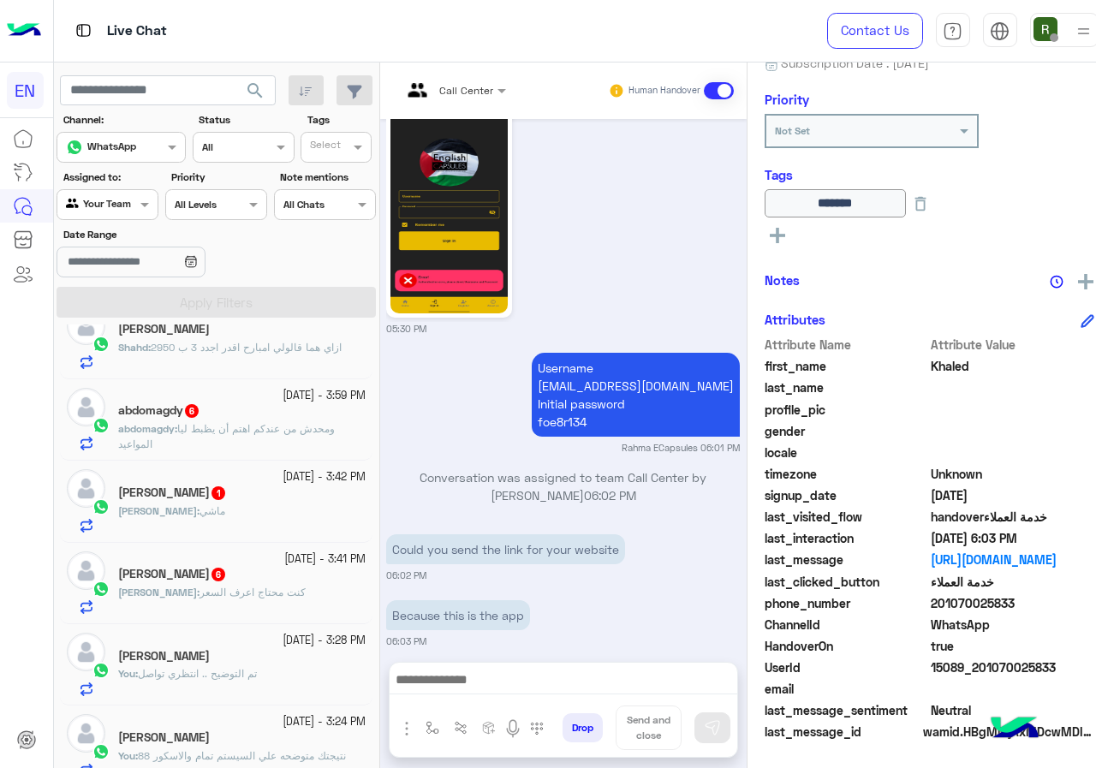
scroll to position [771, 0]
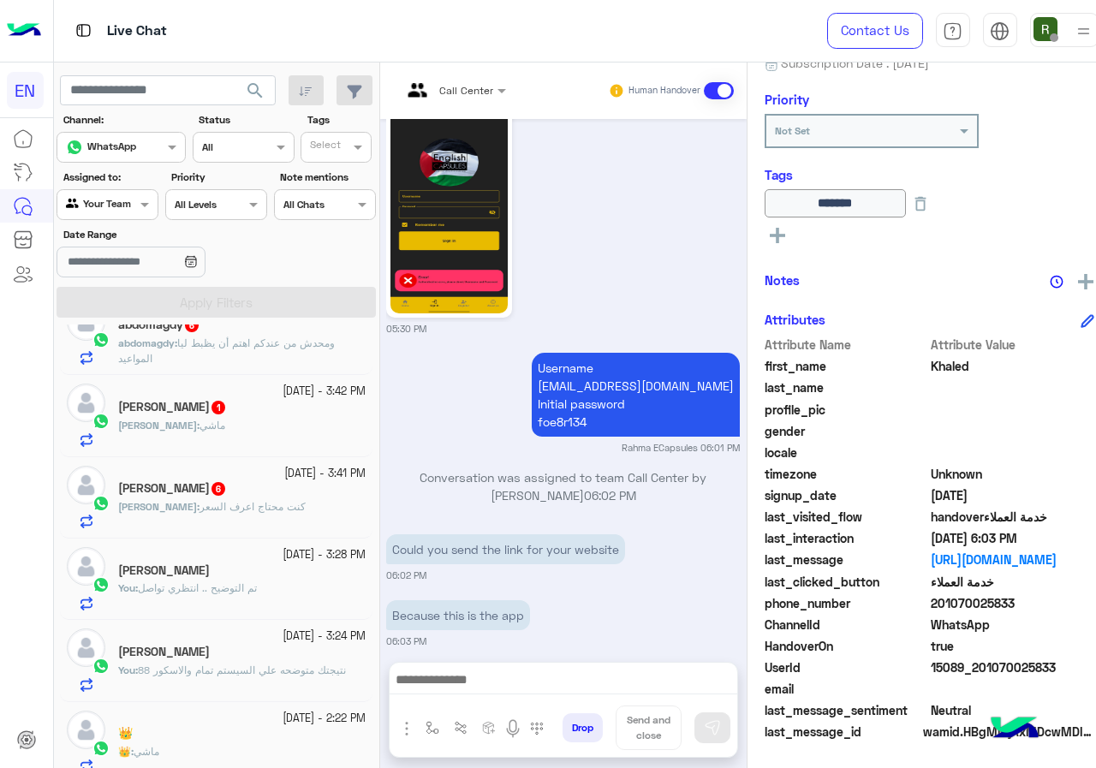
click at [206, 493] on div "Abdelrhman 6" at bounding box center [242, 490] width 248 height 18
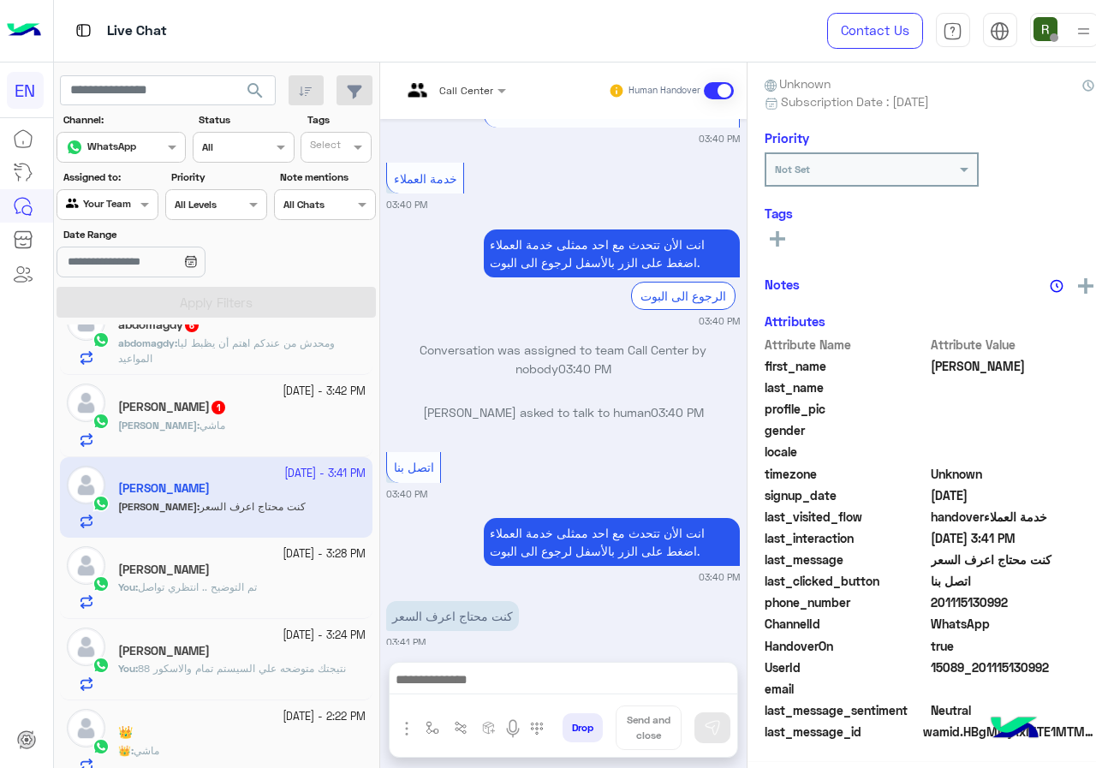
scroll to position [150, 0]
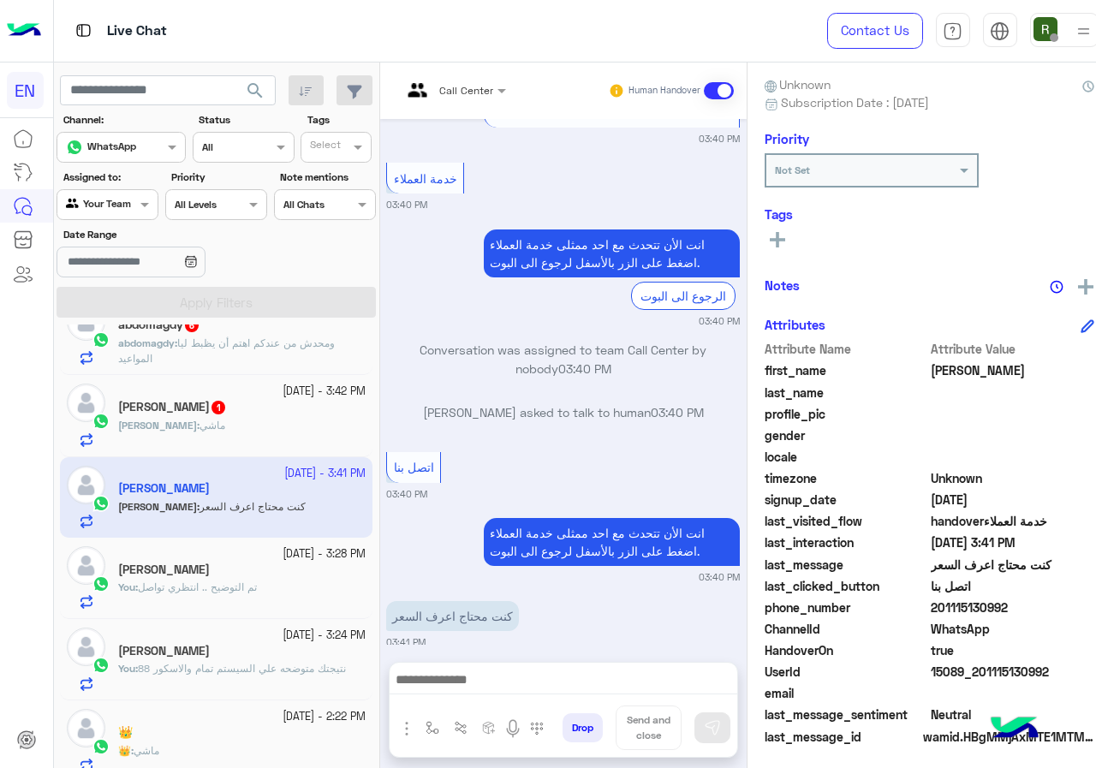
drag, startPoint x: 916, startPoint y: 602, endPoint x: 1000, endPoint y: 605, distance: 84.0
click at [1000, 605] on span "201115130992" at bounding box center [1013, 608] width 164 height 18
click at [961, 611] on span "201115130992" at bounding box center [1013, 608] width 164 height 18
drag, startPoint x: 918, startPoint y: 606, endPoint x: 1018, endPoint y: 609, distance: 99.4
click at [1018, 609] on span "201115130992" at bounding box center [1013, 608] width 164 height 18
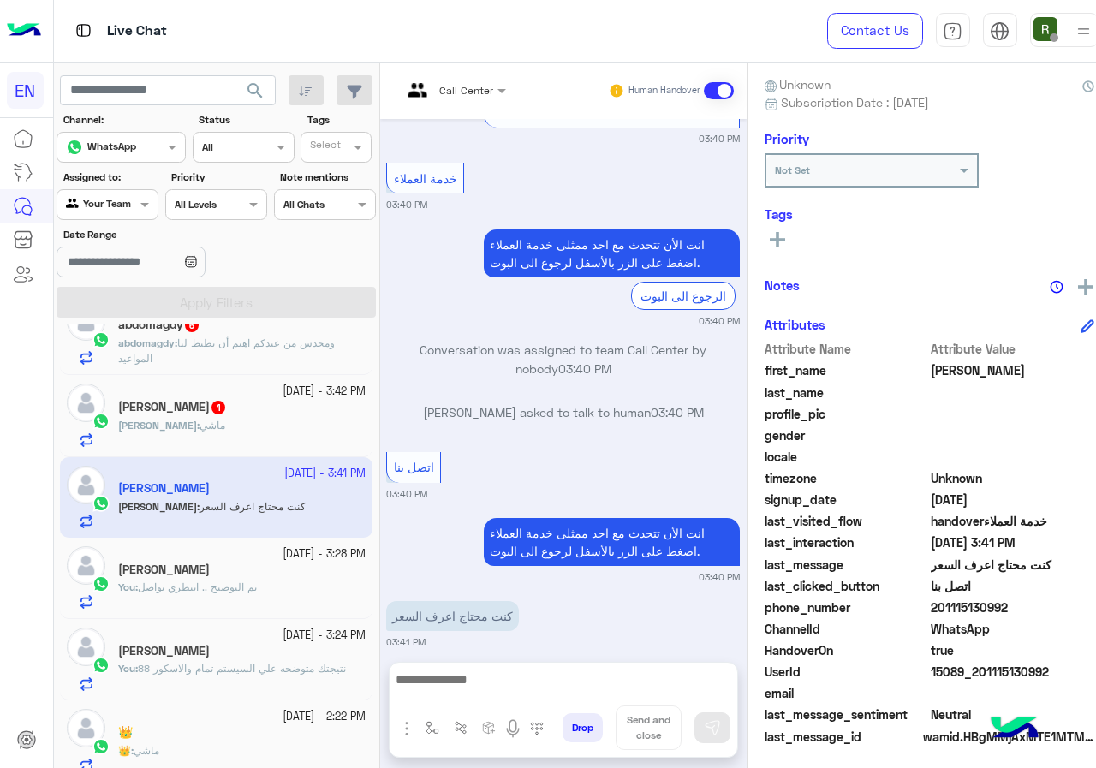
copy span "01115130992"
click at [540, 364] on div "Conversation was assigned to team Call Center by nobody 03:40 PM" at bounding box center [563, 366] width 354 height 50
drag, startPoint x: 922, startPoint y: 612, endPoint x: 998, endPoint y: 610, distance: 75.4
click at [998, 610] on span "201115130992" at bounding box center [1013, 608] width 164 height 18
copy span "01115130992"
